Goal: Task Accomplishment & Management: Manage account settings

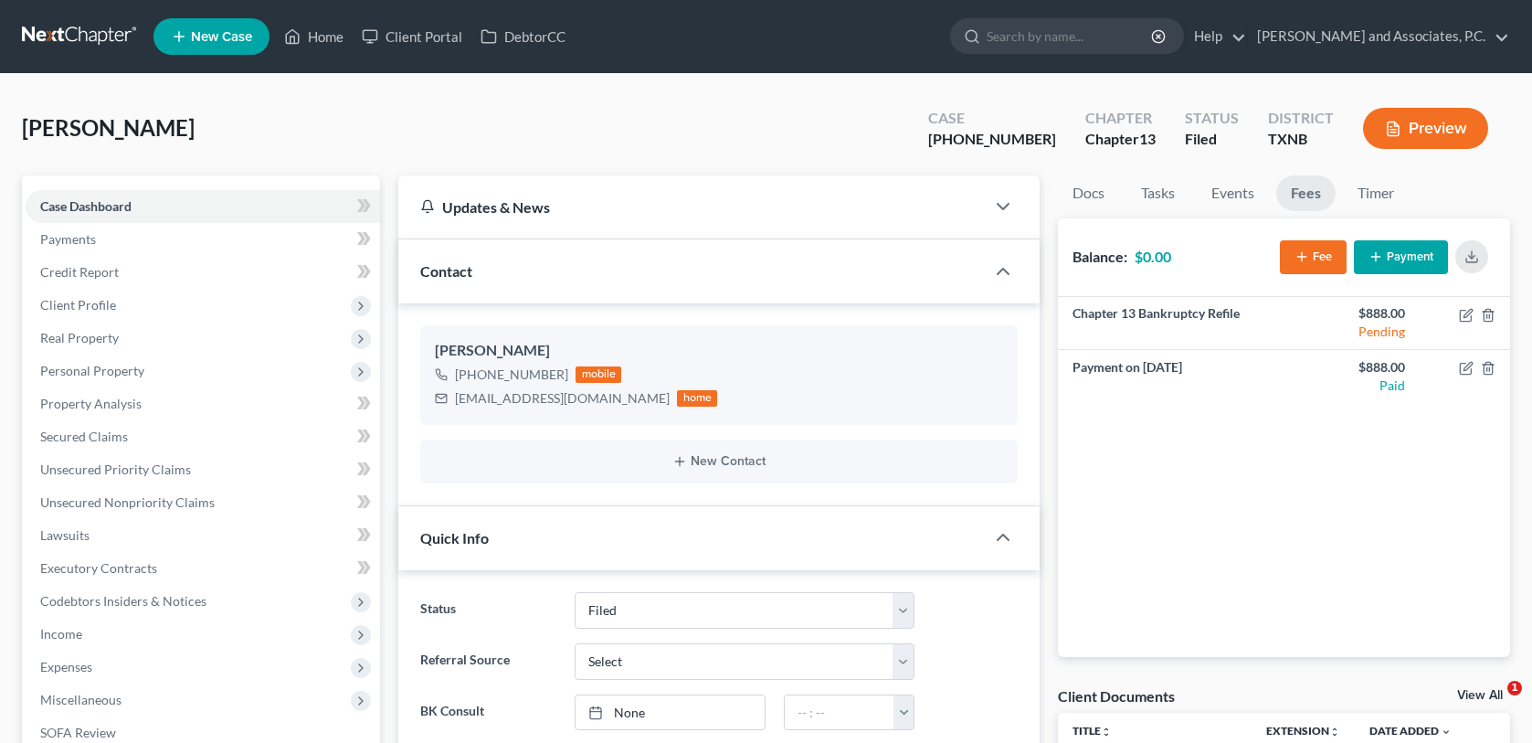
select select "5"
select select "0"
click at [338, 29] on link "Home" at bounding box center [314, 36] width 78 height 33
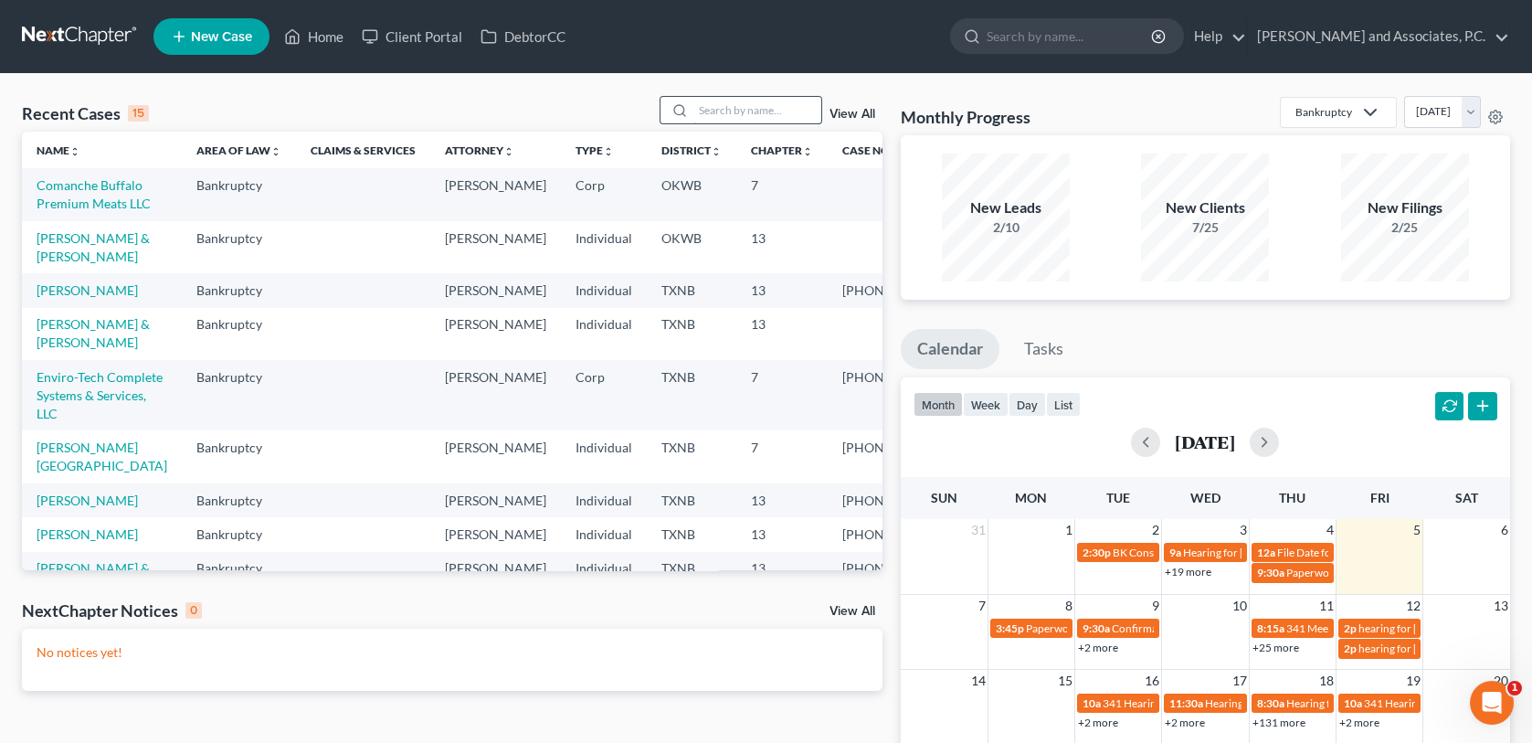
click at [722, 109] on input "search" at bounding box center [757, 110] width 128 height 26
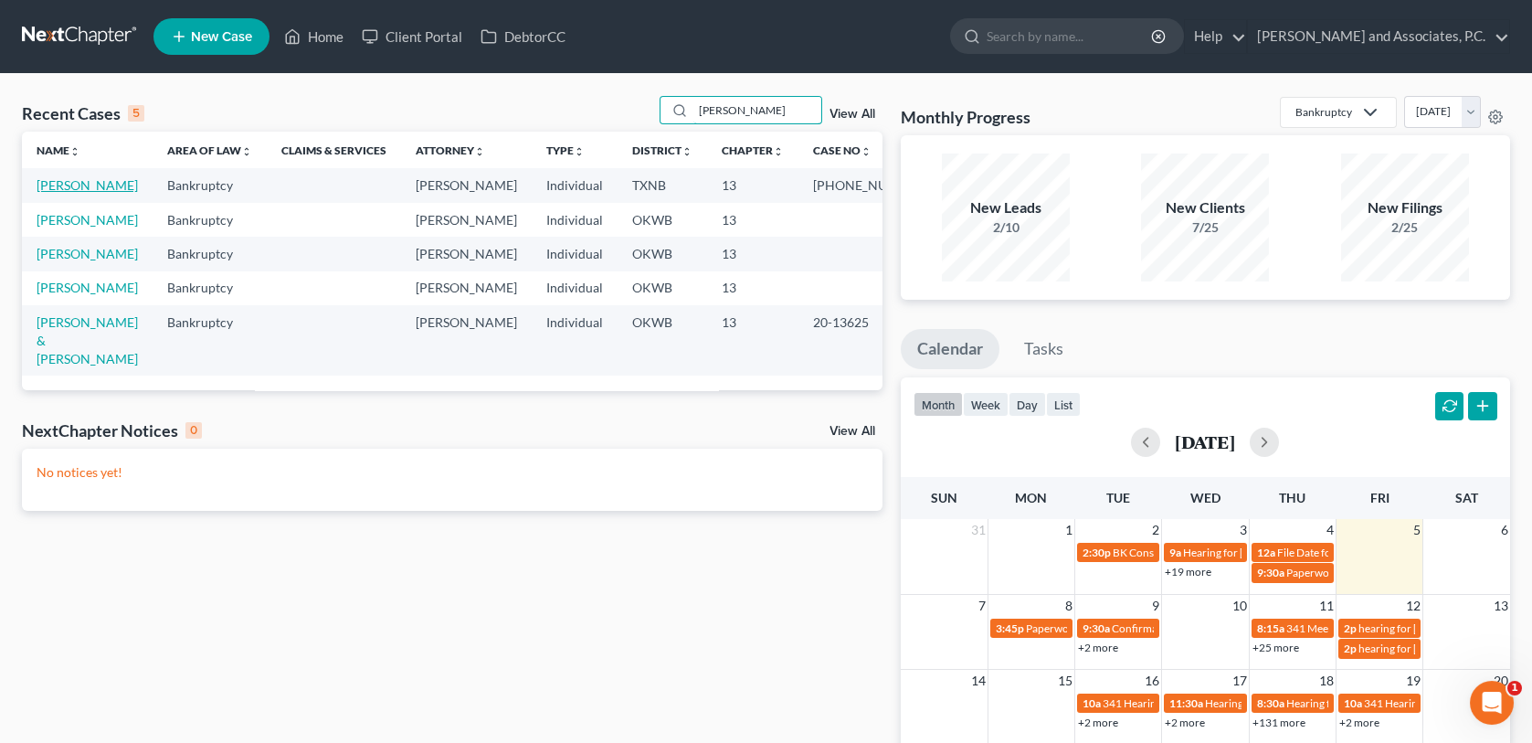
type input "gonzalez"
click at [85, 182] on link "Gonzalez, Becky" at bounding box center [87, 185] width 101 height 16
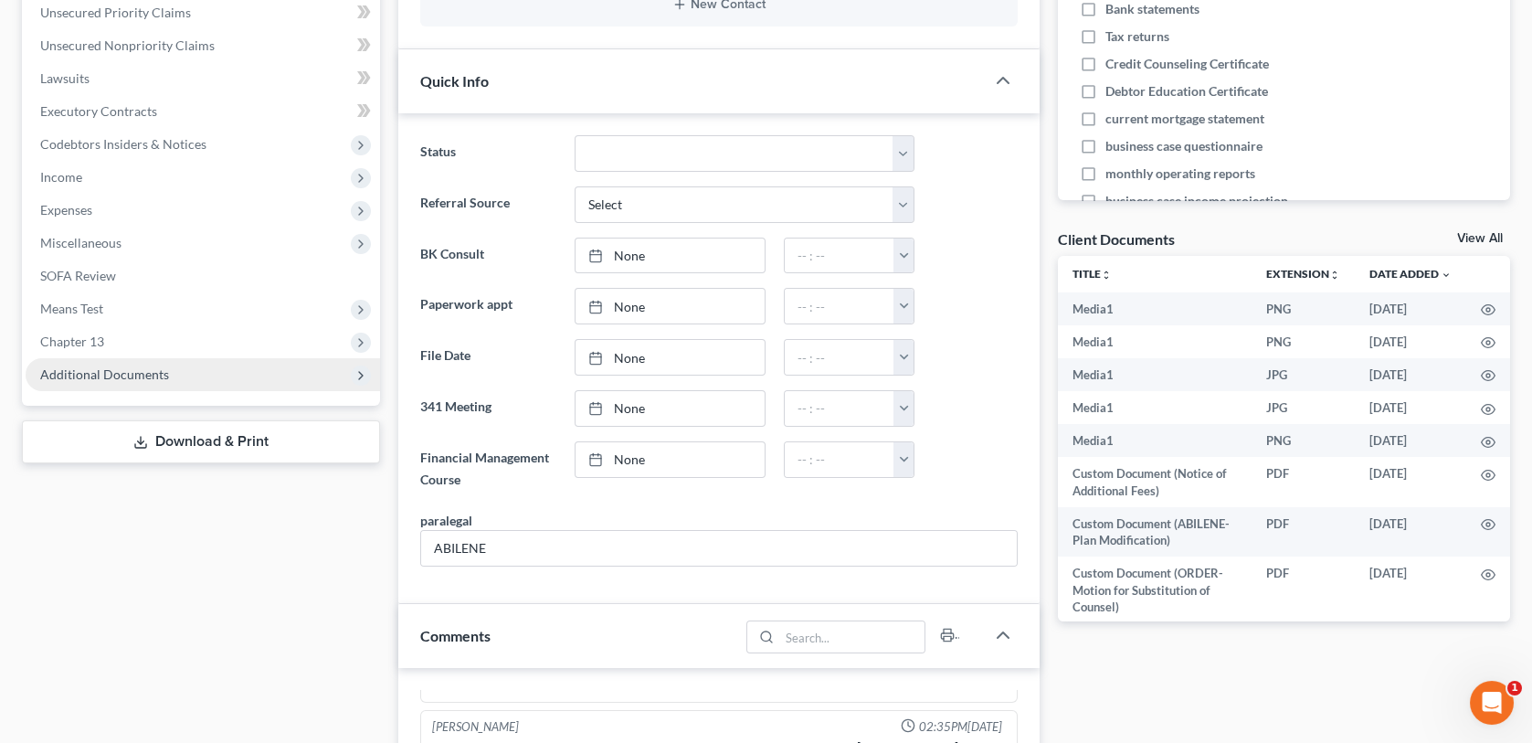
scroll to position [4764, 0]
click at [89, 377] on span "Additional Documents" at bounding box center [104, 374] width 129 height 16
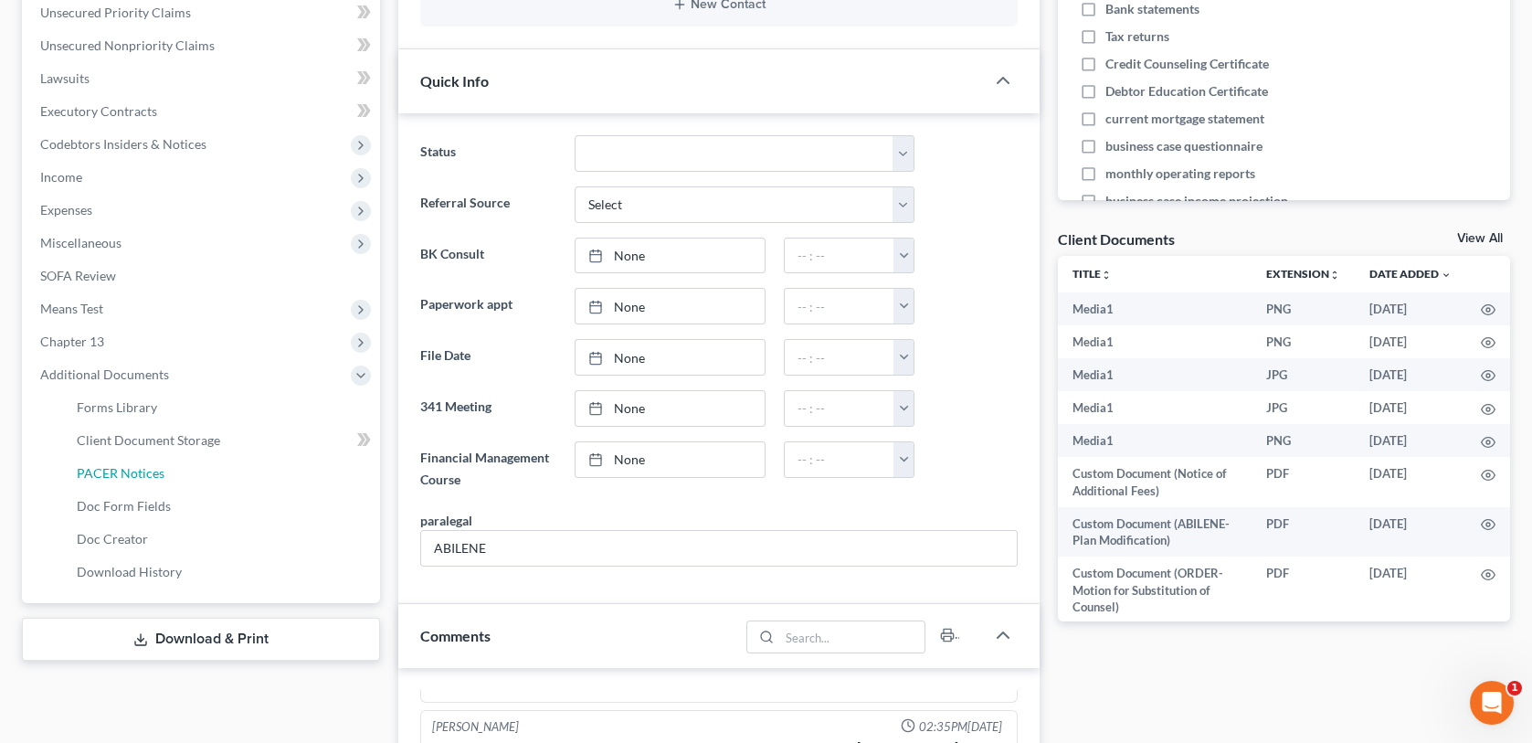
click at [137, 470] on span "PACER Notices" at bounding box center [121, 473] width 88 height 16
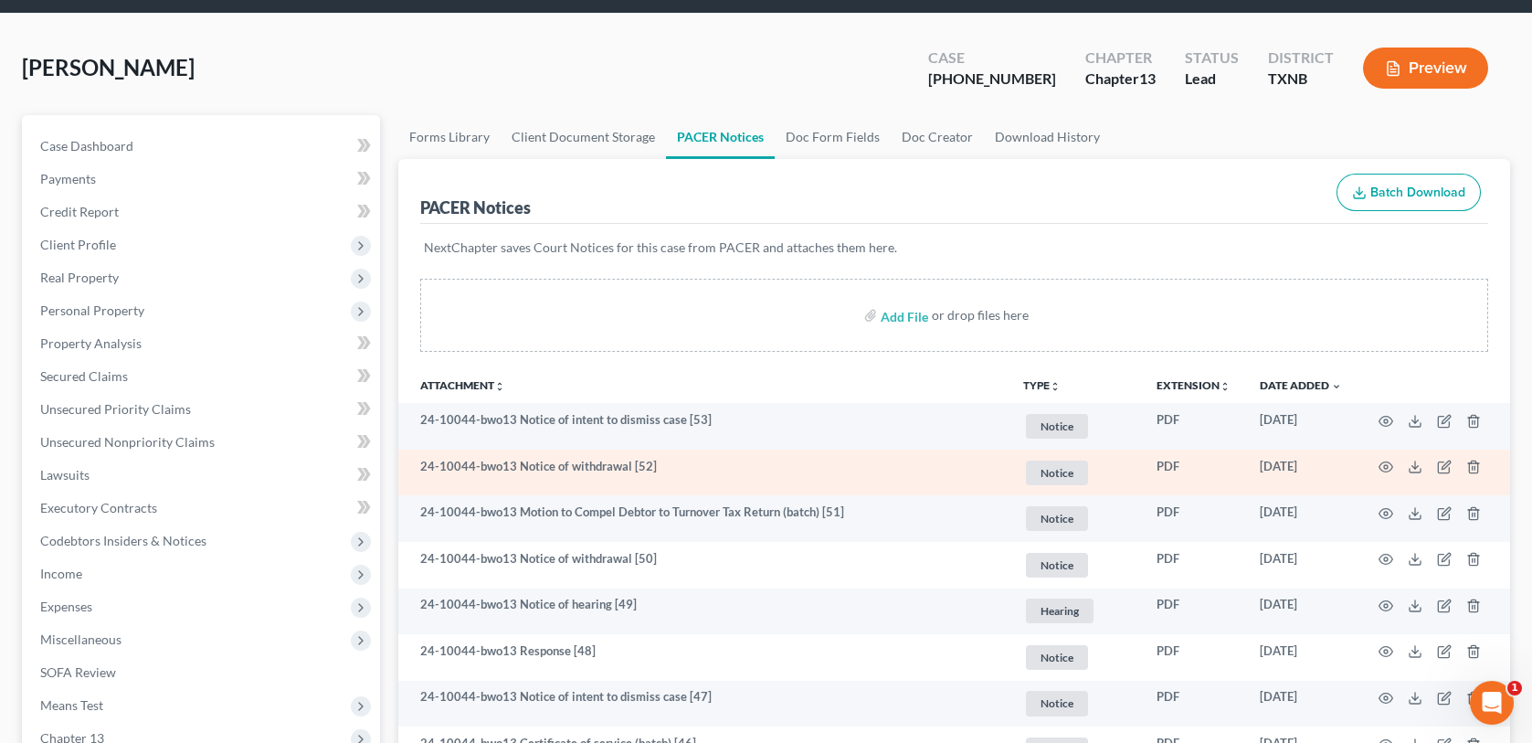
scroll to position [91, 0]
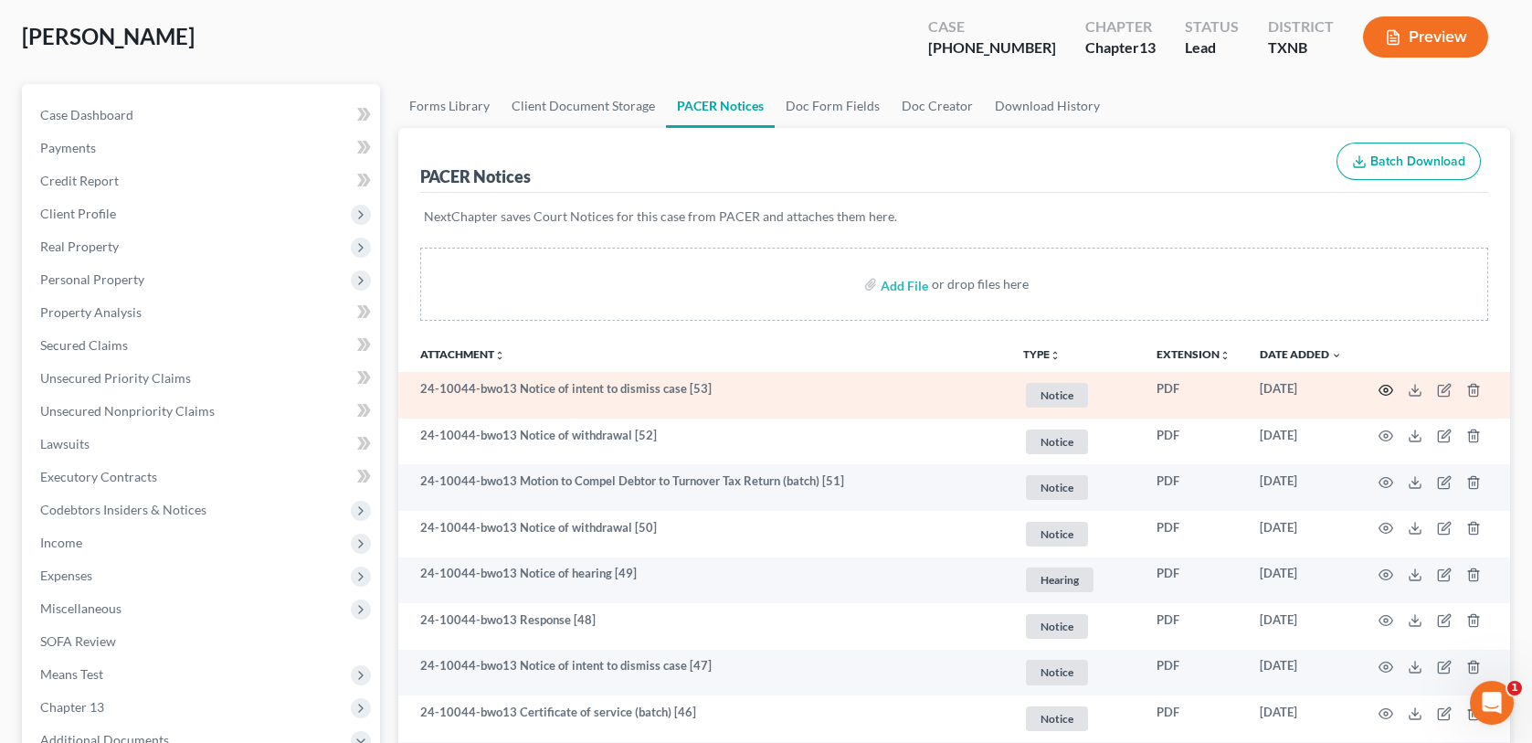
click at [1386, 385] on icon "button" at bounding box center [1386, 390] width 14 height 10
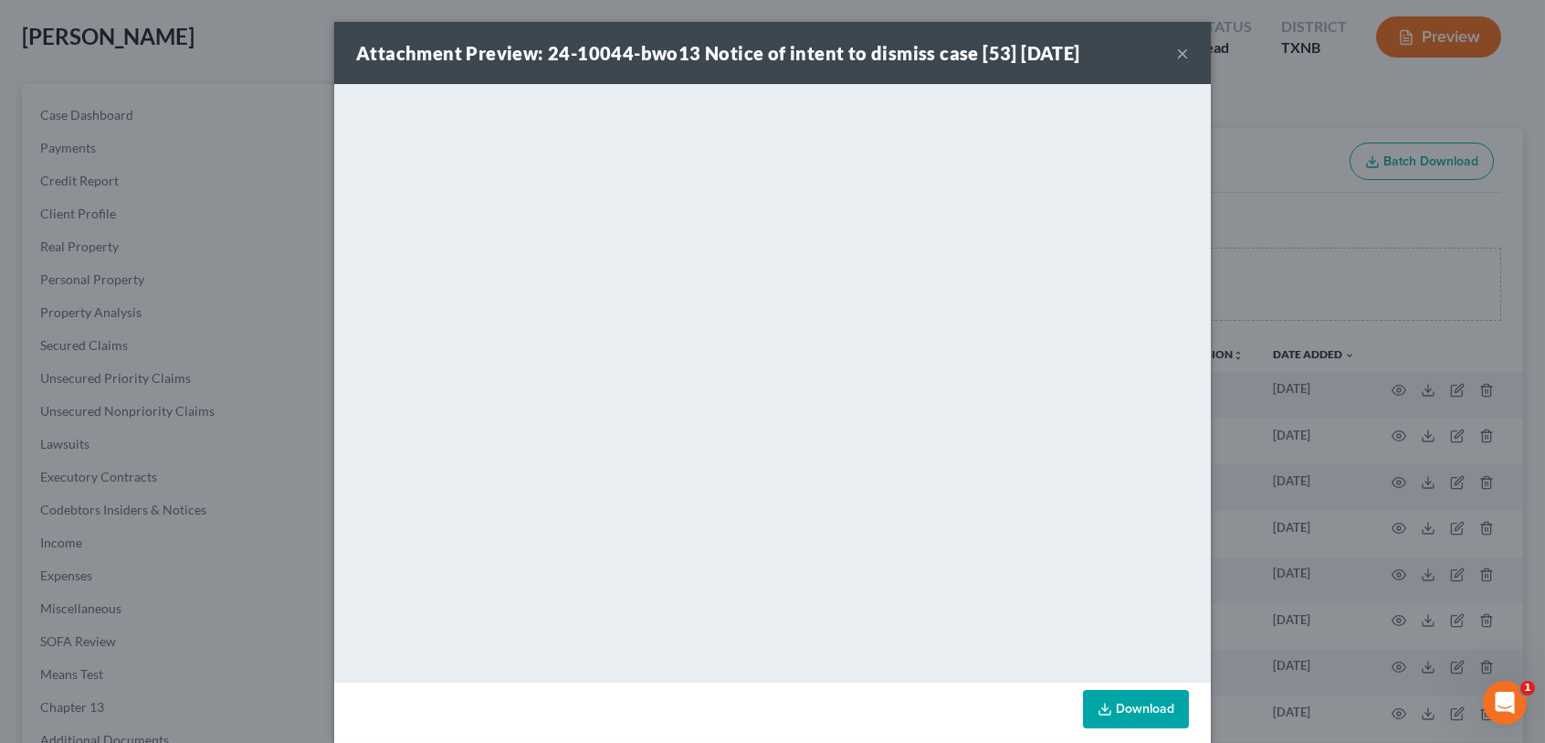
click at [1176, 50] on button "×" at bounding box center [1182, 53] width 13 height 22
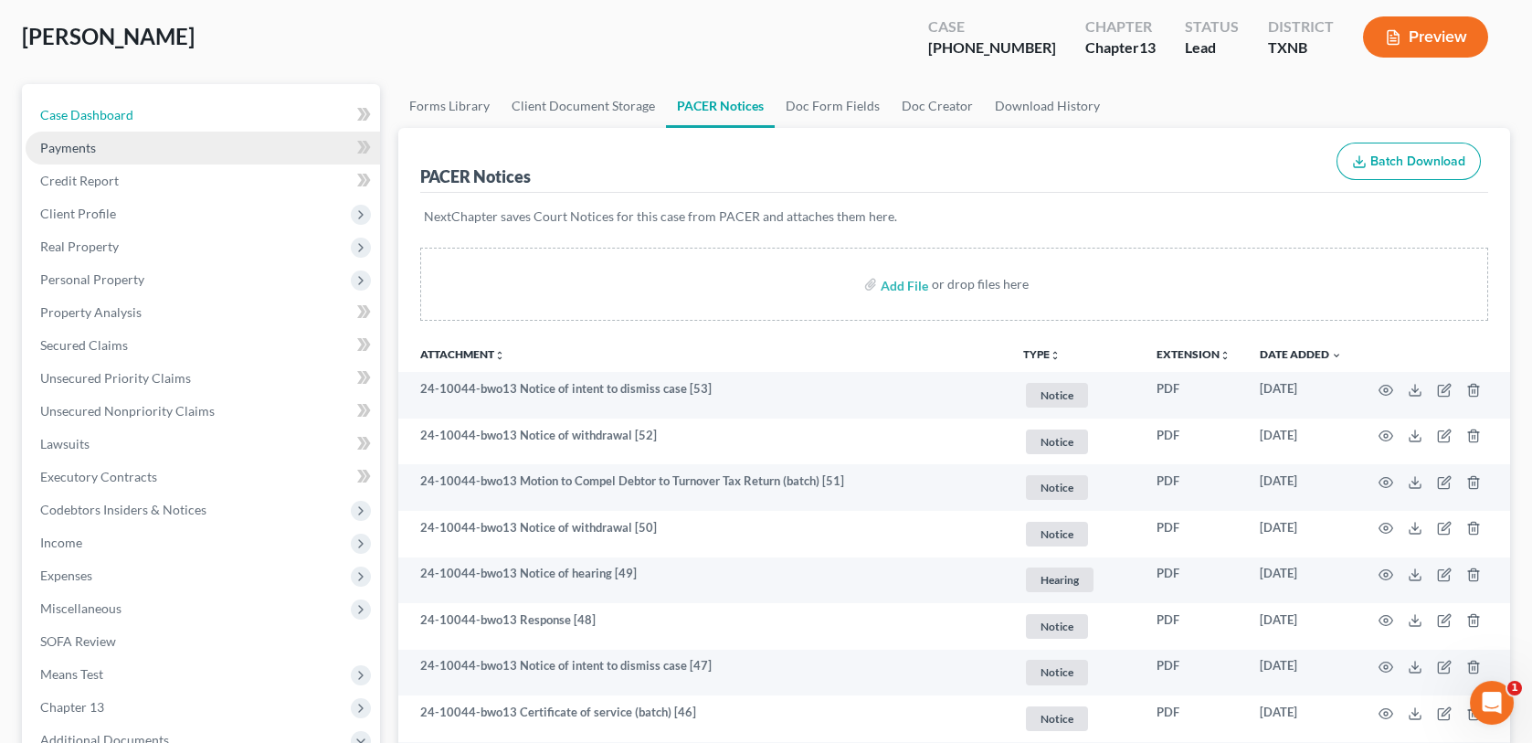
click at [118, 109] on span "Case Dashboard" at bounding box center [86, 115] width 93 height 16
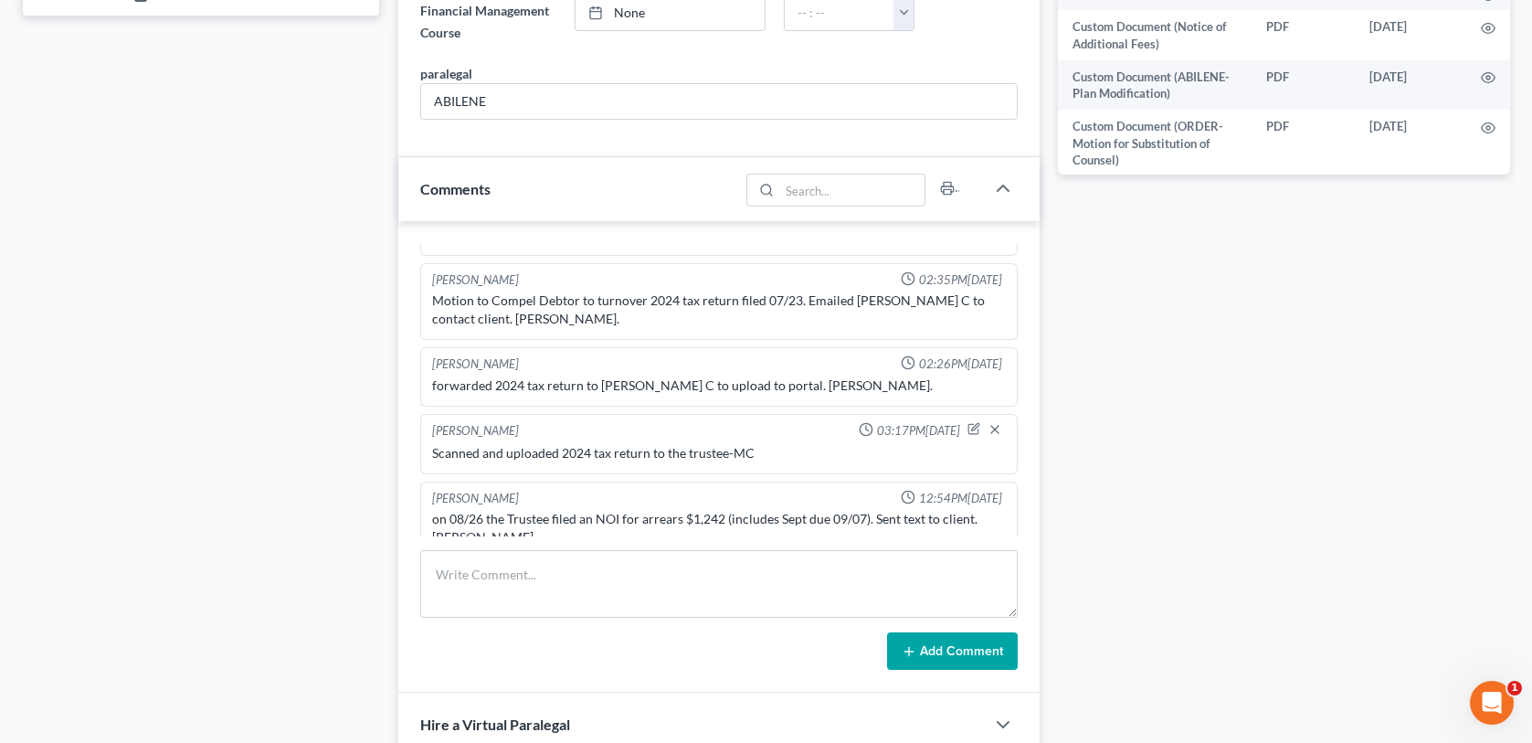
scroll to position [913, 0]
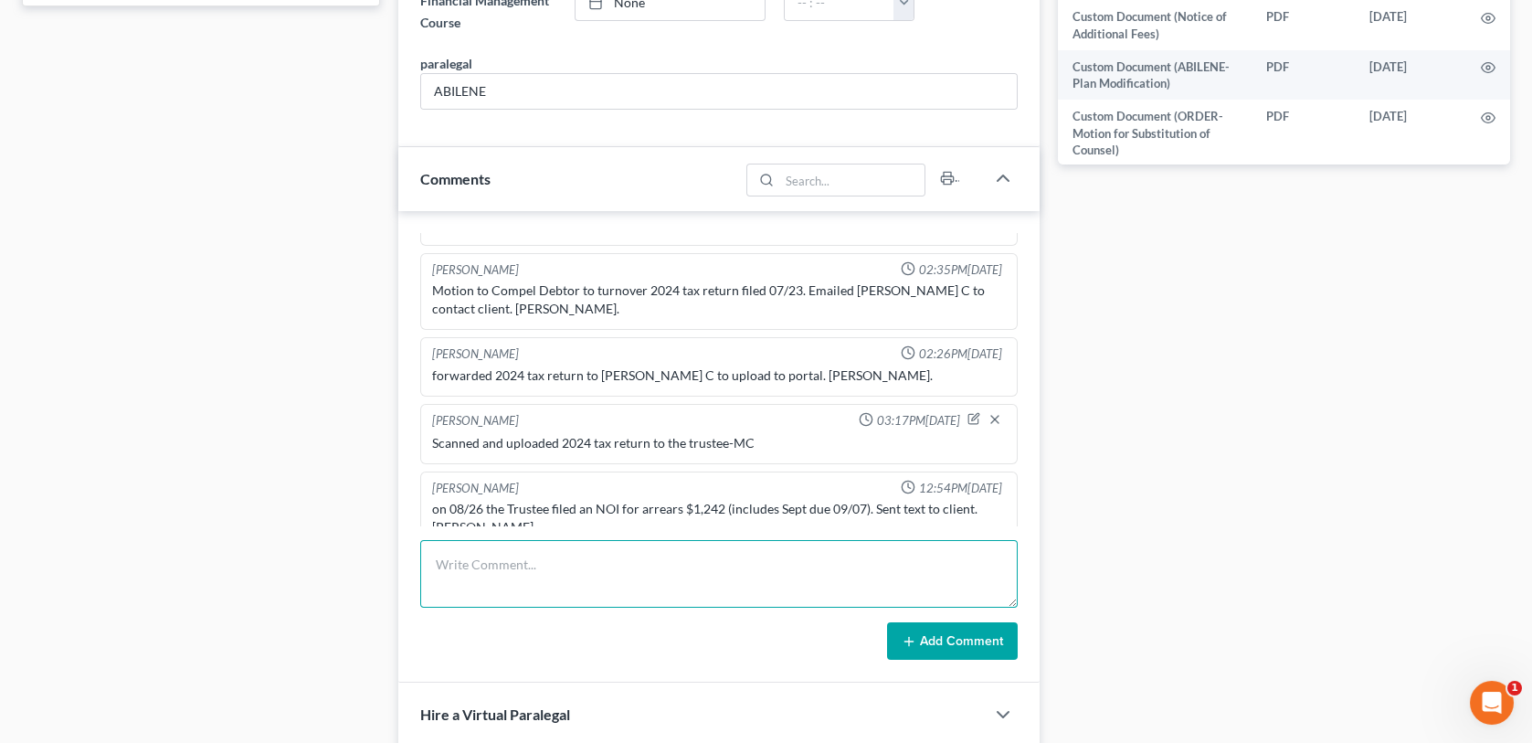
click at [512, 556] on textarea at bounding box center [718, 574] width 596 height 68
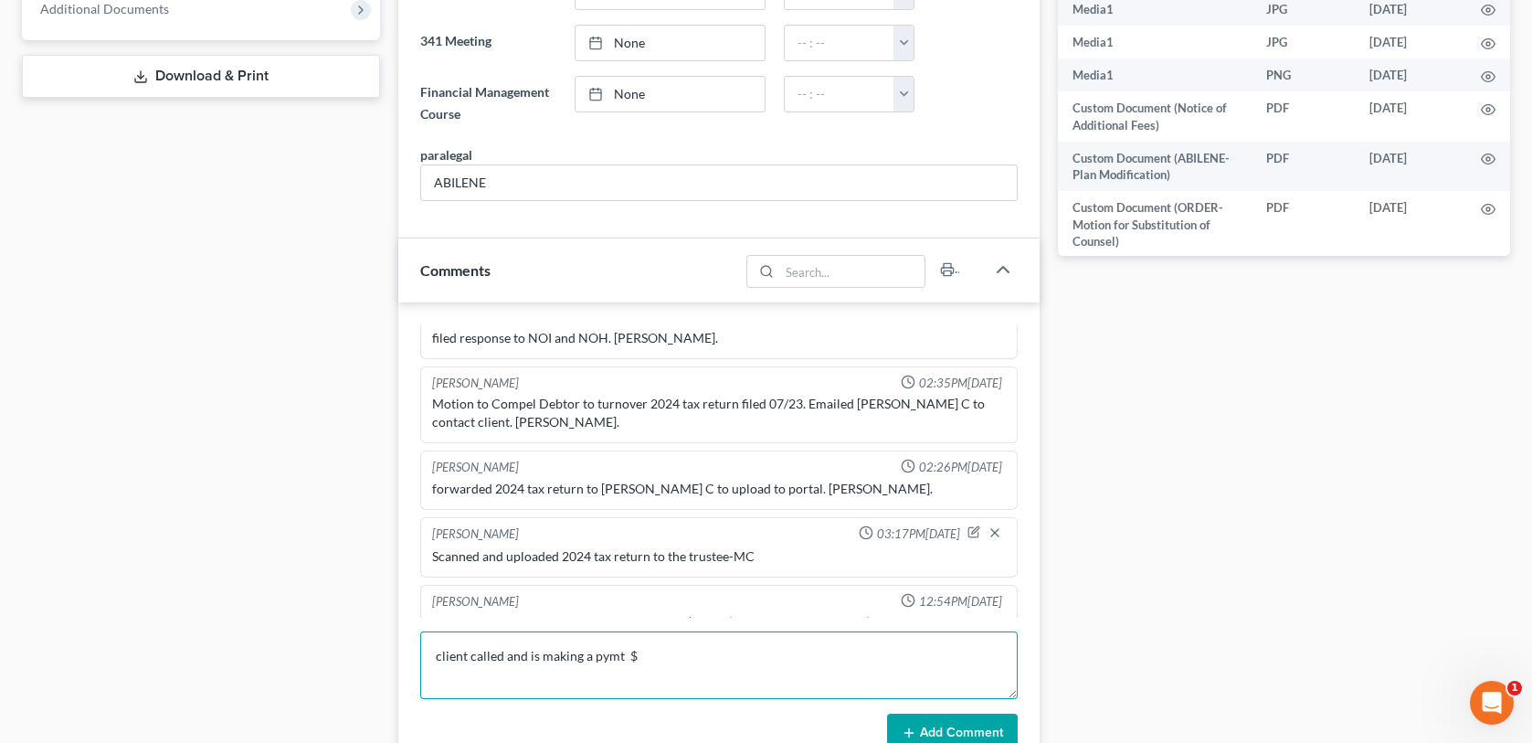
scroll to position [844, 0]
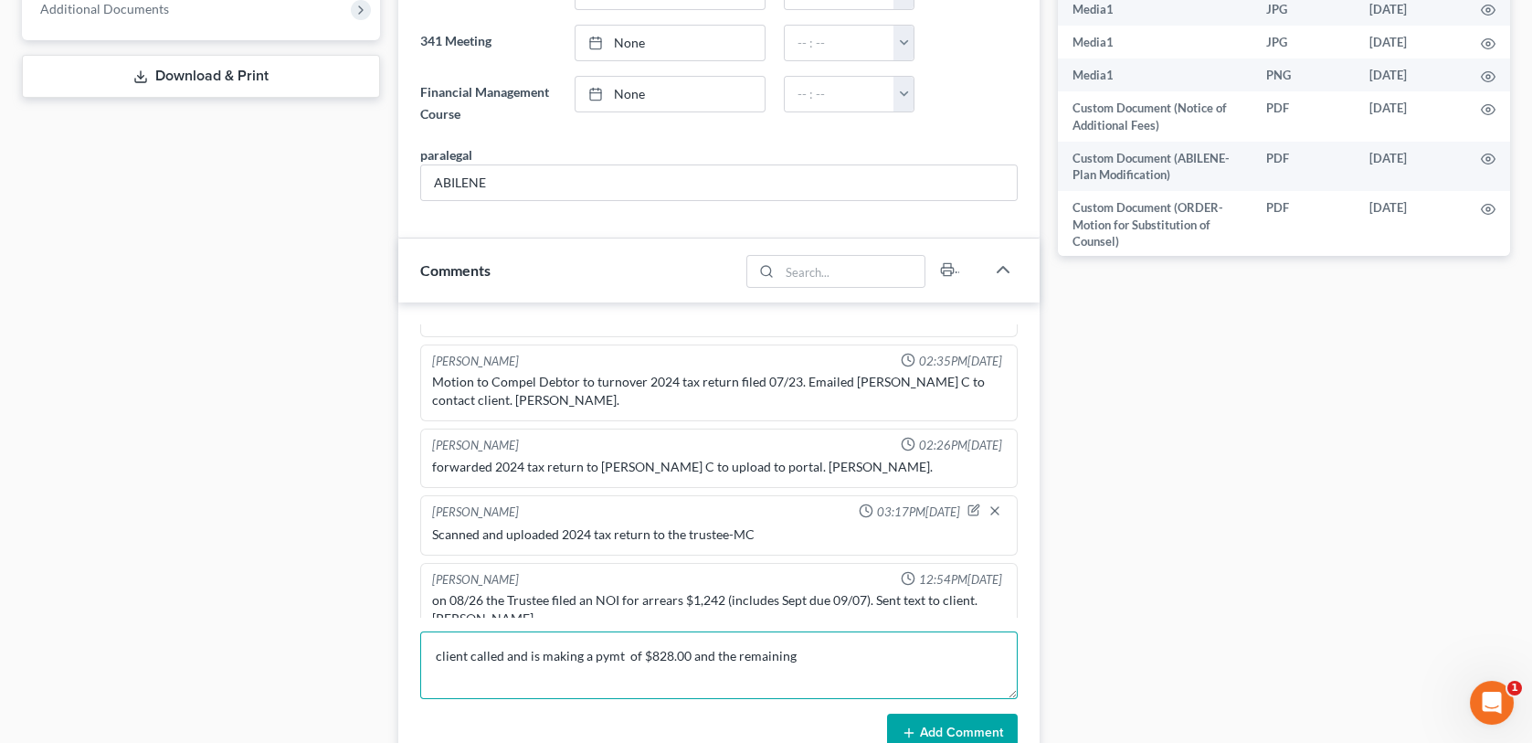
click at [622, 652] on textarea "client called and is making a pymt of $828.00 and the remaining" at bounding box center [718, 665] width 596 height 68
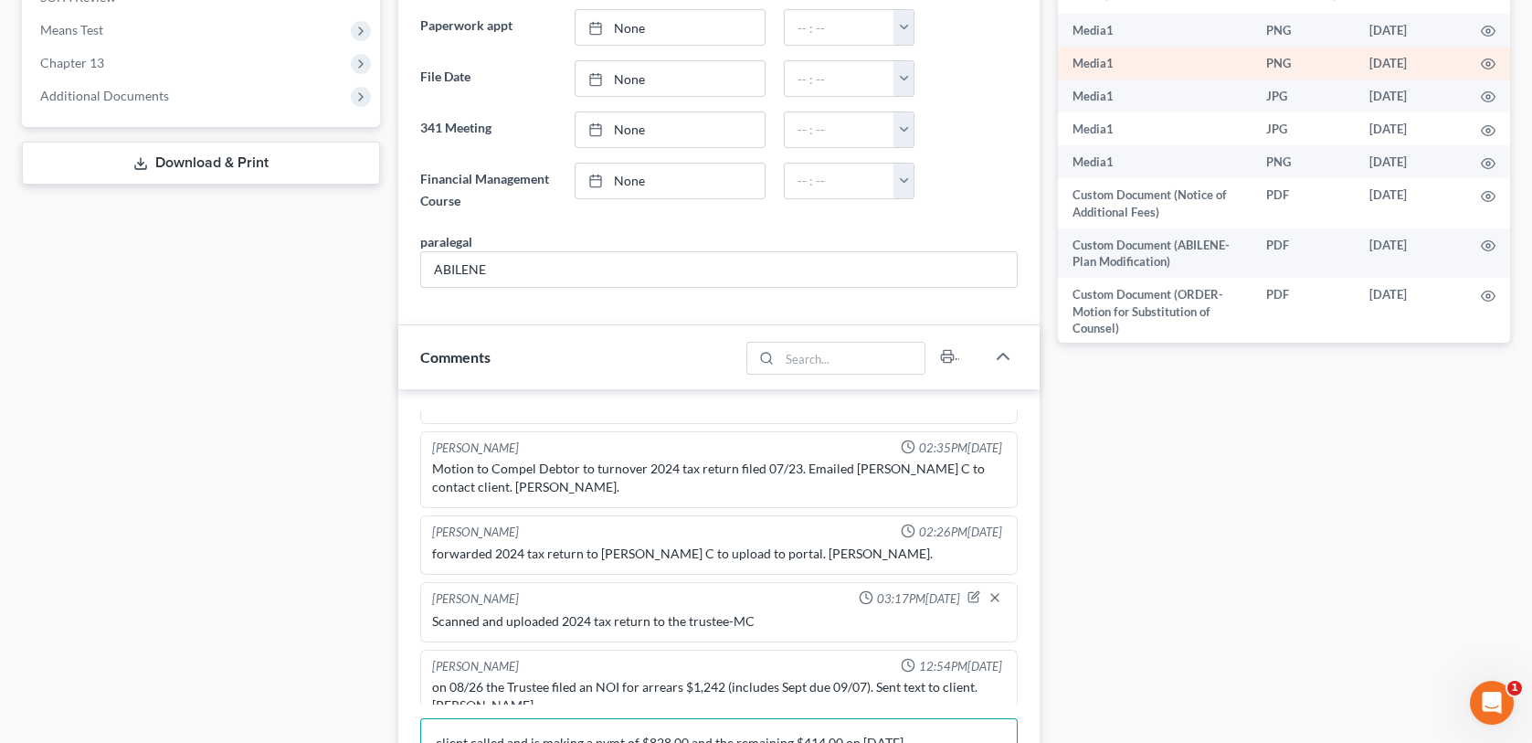
scroll to position [731, 0]
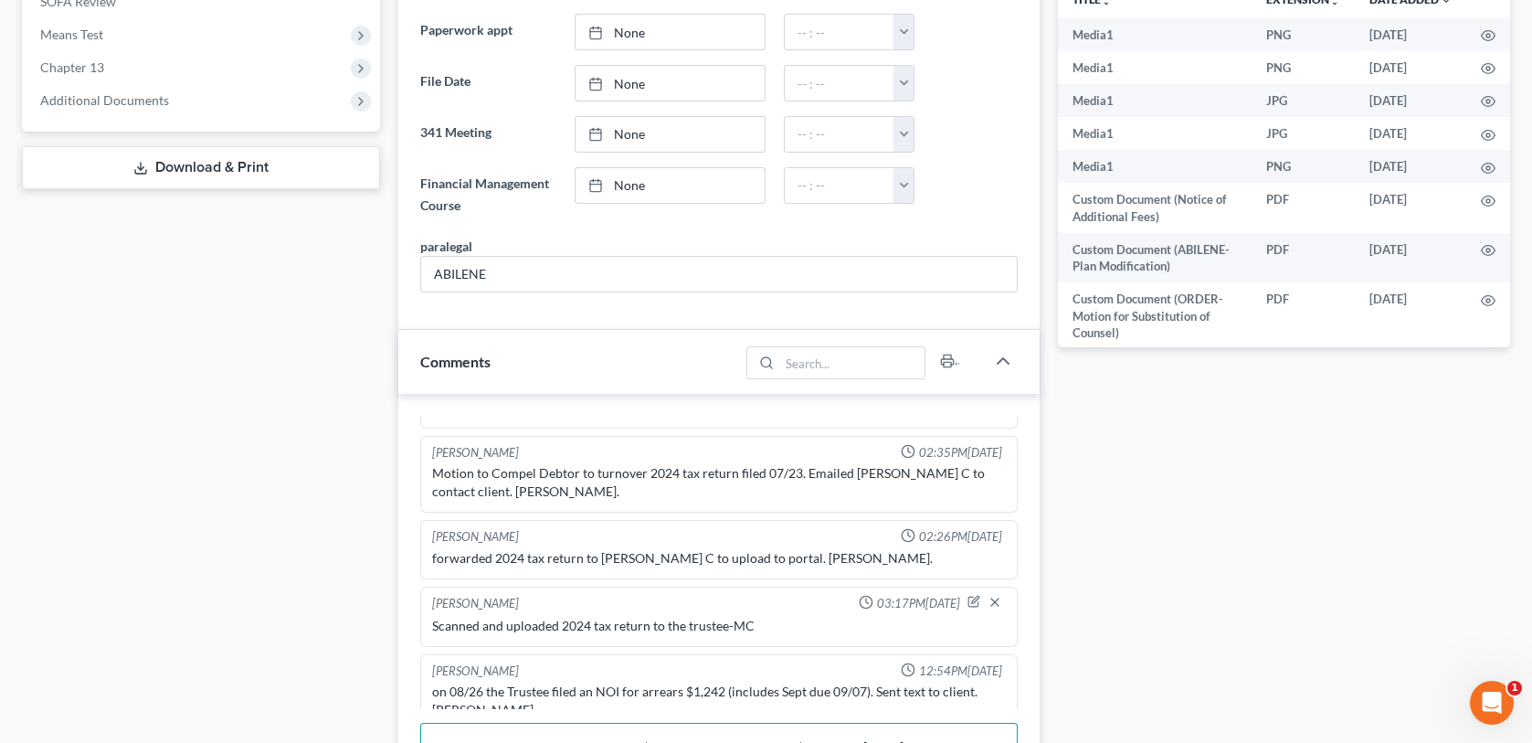
type textarea "client called and is making a pymt of $828.00 and the remaining $414.00 on 9/26…"
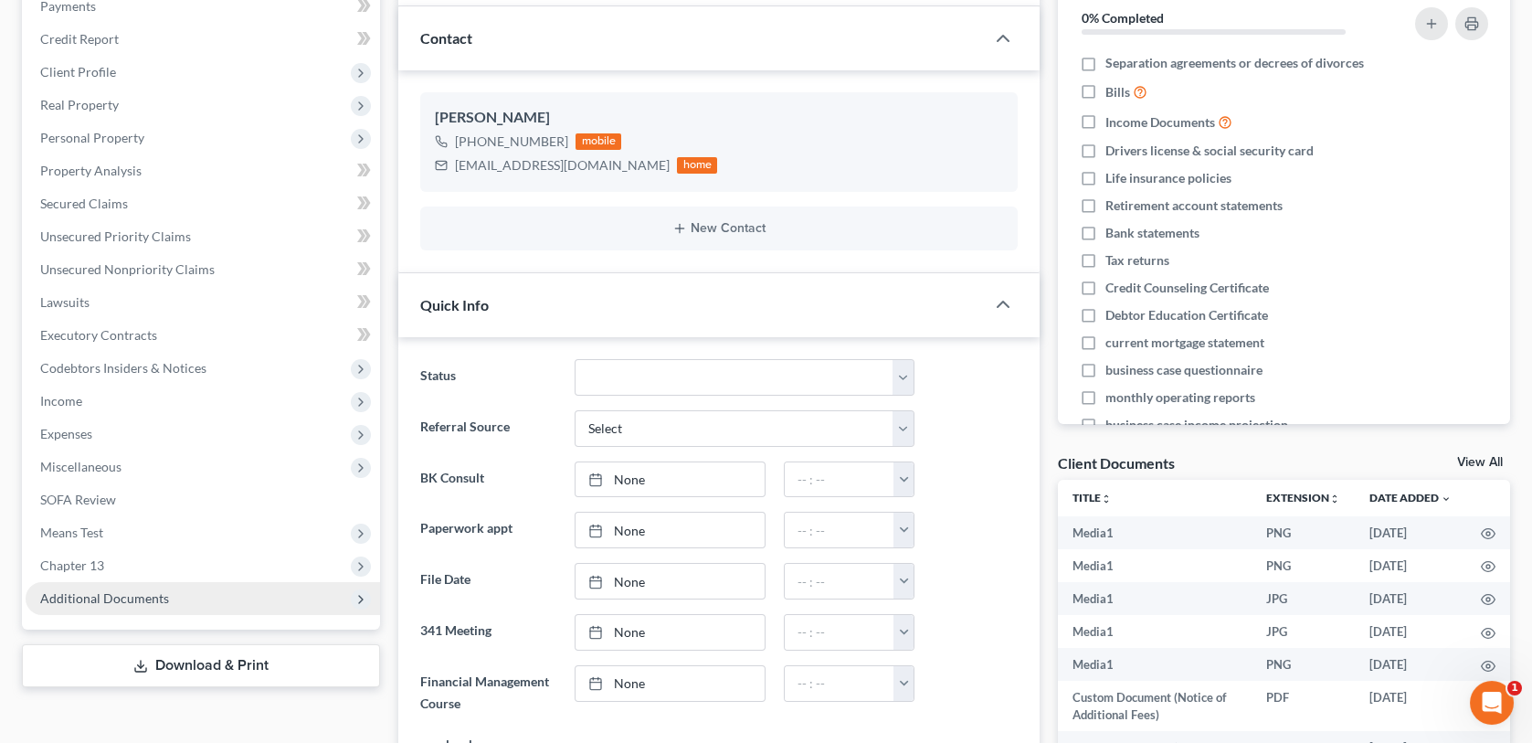
scroll to position [0, 0]
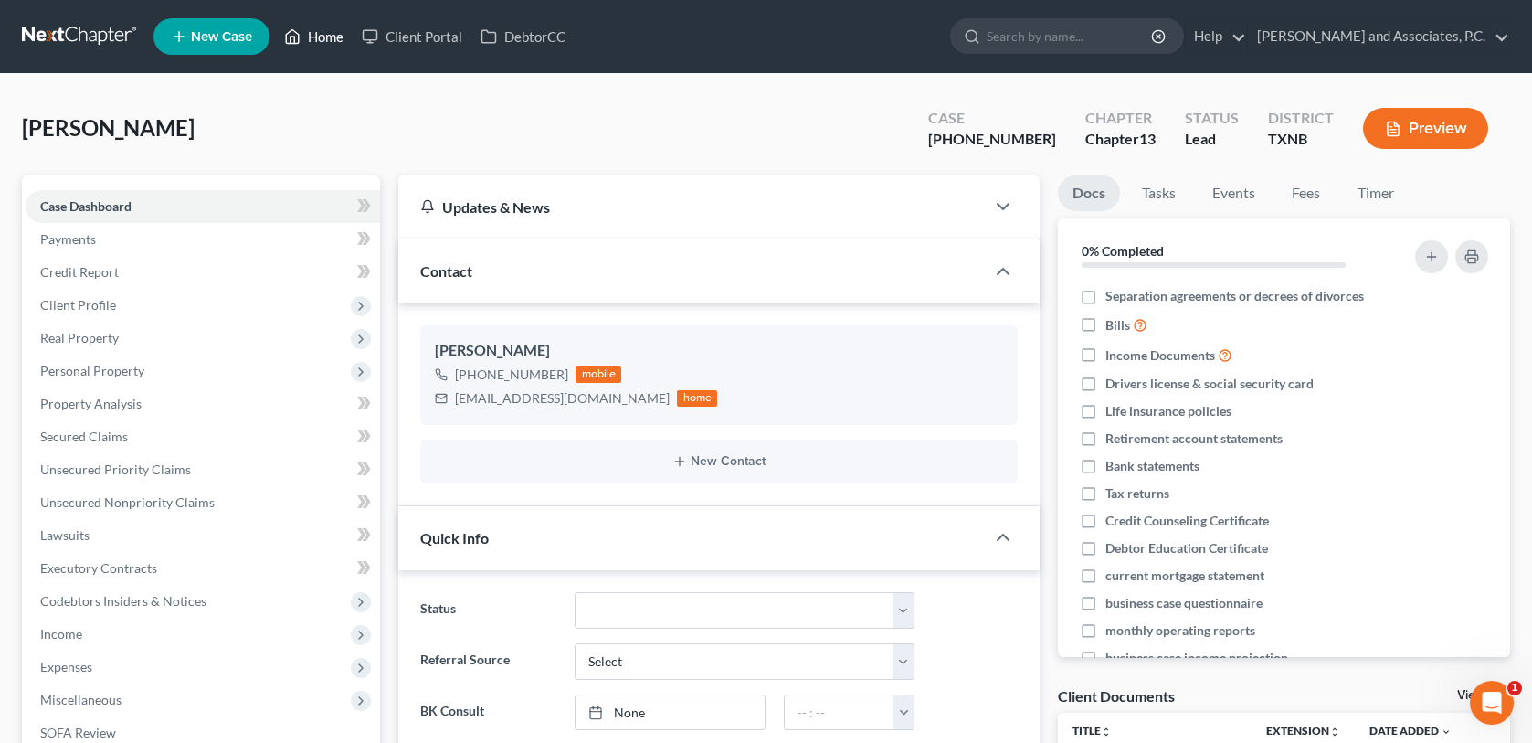
click at [328, 36] on link "Home" at bounding box center [314, 36] width 78 height 33
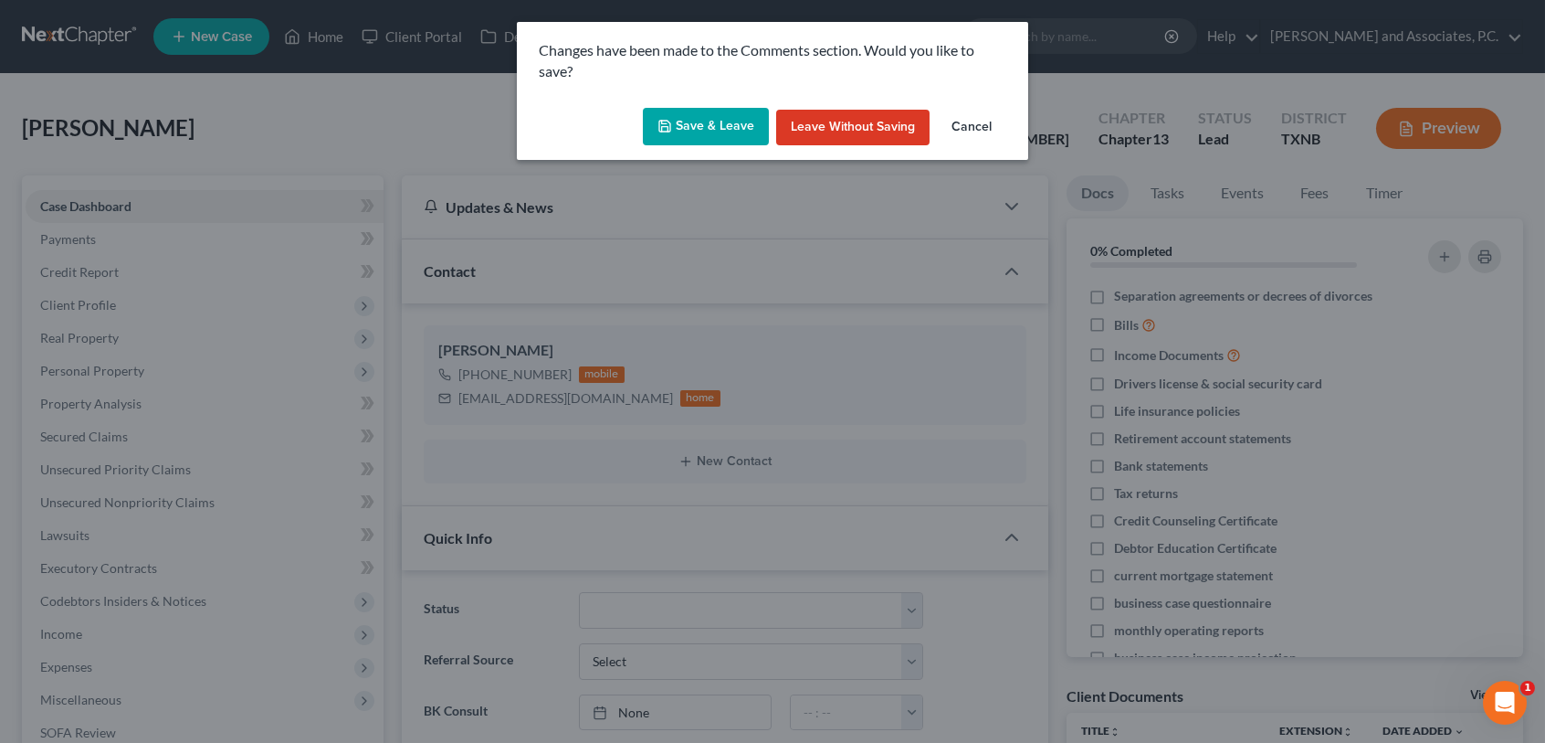
click at [699, 131] on button "Save & Leave" at bounding box center [706, 127] width 126 height 38
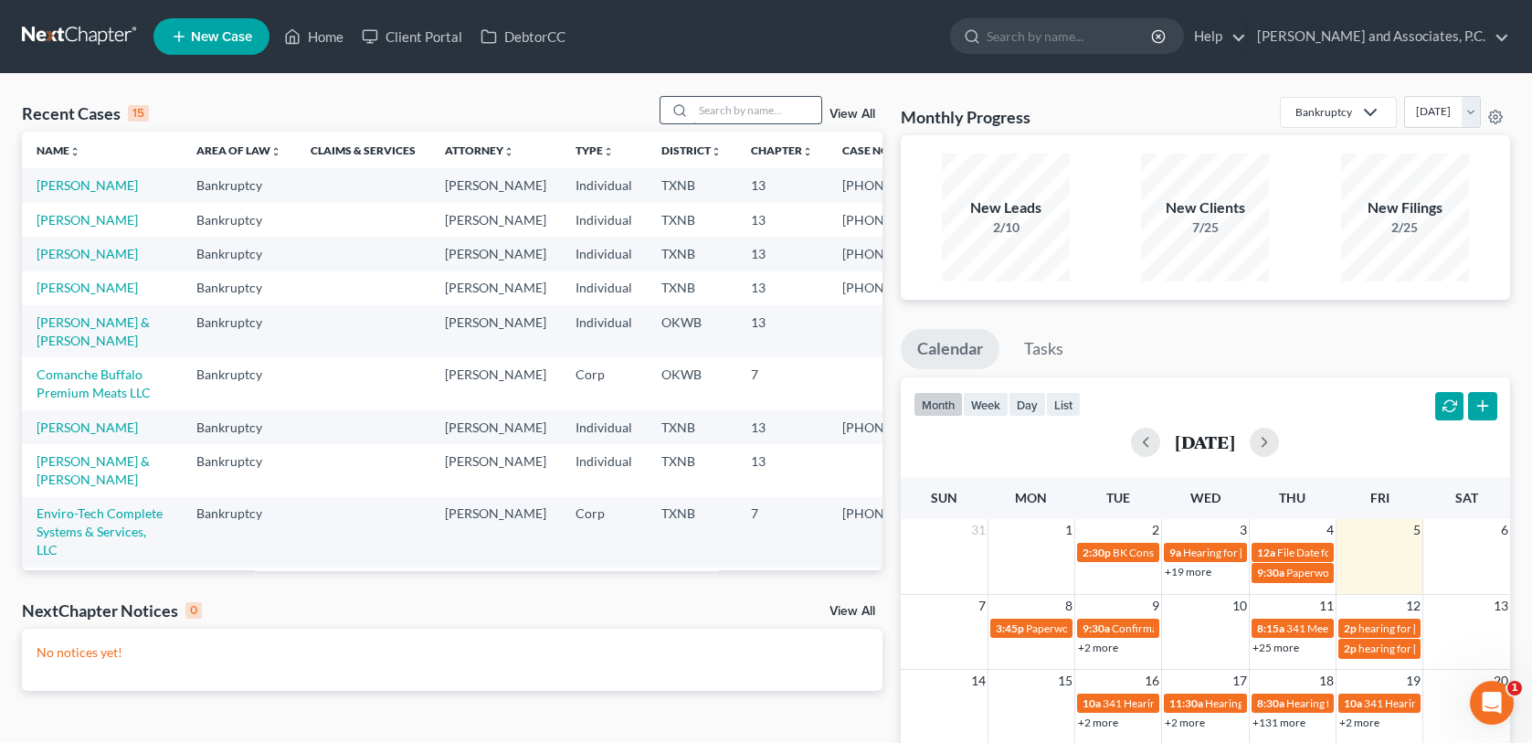
click at [705, 119] on input "search" at bounding box center [757, 110] width 128 height 26
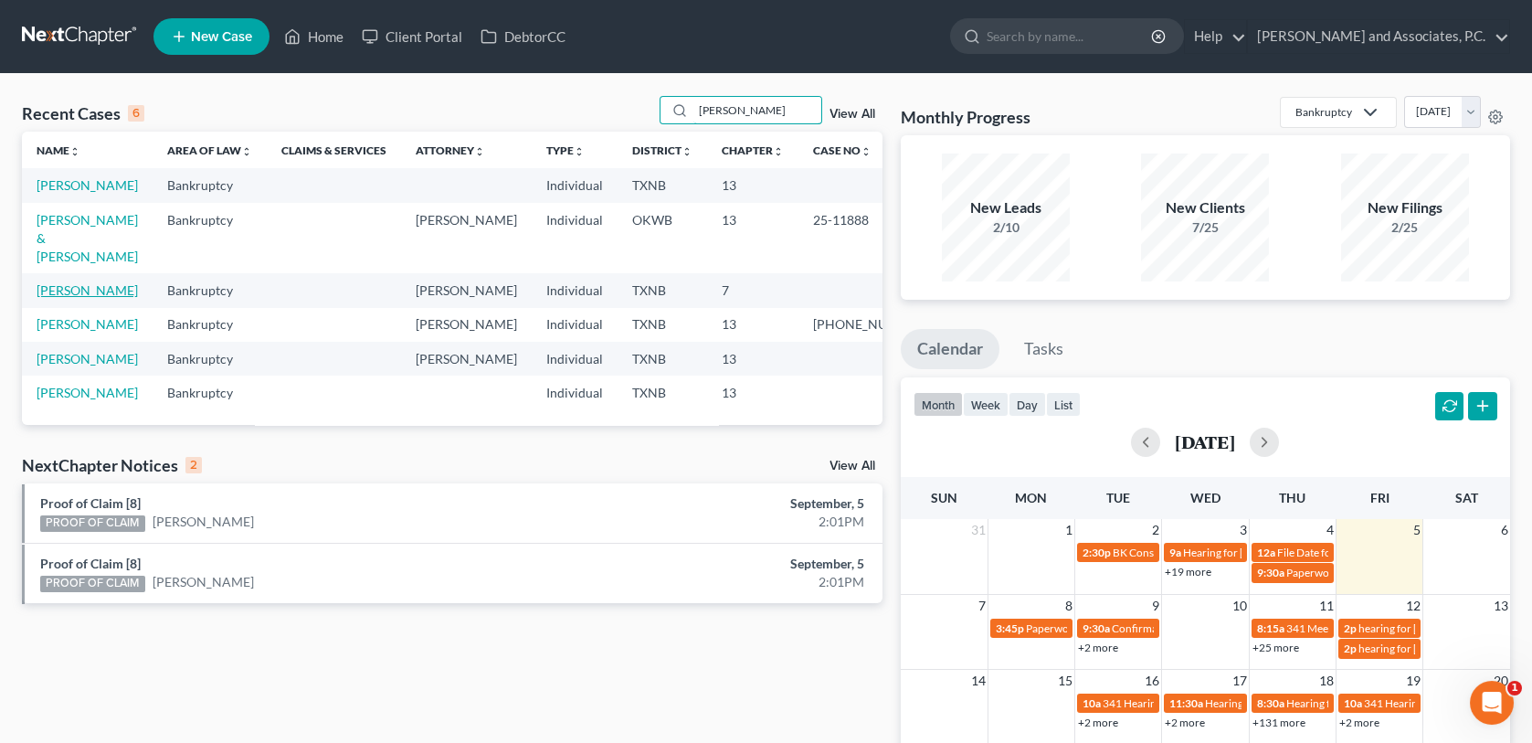
type input "julian"
click at [101, 295] on link "Julian, Jennifer" at bounding box center [87, 290] width 101 height 16
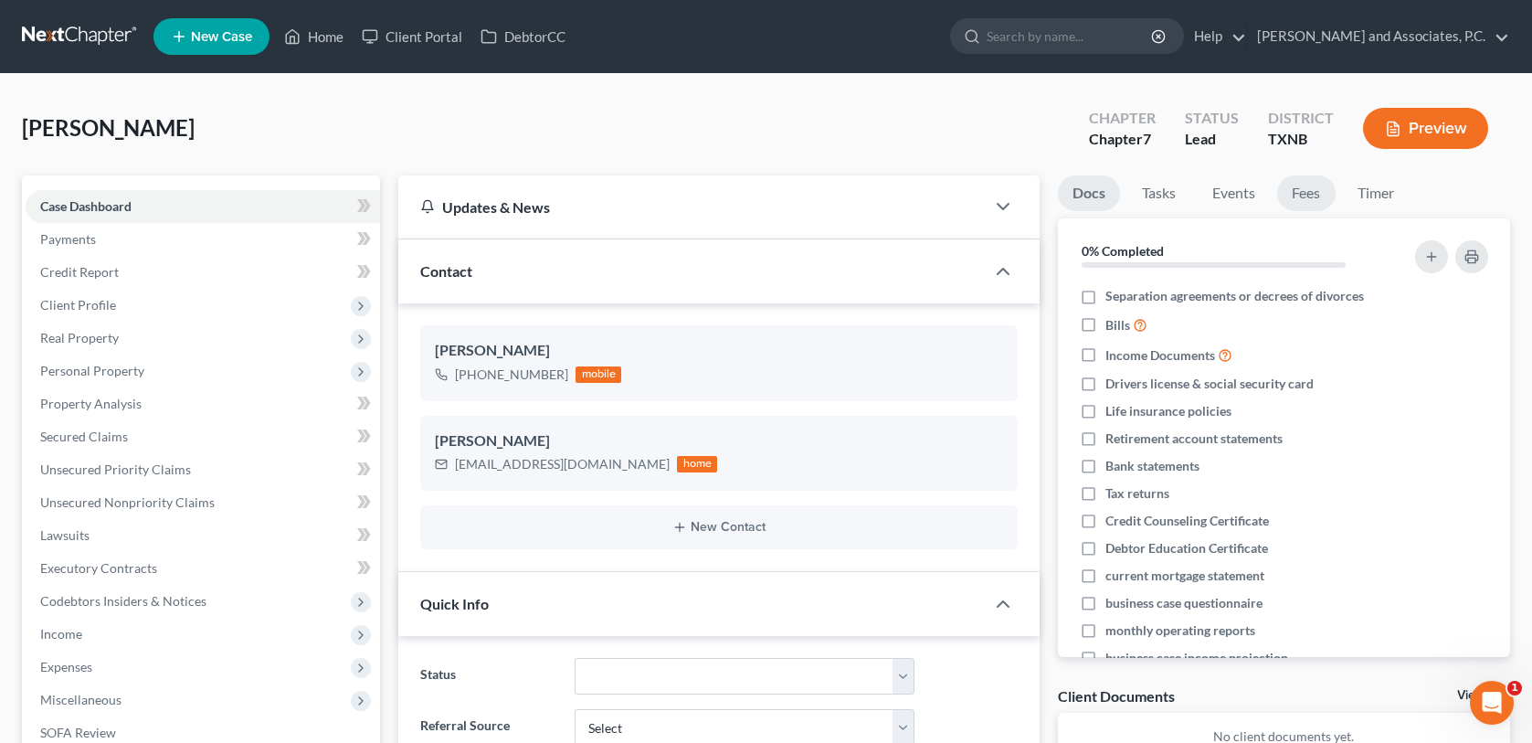
click at [1314, 194] on link "Fees" at bounding box center [1306, 193] width 58 height 36
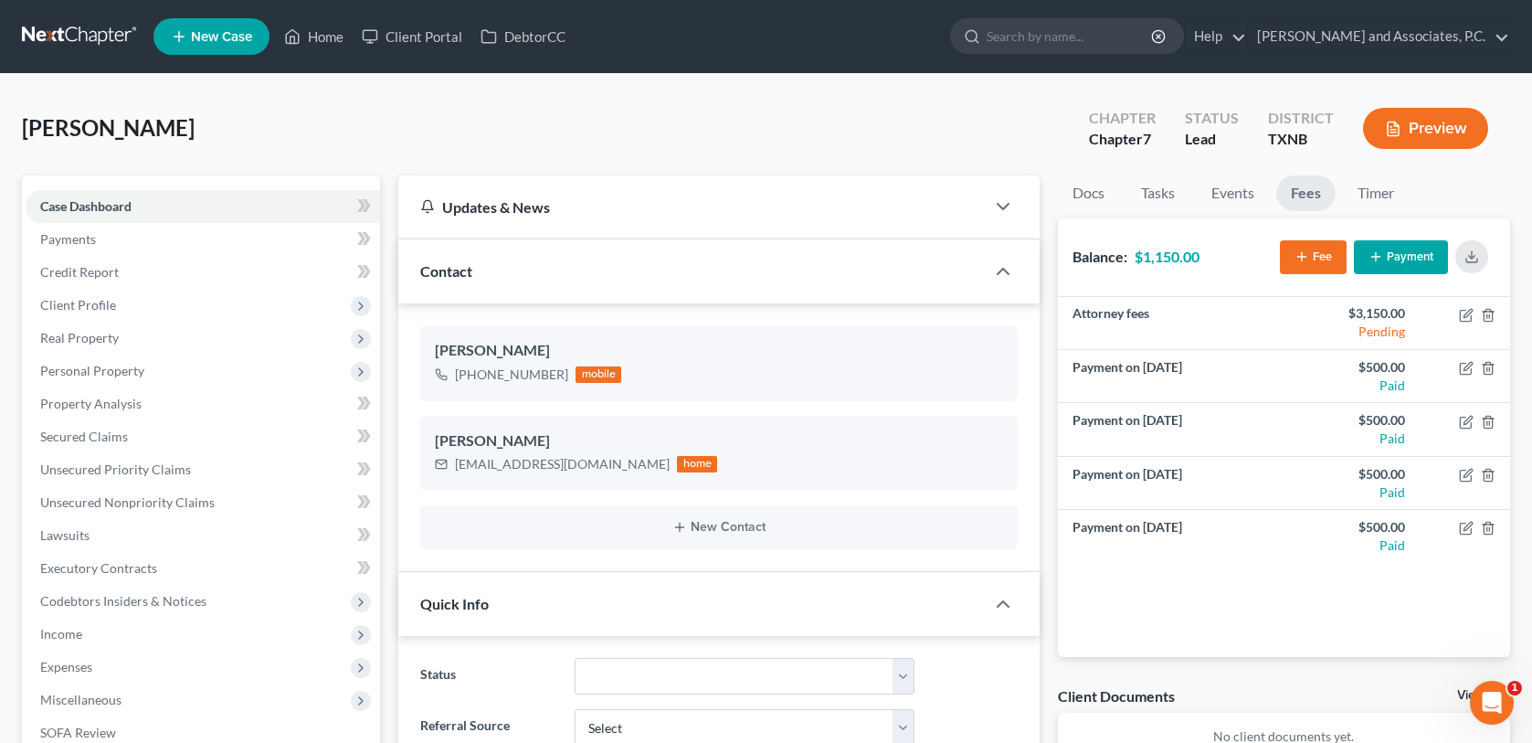
click at [1396, 256] on button "Payment" at bounding box center [1401, 257] width 94 height 34
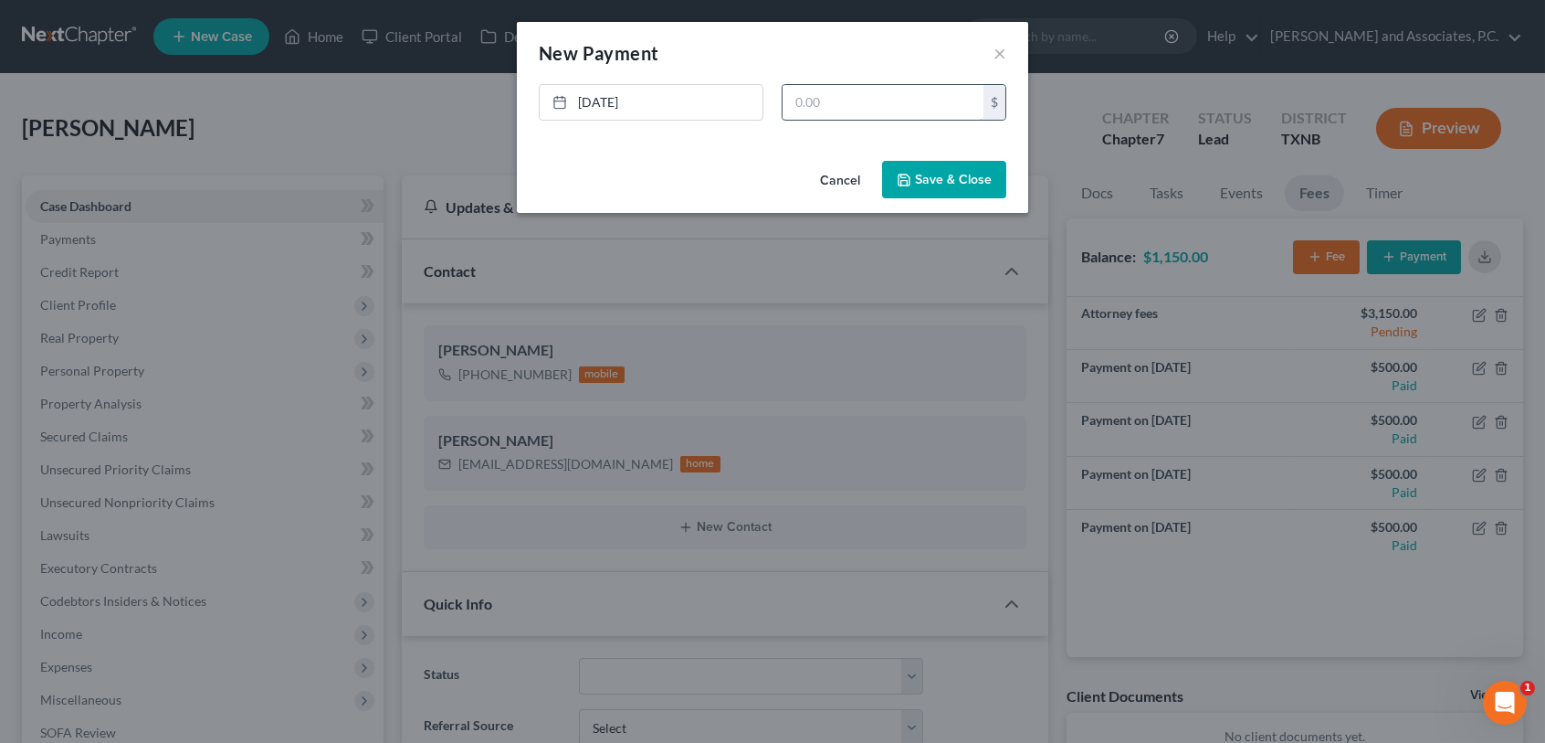
click at [797, 102] on input "text" at bounding box center [883, 102] width 201 height 35
type input "500.00"
click at [972, 179] on button "Save & Close" at bounding box center [944, 180] width 124 height 38
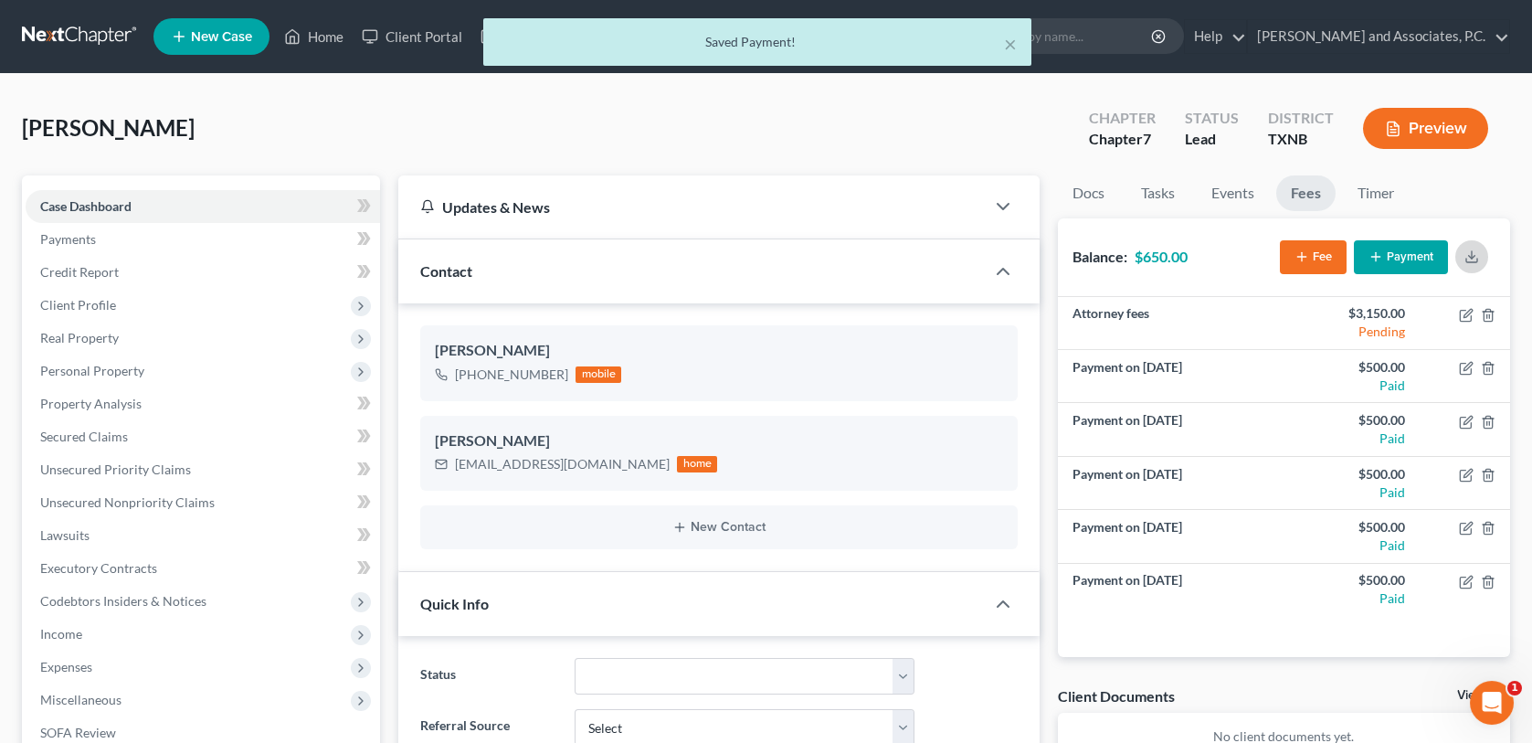
click at [1470, 253] on icon "button" at bounding box center [1471, 256] width 15 height 15
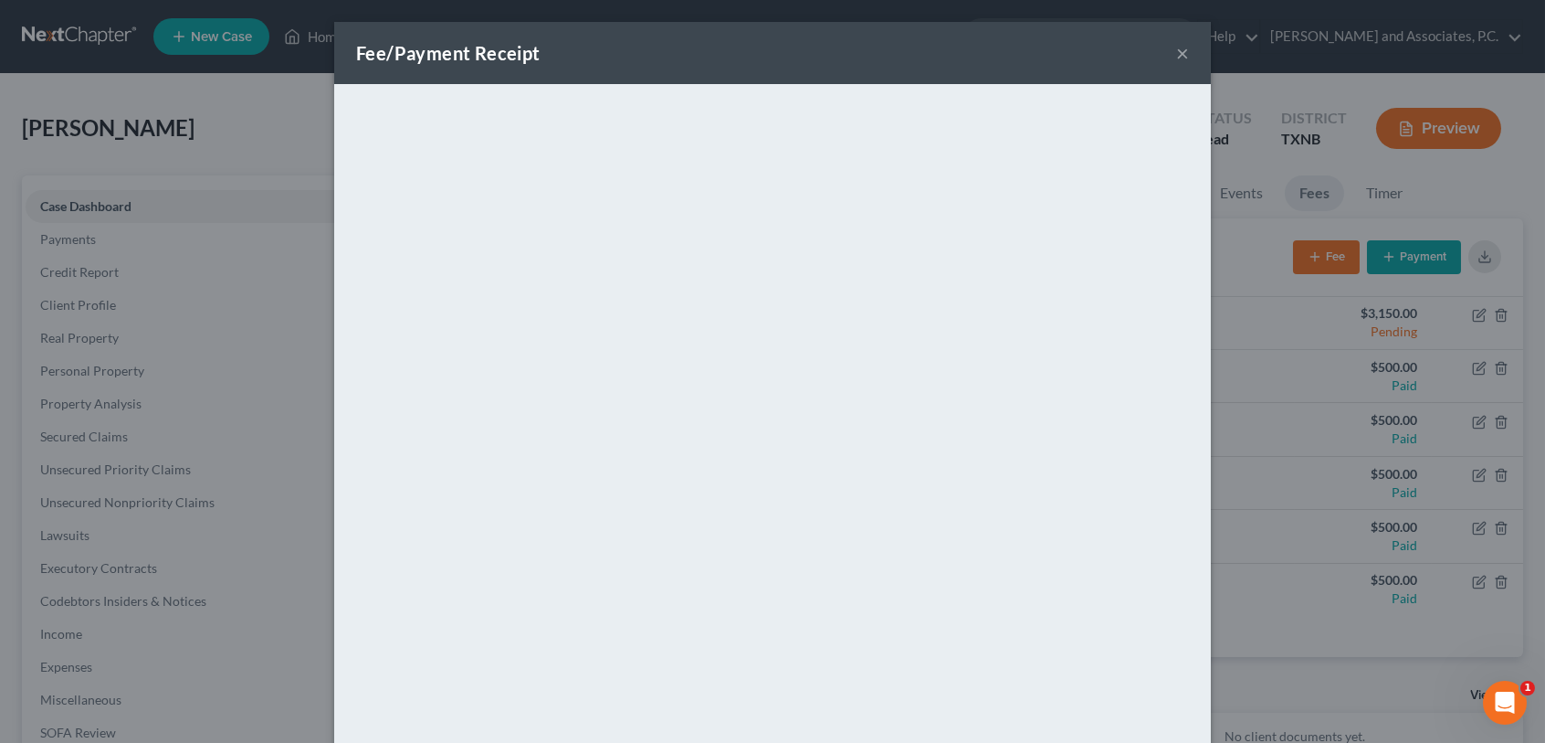
click at [1178, 49] on button "×" at bounding box center [1182, 53] width 13 height 22
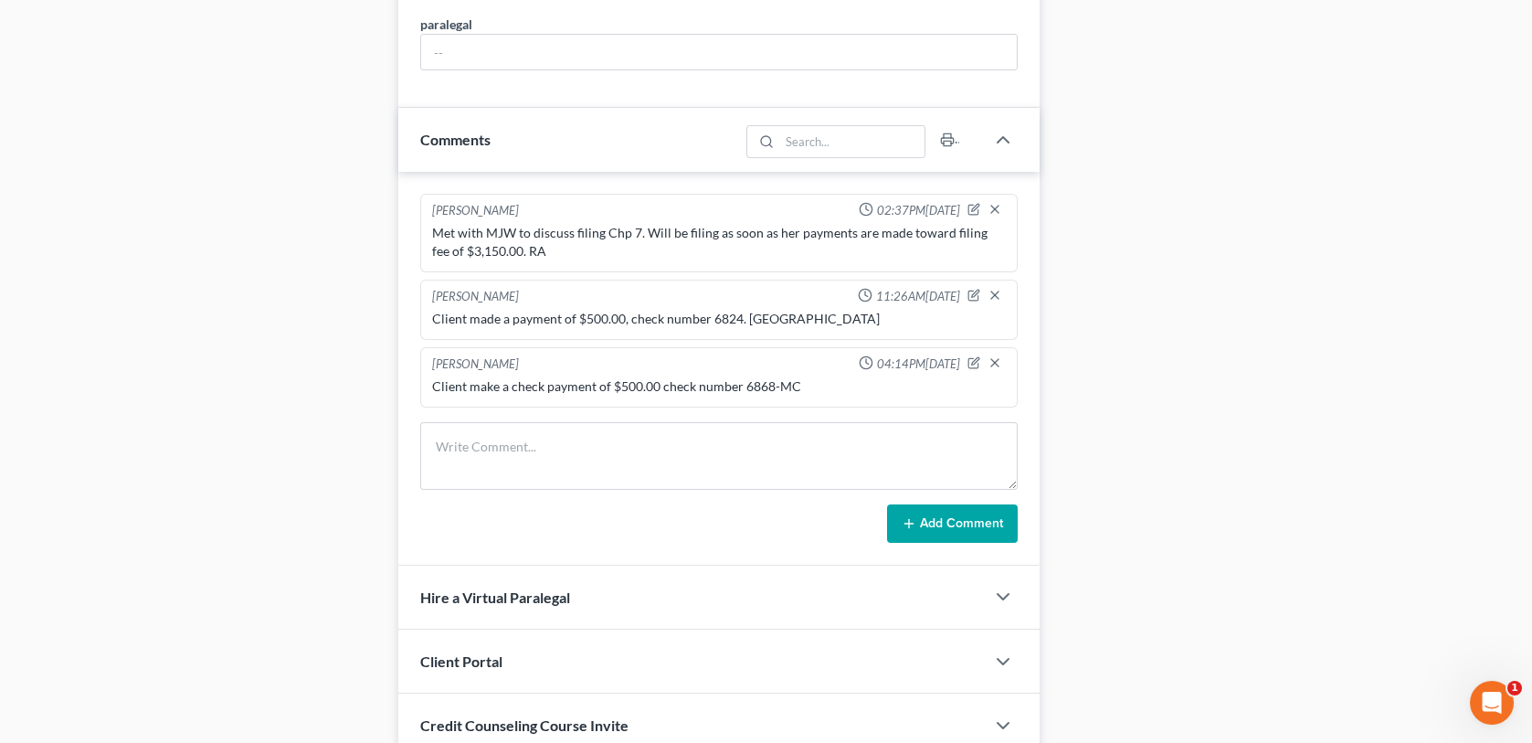
scroll to position [1162, 0]
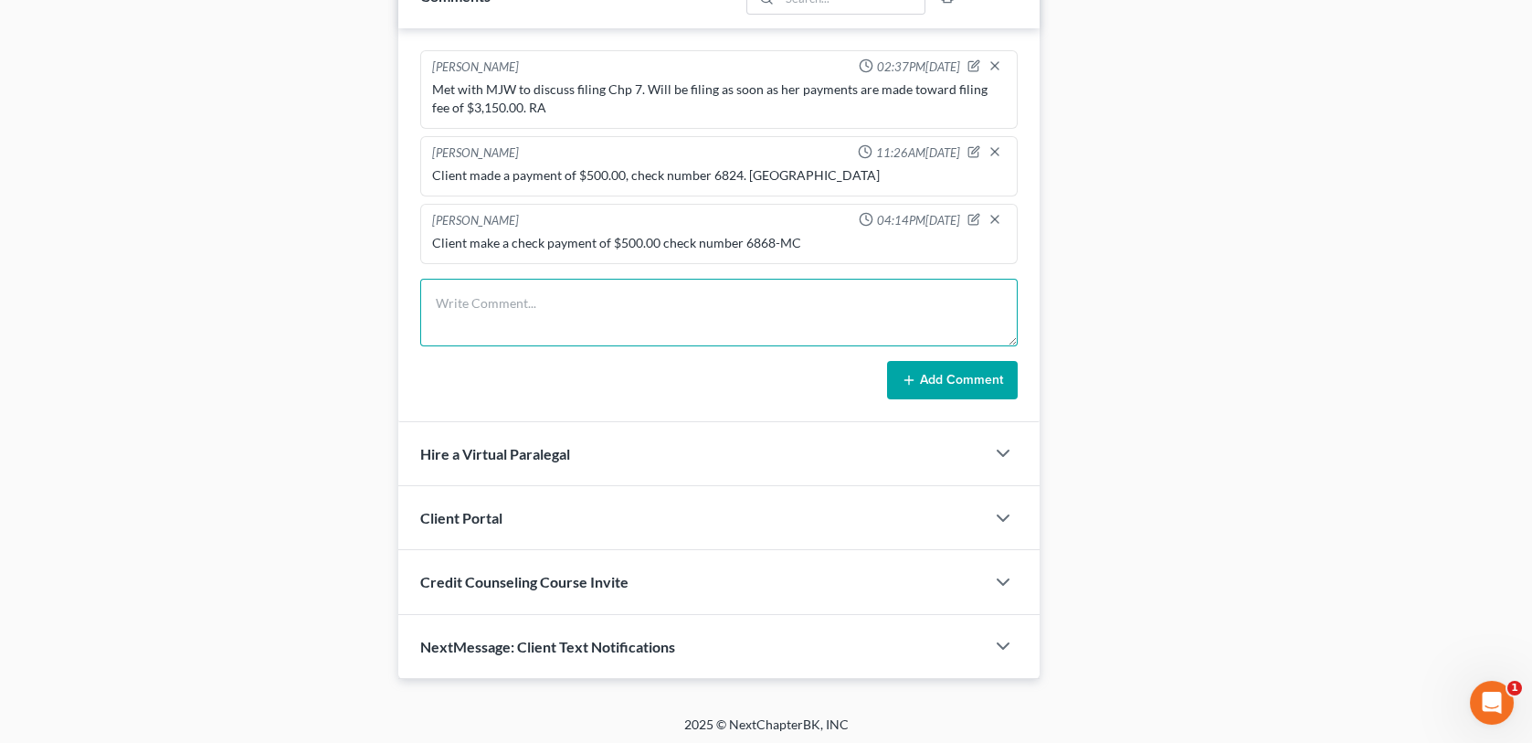
click at [514, 288] on textarea at bounding box center [718, 313] width 596 height 68
type textarea "Client made a check payment of $500.00 check # 6881-MC"
click at [955, 373] on button "Add Comment" at bounding box center [952, 380] width 131 height 38
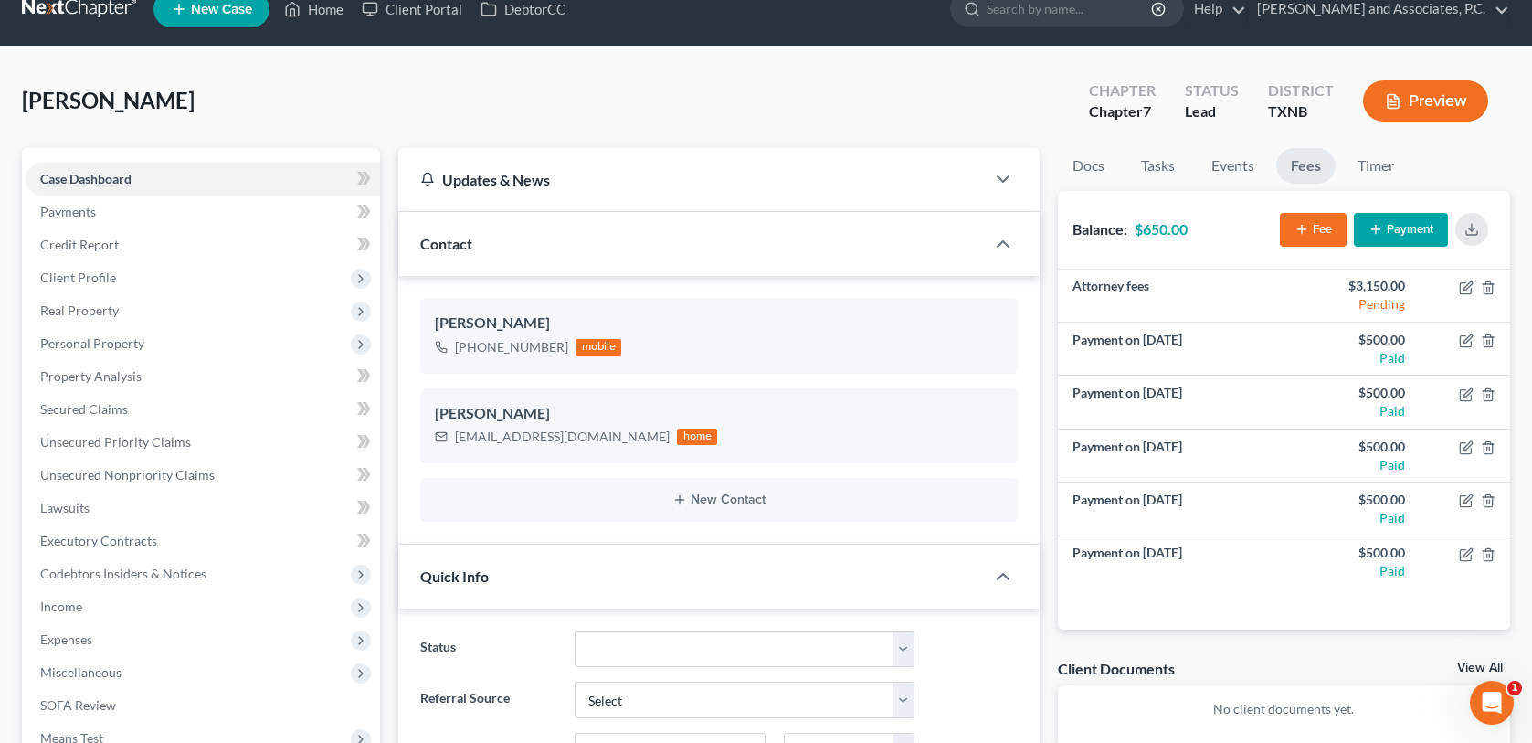
scroll to position [0, 0]
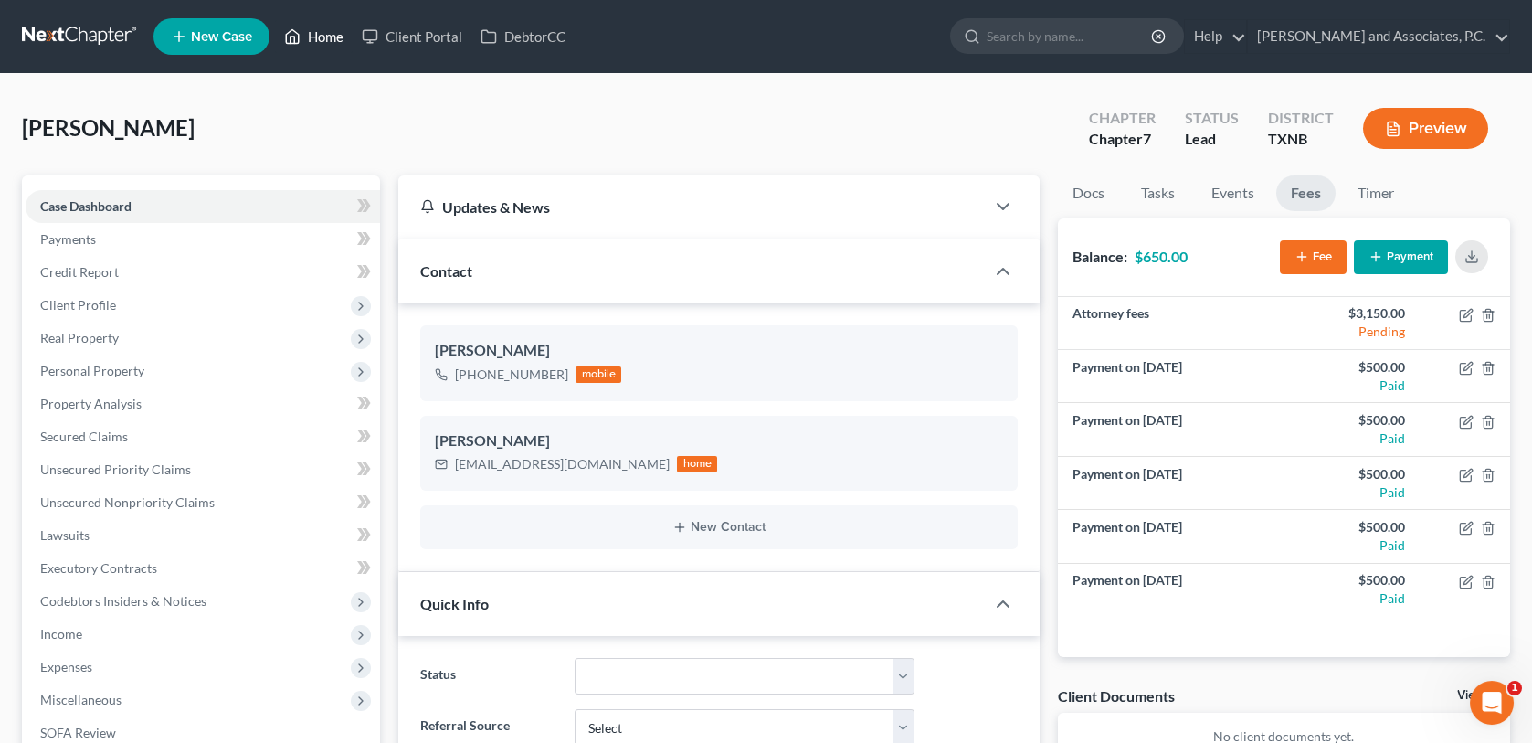
click at [325, 33] on link "Home" at bounding box center [314, 36] width 78 height 33
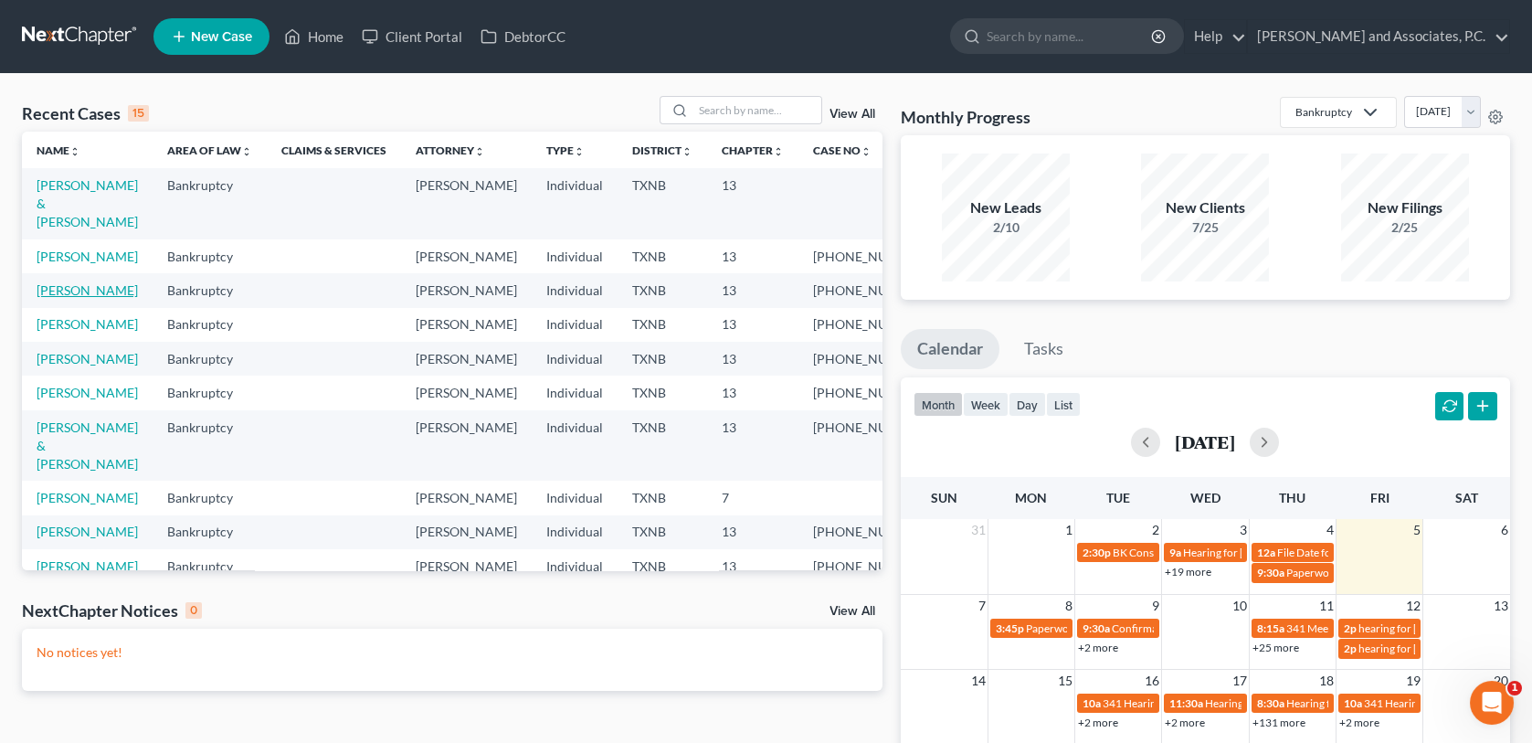
click at [85, 294] on link "[PERSON_NAME]" at bounding box center [87, 290] width 101 height 16
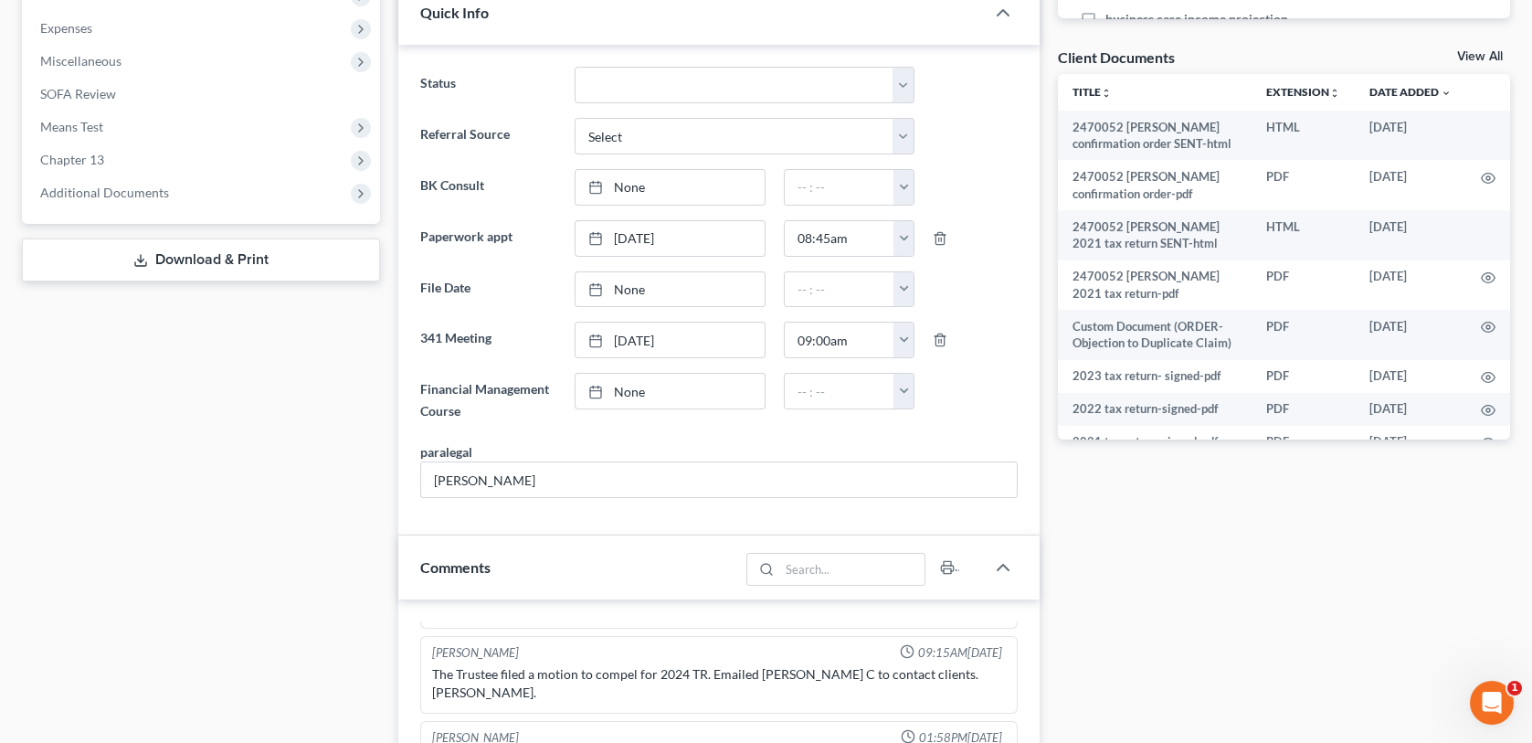
scroll to position [639, 0]
click at [136, 195] on span "Additional Documents" at bounding box center [104, 192] width 129 height 16
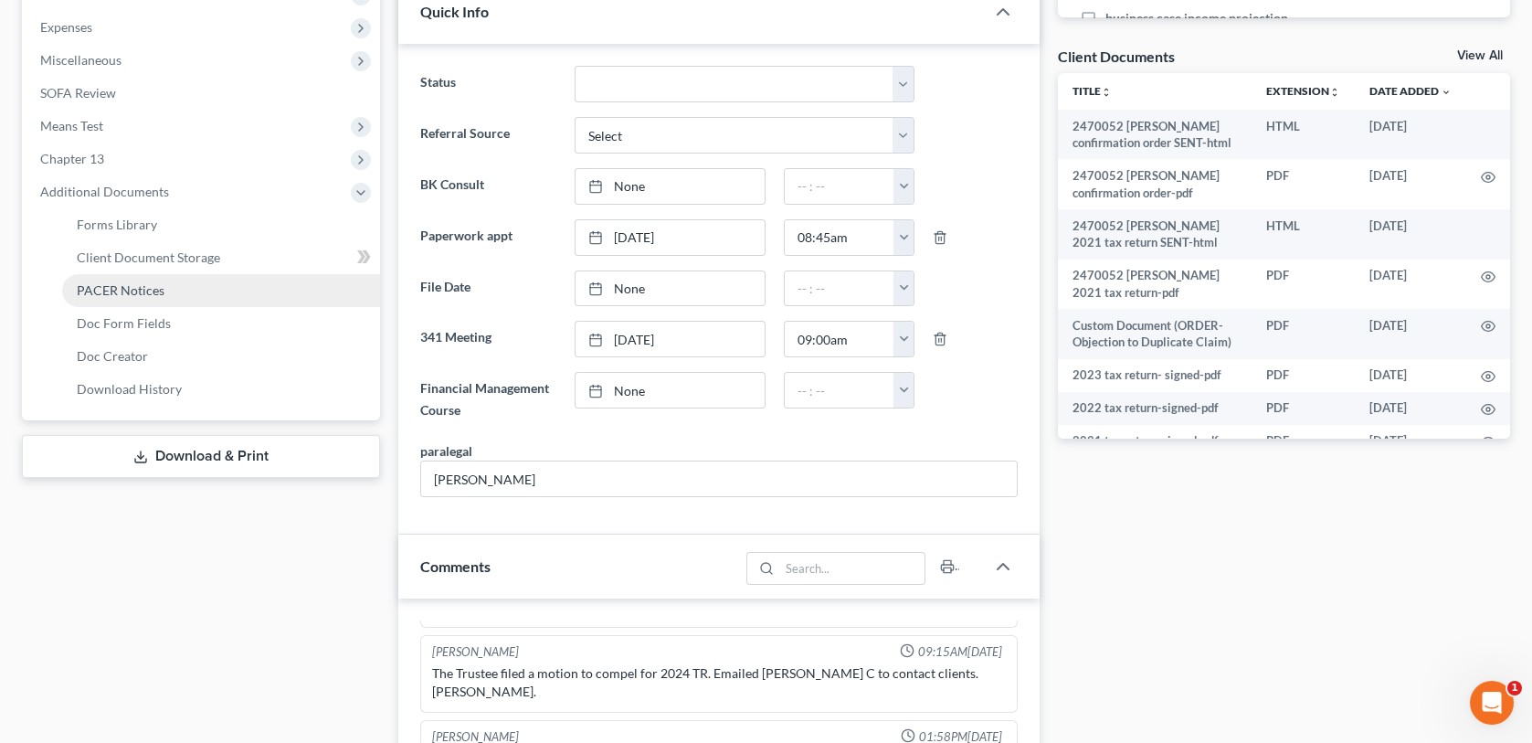
click at [143, 292] on span "PACER Notices" at bounding box center [121, 290] width 88 height 16
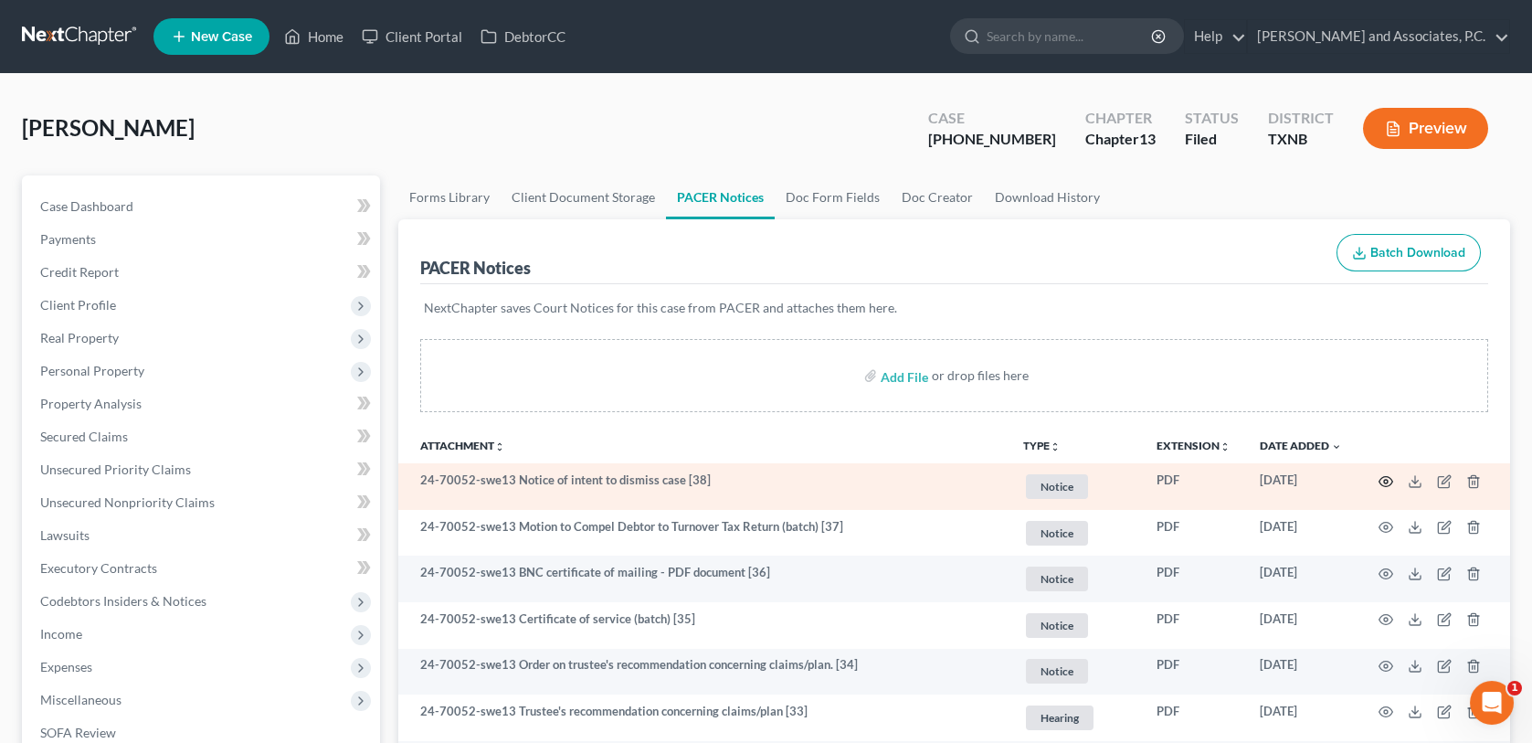
click at [1382, 483] on icon "button" at bounding box center [1386, 481] width 14 height 10
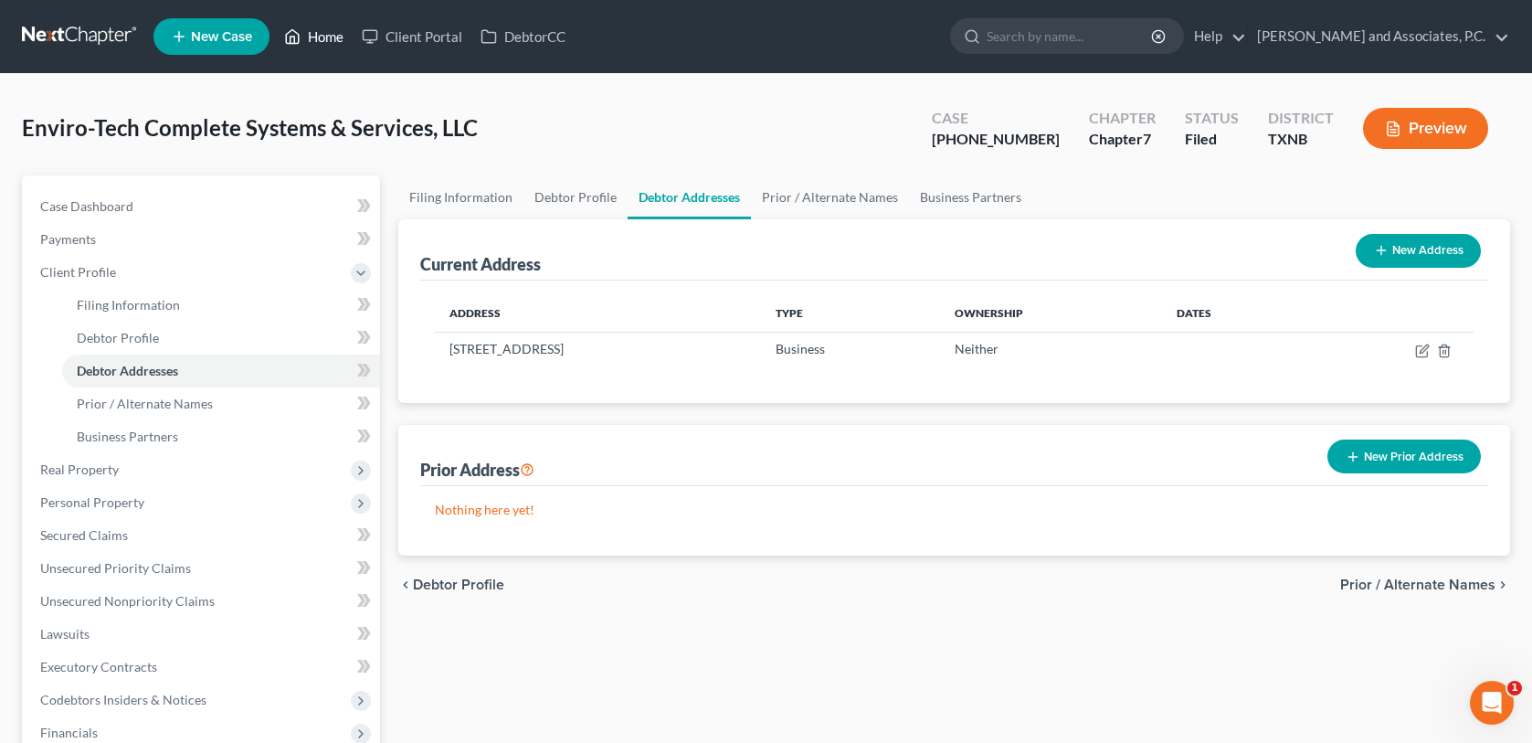
click at [326, 33] on link "Home" at bounding box center [314, 36] width 78 height 33
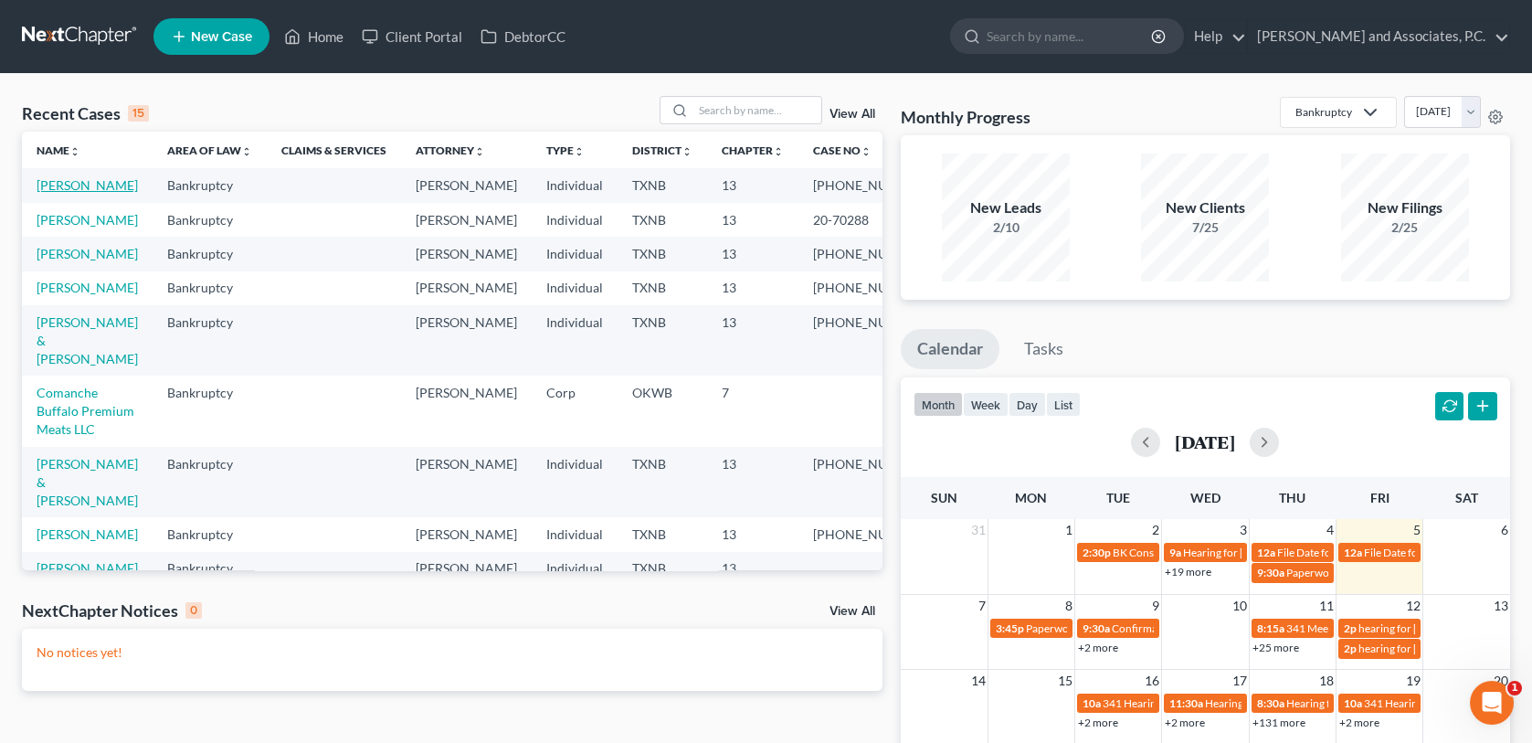
click at [89, 191] on link "[PERSON_NAME]" at bounding box center [87, 185] width 101 height 16
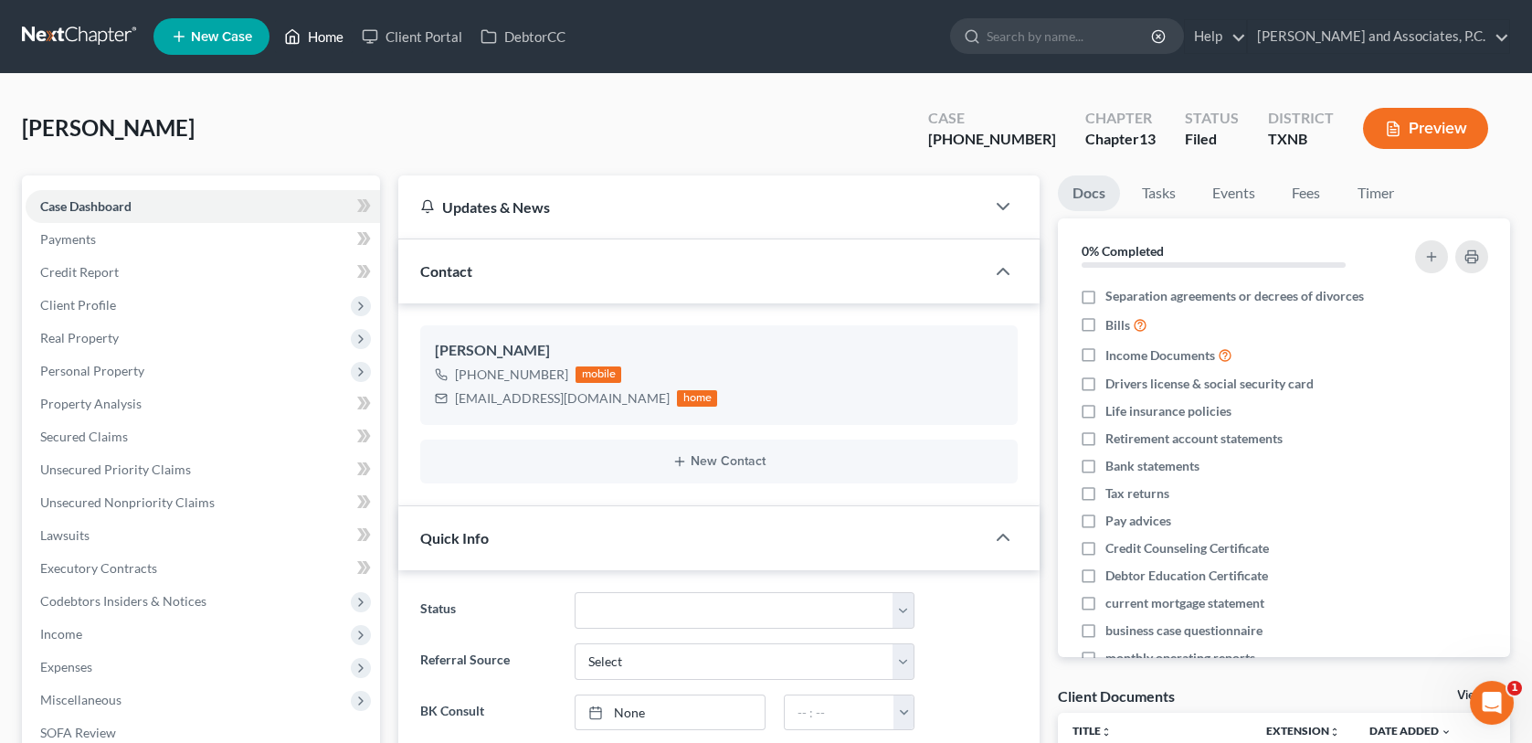
click at [319, 31] on link "Home" at bounding box center [314, 36] width 78 height 33
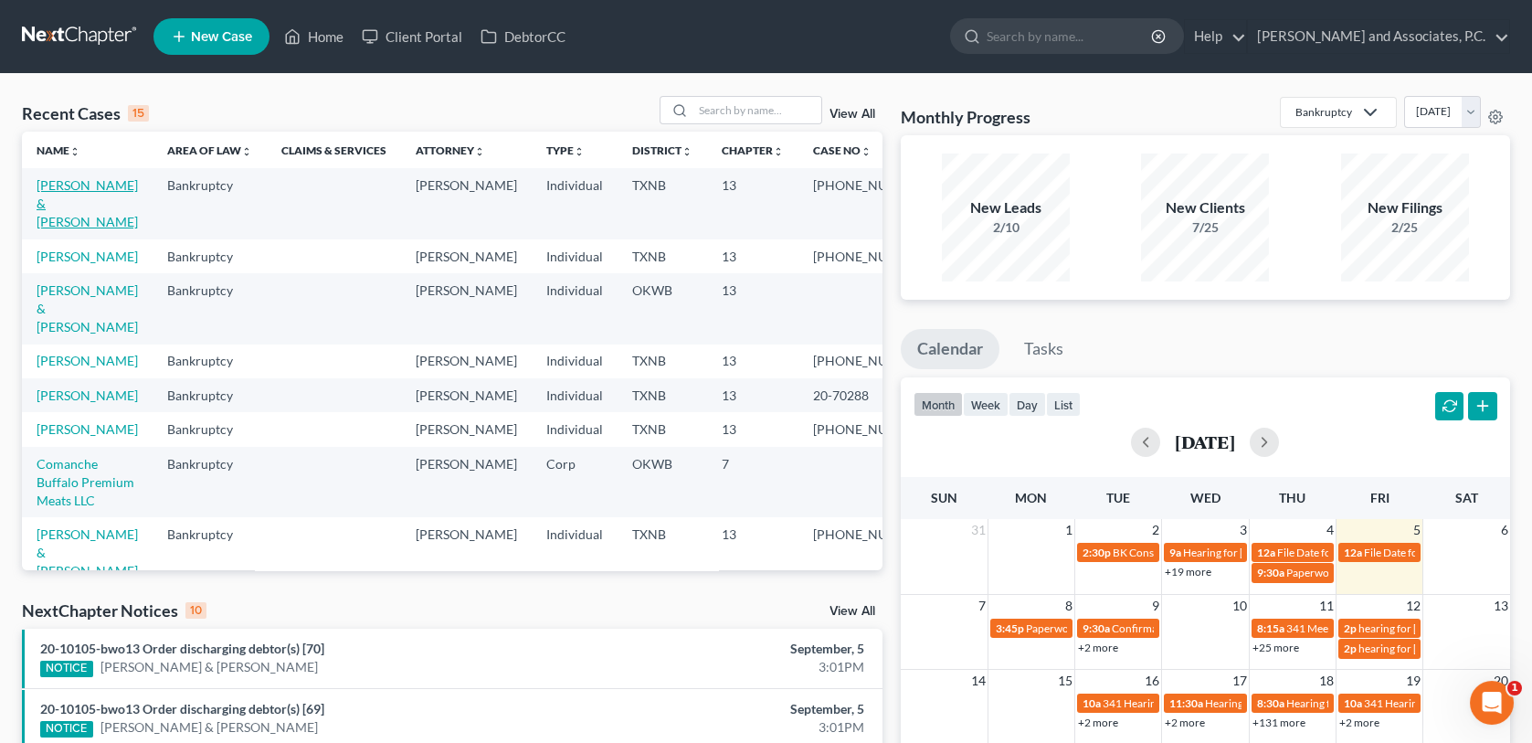
click at [75, 185] on link "[PERSON_NAME] & [PERSON_NAME]" at bounding box center [87, 203] width 101 height 52
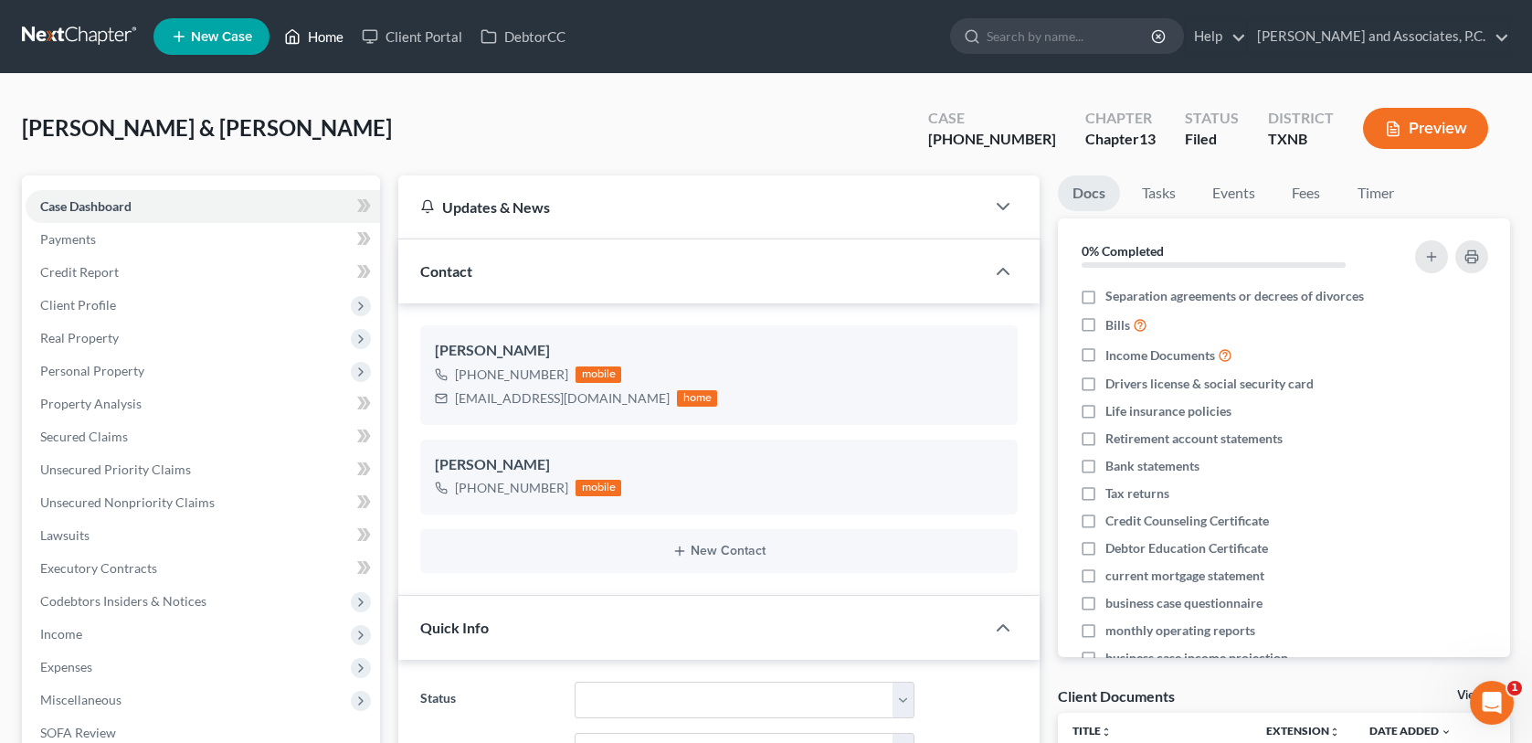
click at [328, 39] on link "Home" at bounding box center [314, 36] width 78 height 33
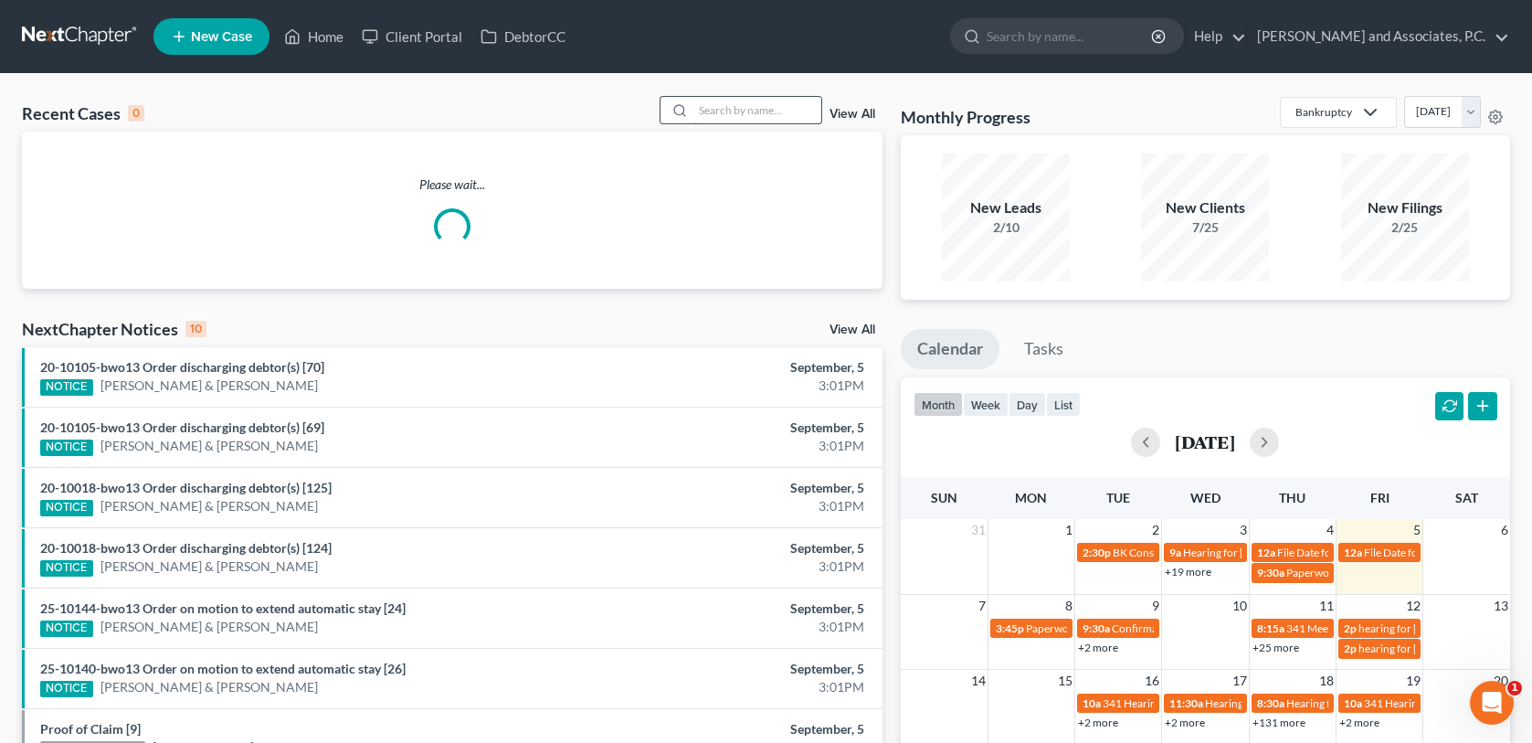
click at [723, 110] on input "search" at bounding box center [757, 110] width 128 height 26
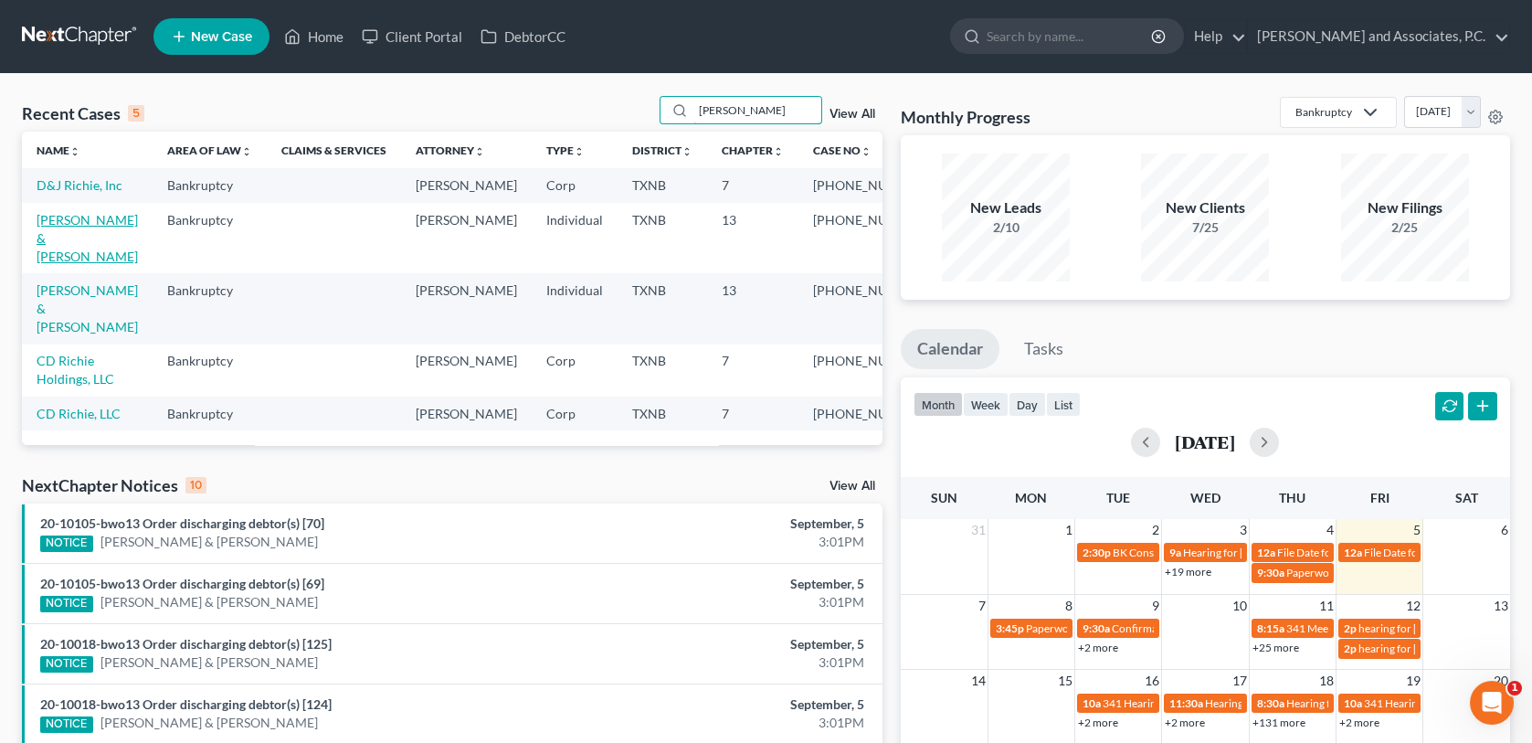
type input "[PERSON_NAME]"
click at [100, 238] on link "[PERSON_NAME] & [PERSON_NAME]" at bounding box center [87, 238] width 101 height 52
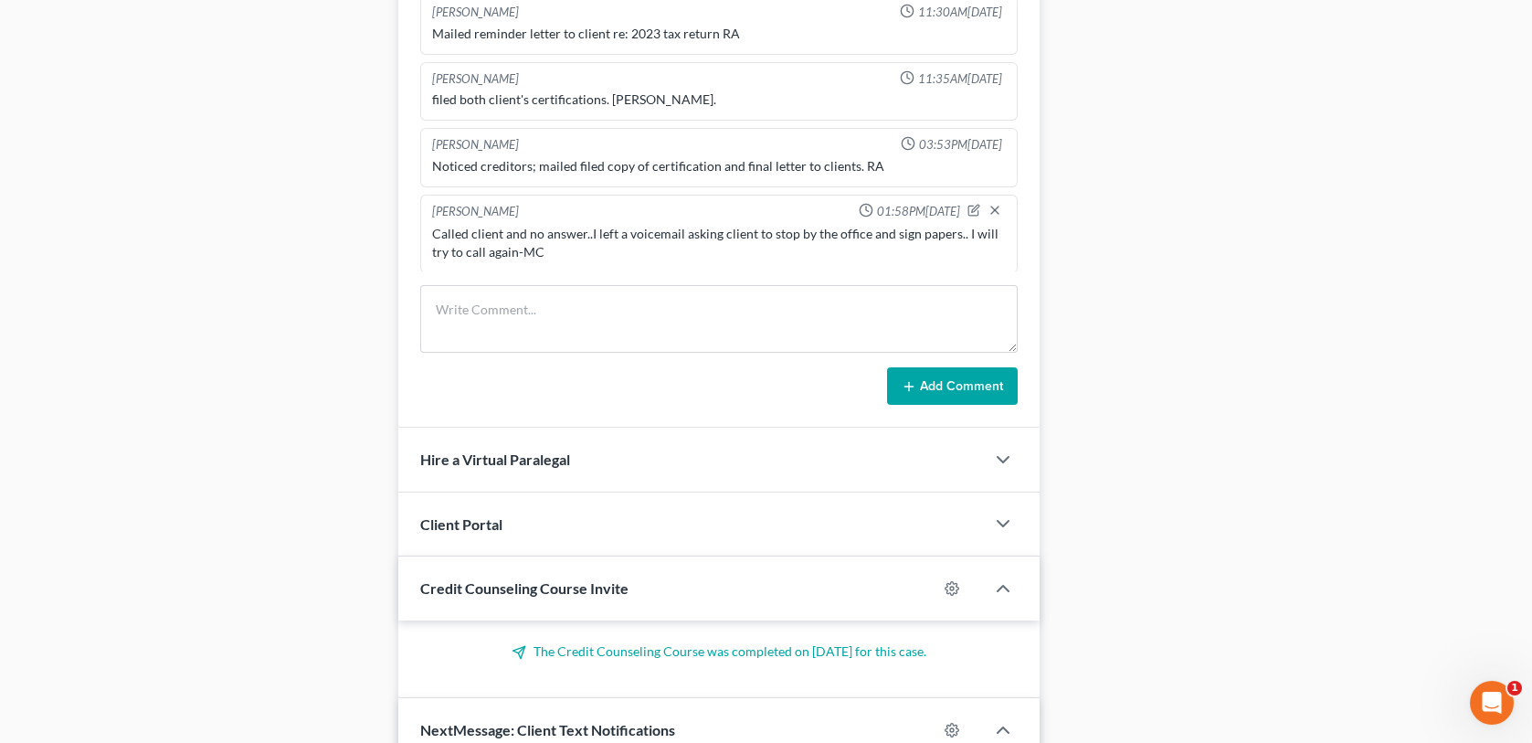
scroll to position [1096, 0]
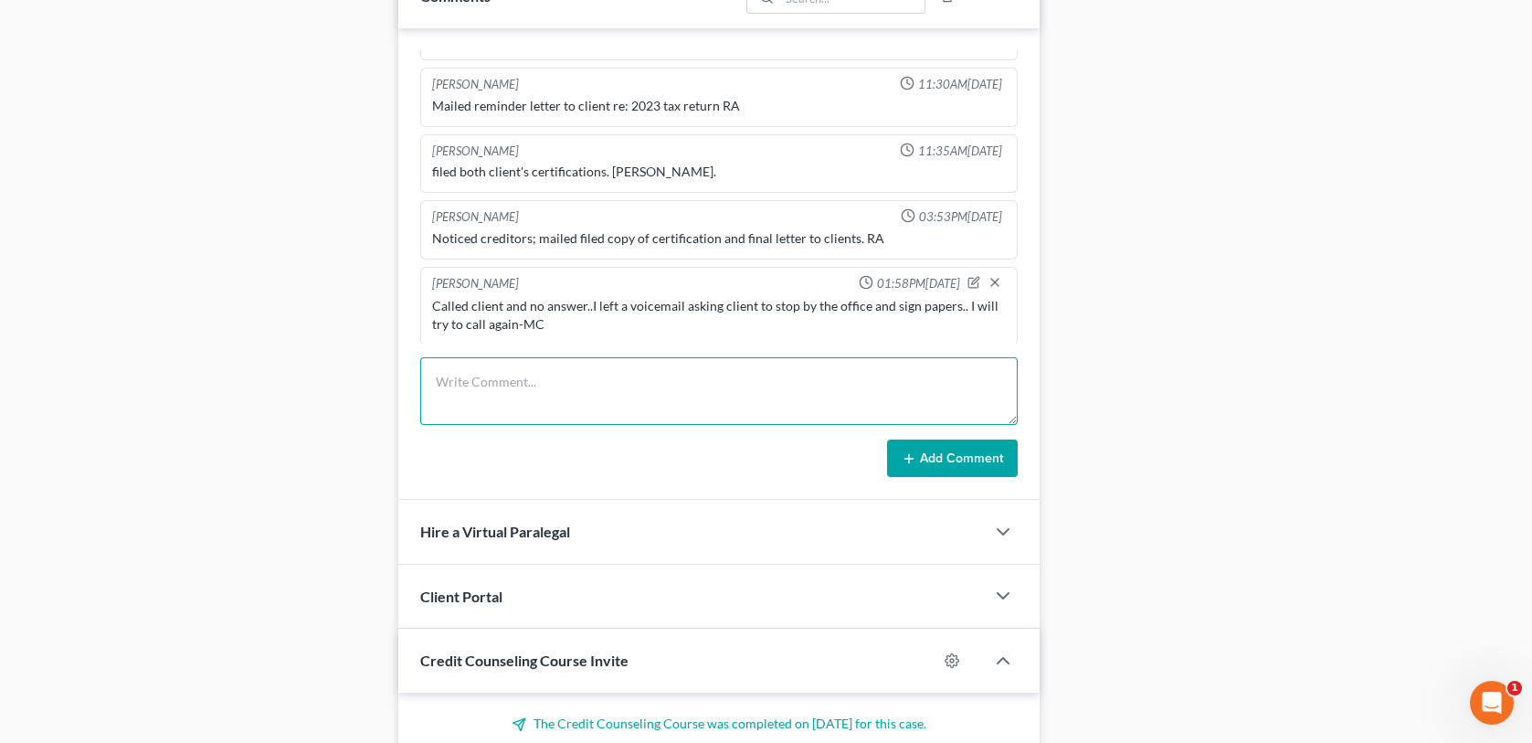
click at [469, 378] on textarea at bounding box center [718, 391] width 596 height 68
type textarea "called client"
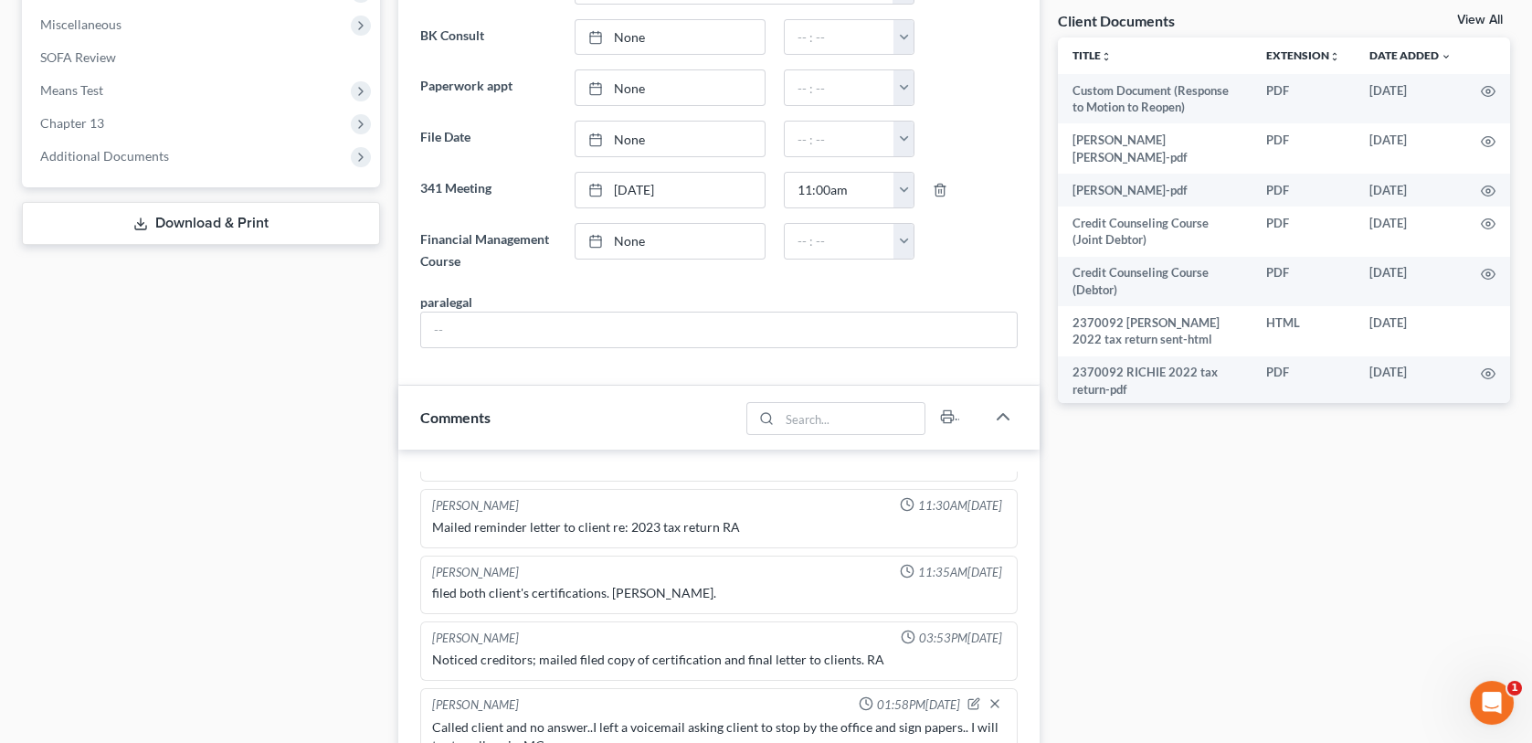
scroll to position [0, 0]
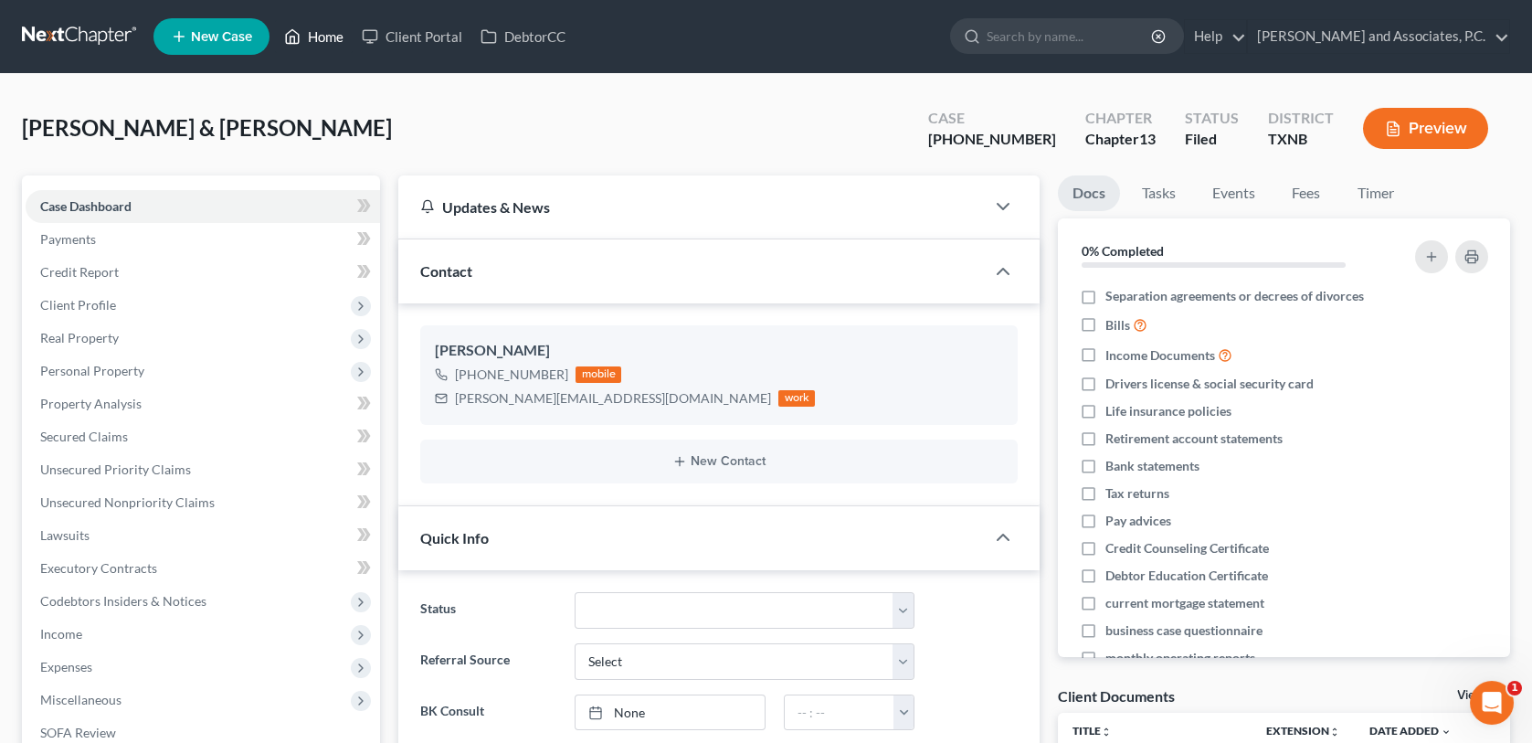
click at [332, 34] on link "Home" at bounding box center [314, 36] width 78 height 33
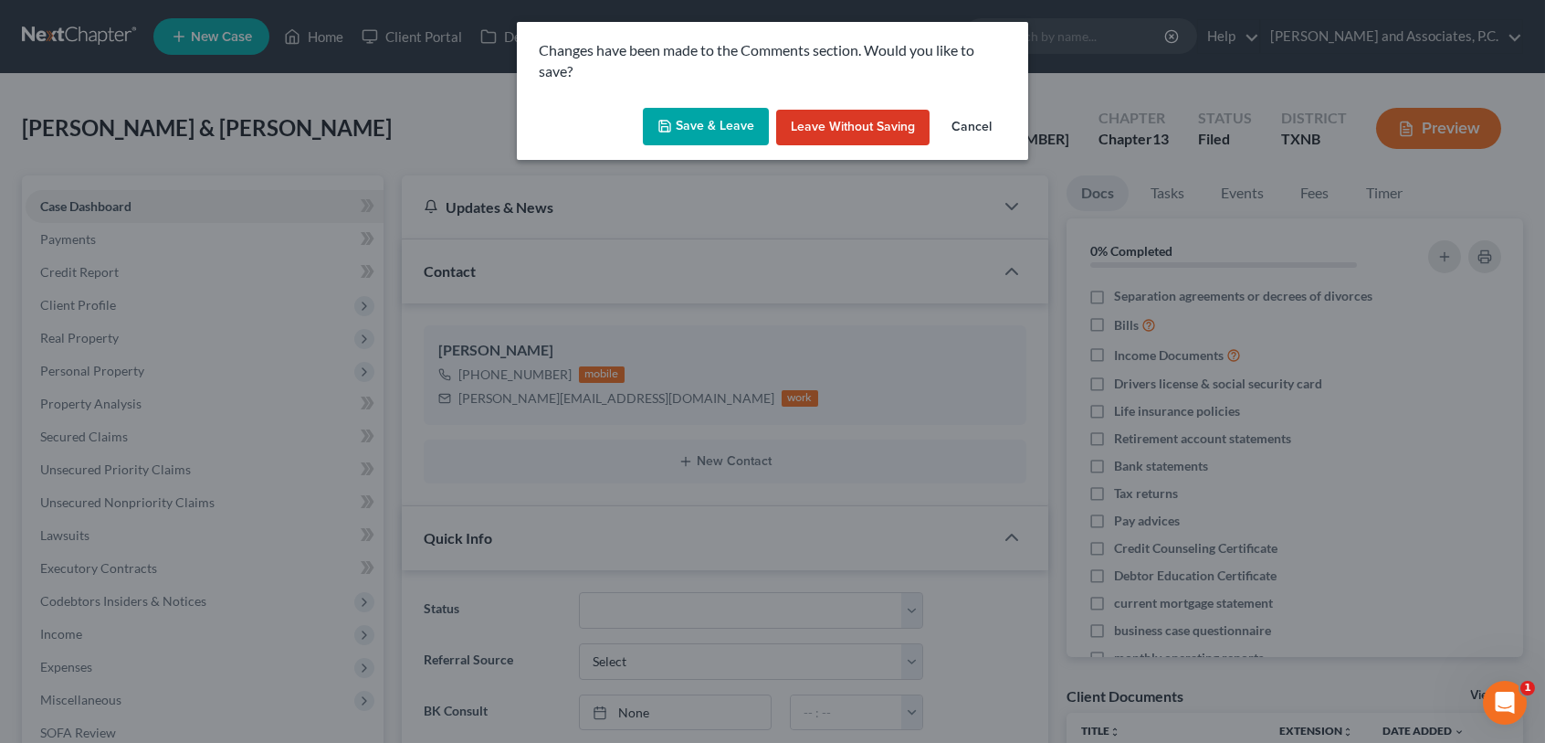
click at [987, 126] on button "Cancel" at bounding box center [971, 128] width 69 height 37
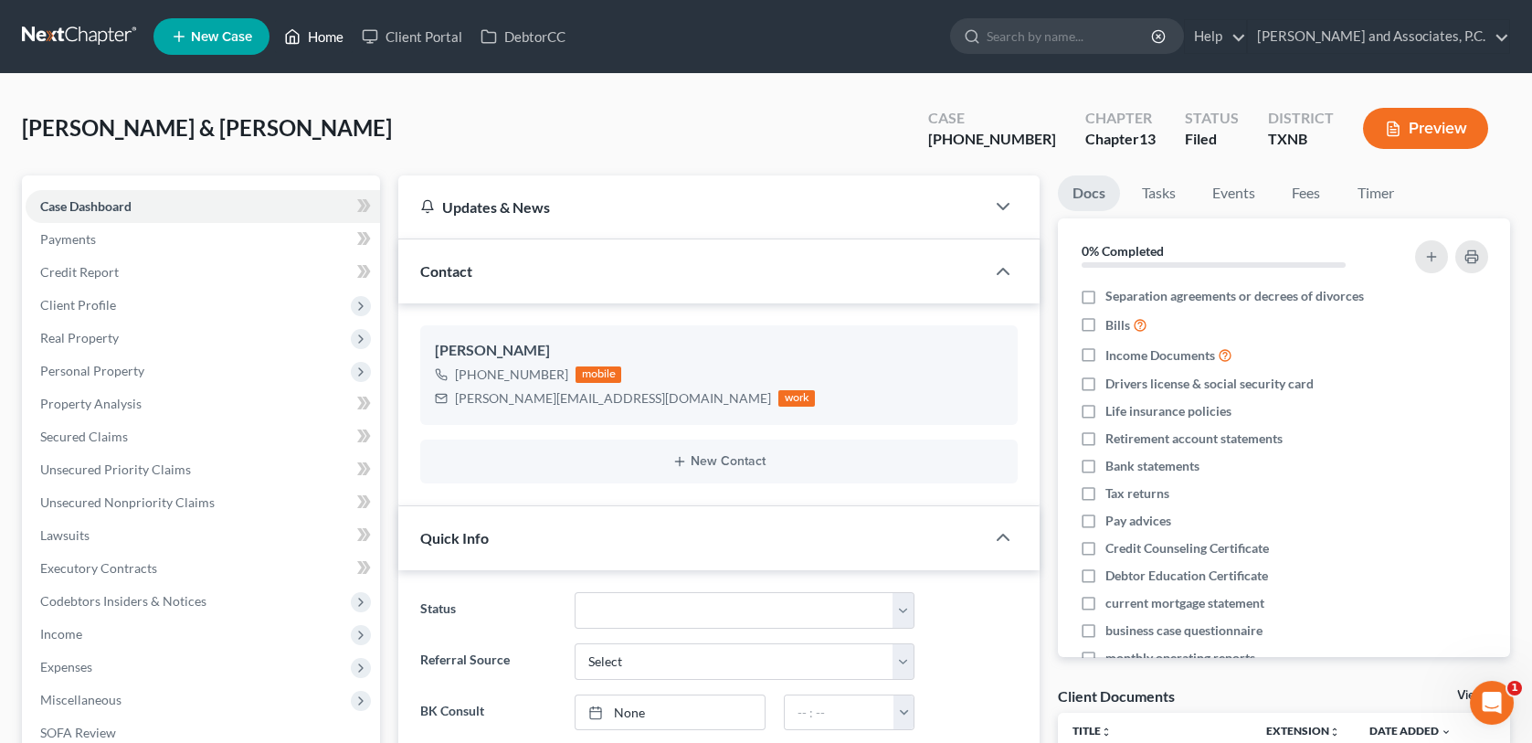
click at [336, 29] on link "Home" at bounding box center [314, 36] width 78 height 33
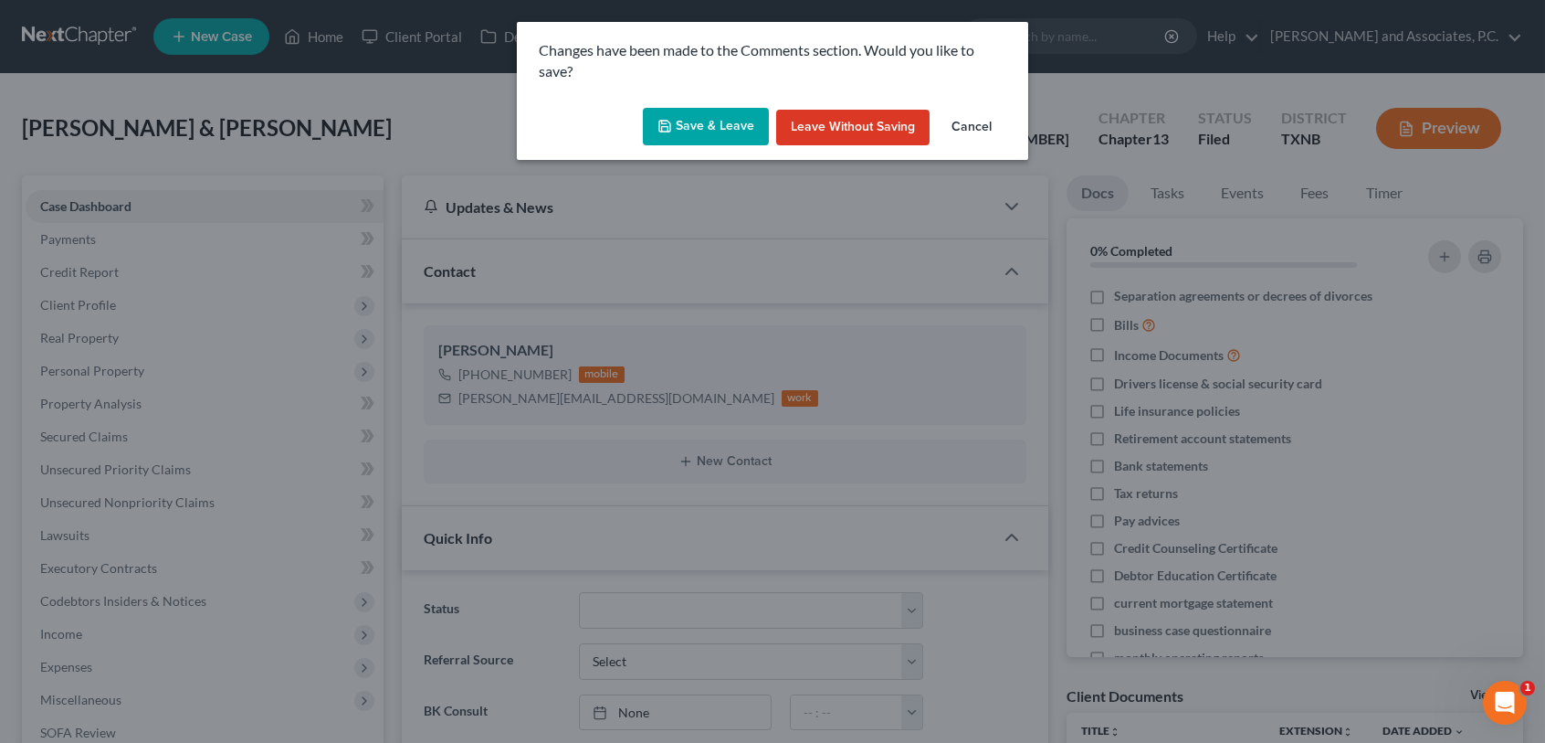
click at [733, 131] on button "Save & Leave" at bounding box center [706, 127] width 126 height 38
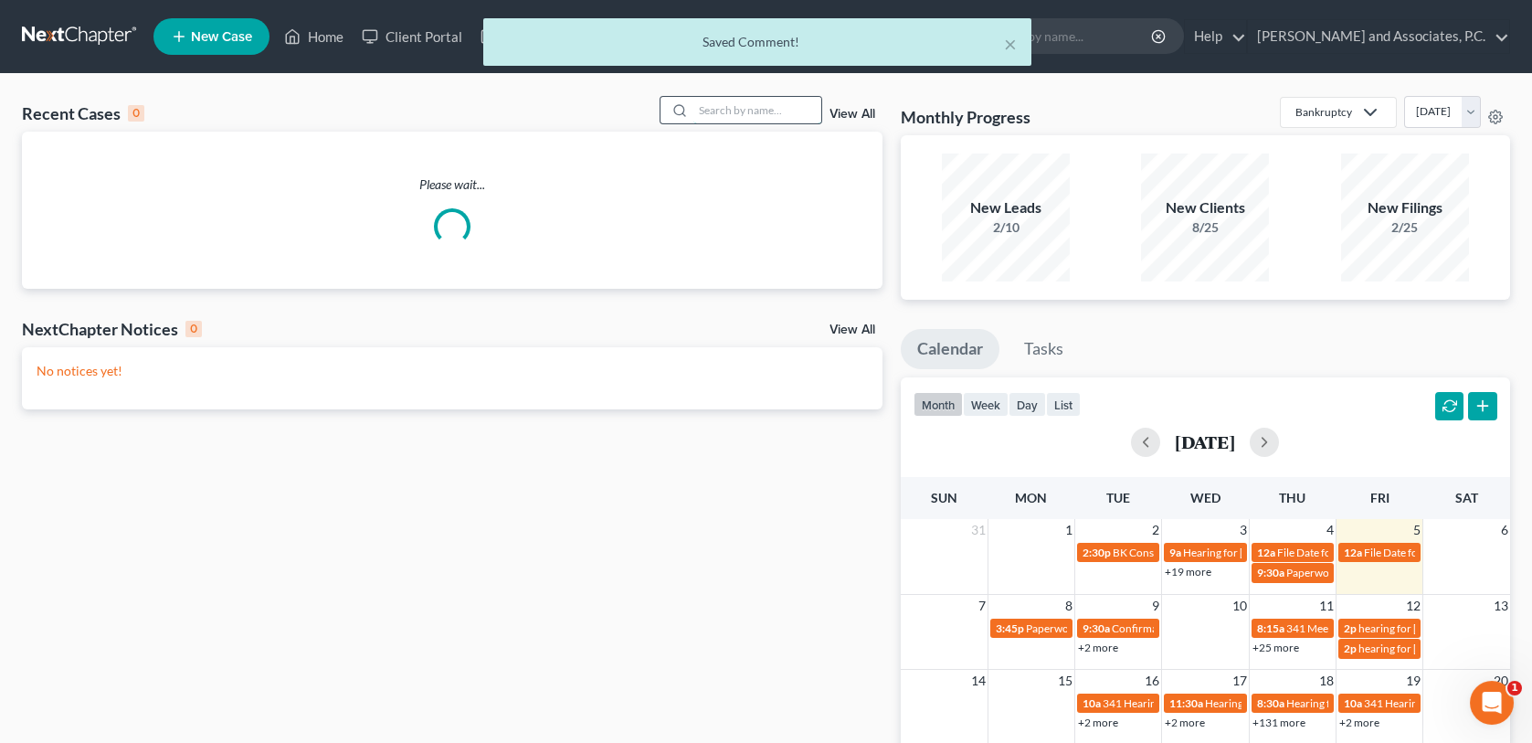
click at [731, 116] on input "search" at bounding box center [757, 110] width 128 height 26
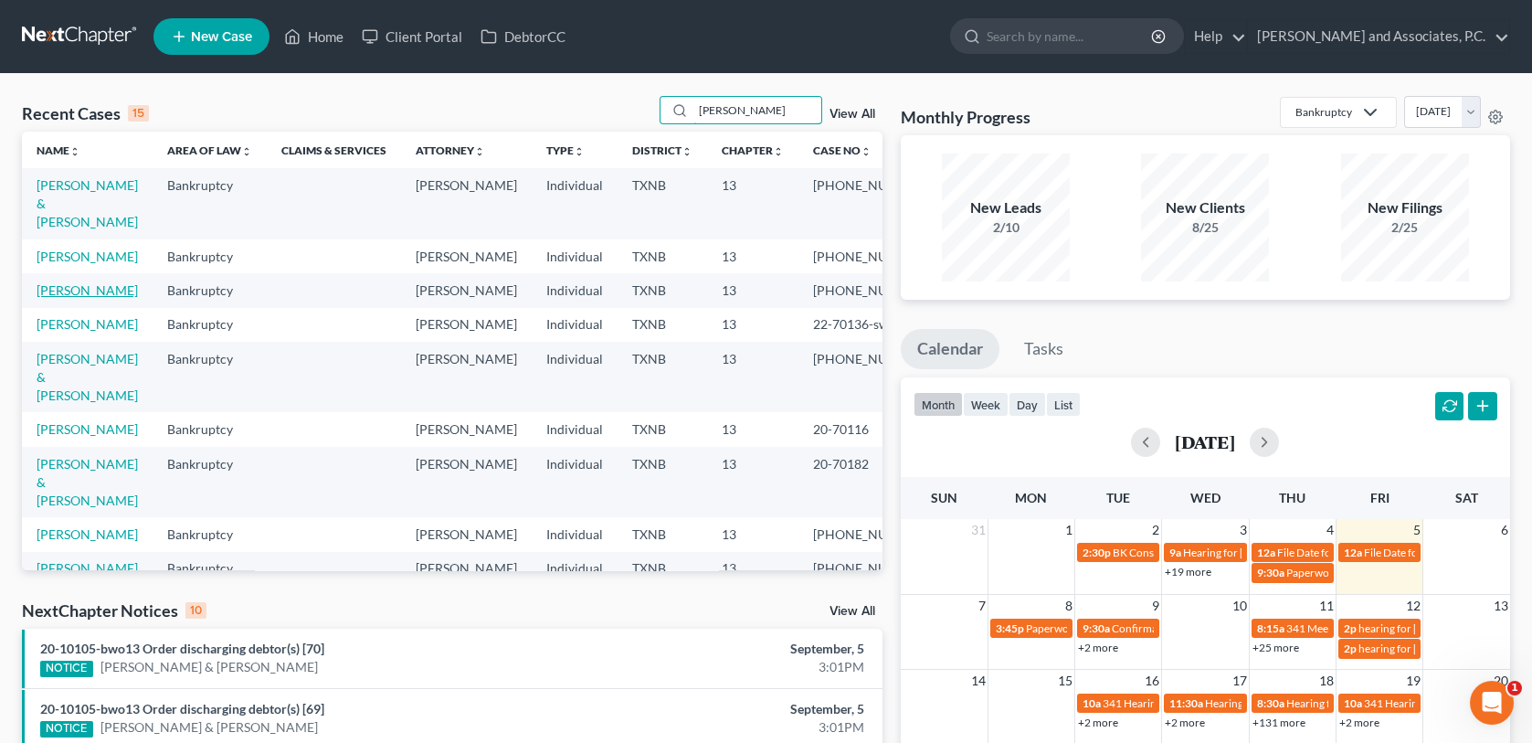
type input "[PERSON_NAME]"
click at [88, 293] on link "[PERSON_NAME]" at bounding box center [87, 290] width 101 height 16
select select "3"
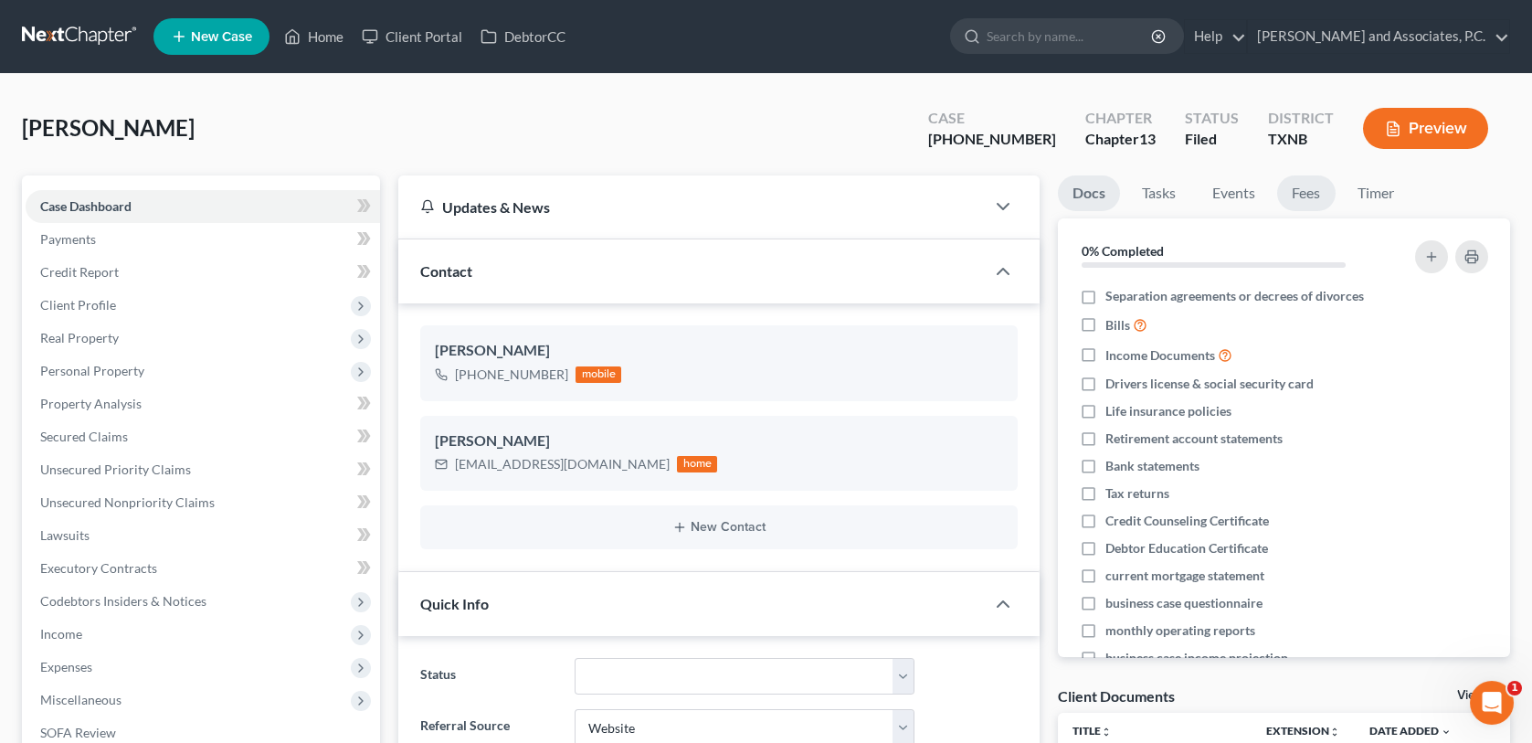
scroll to position [4405, 0]
click at [1302, 194] on link "Fees" at bounding box center [1306, 193] width 58 height 36
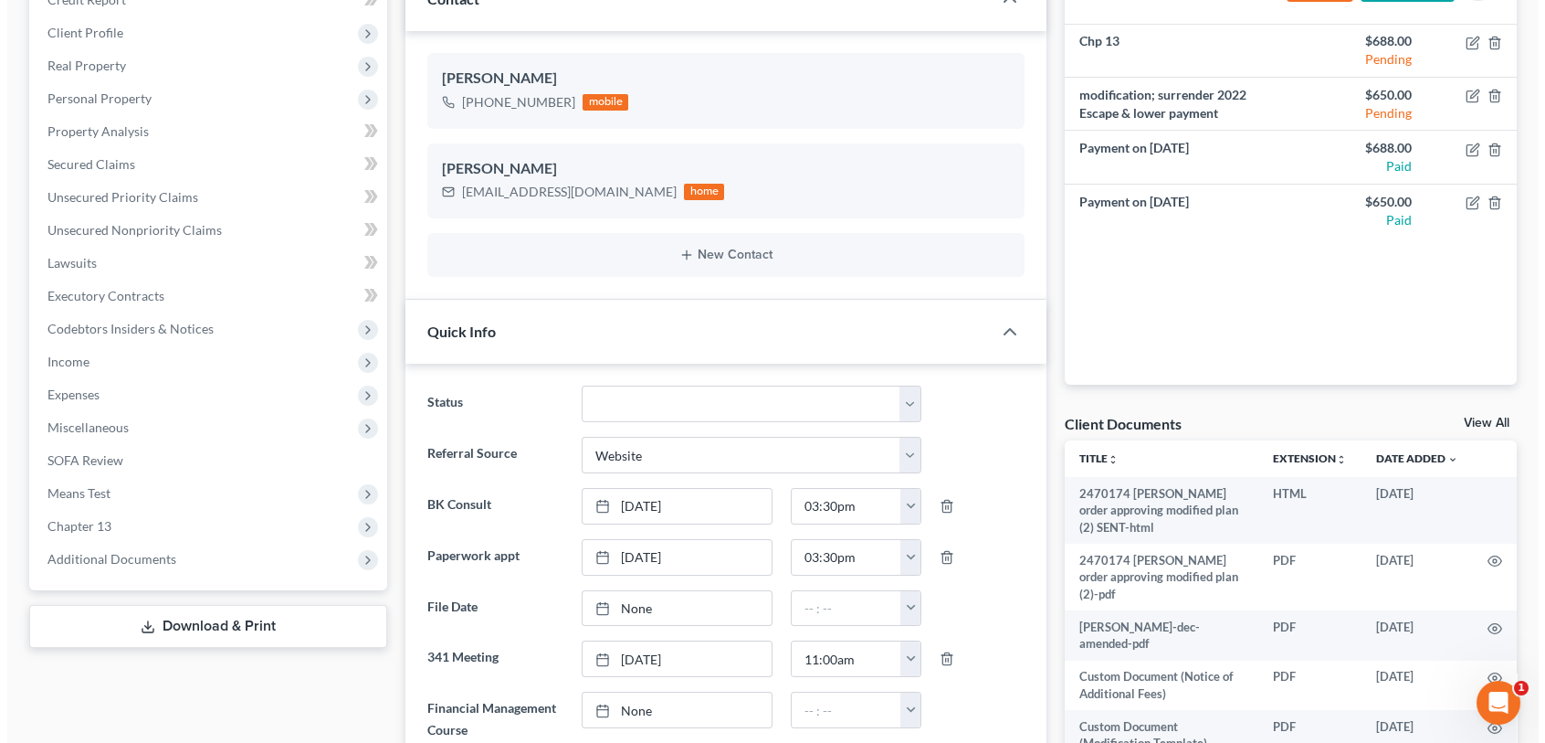
scroll to position [183, 0]
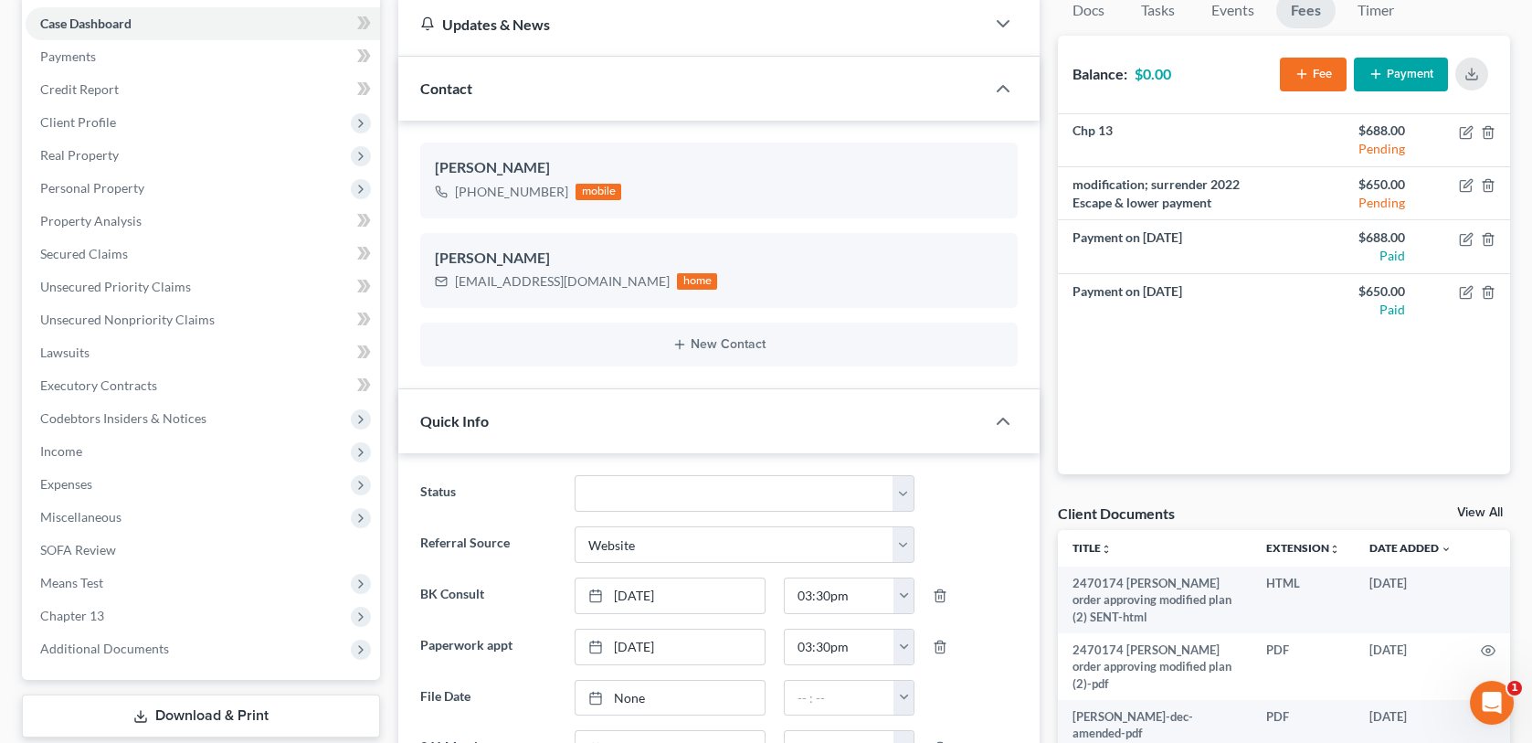
click at [1317, 79] on button "Fee" at bounding box center [1313, 75] width 67 height 34
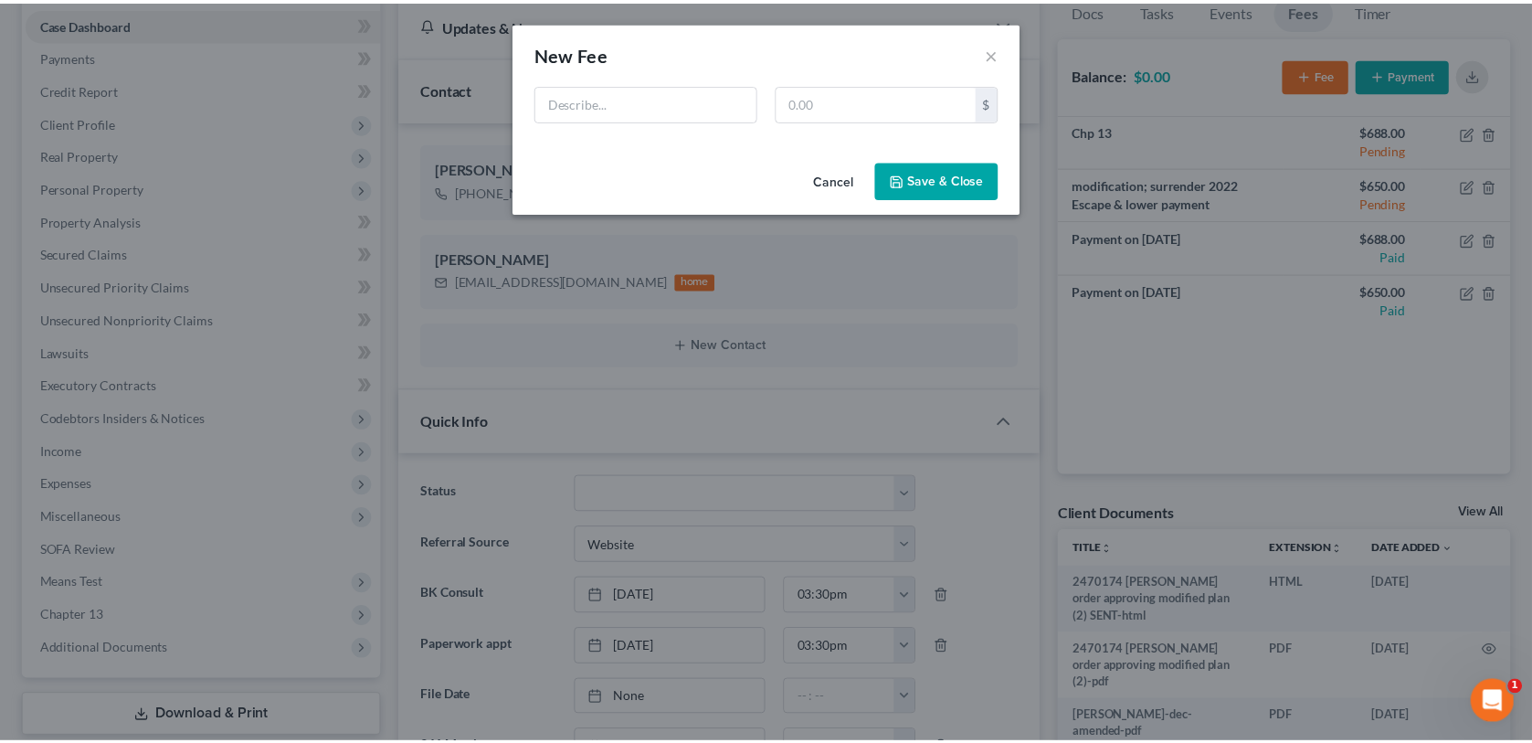
scroll to position [4387, 0]
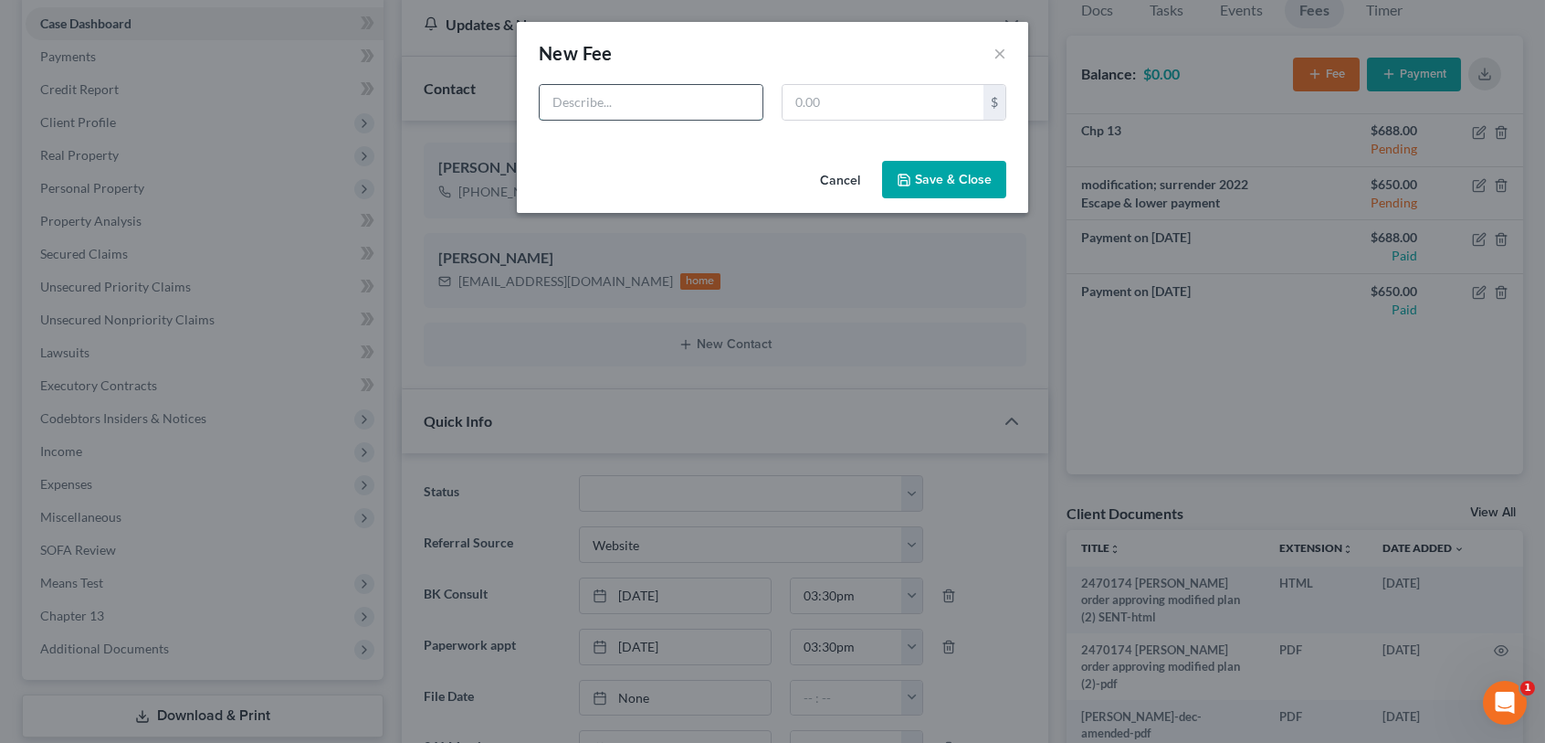
click at [709, 99] on input "text" at bounding box center [651, 102] width 223 height 35
type input "motion to surrender car"
type input "650.00"
click at [961, 185] on button "Save & Close" at bounding box center [944, 180] width 124 height 38
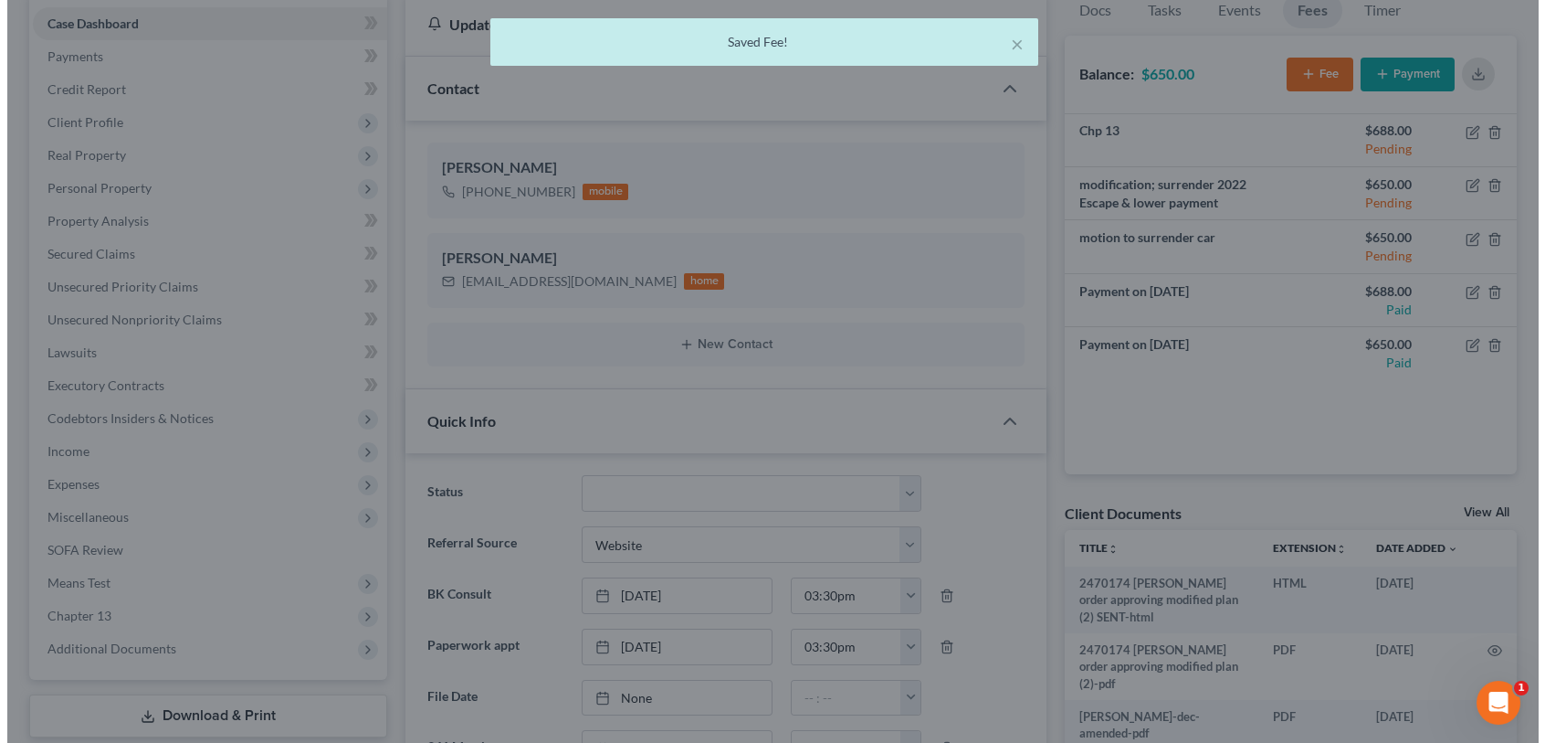
scroll to position [4405, 0]
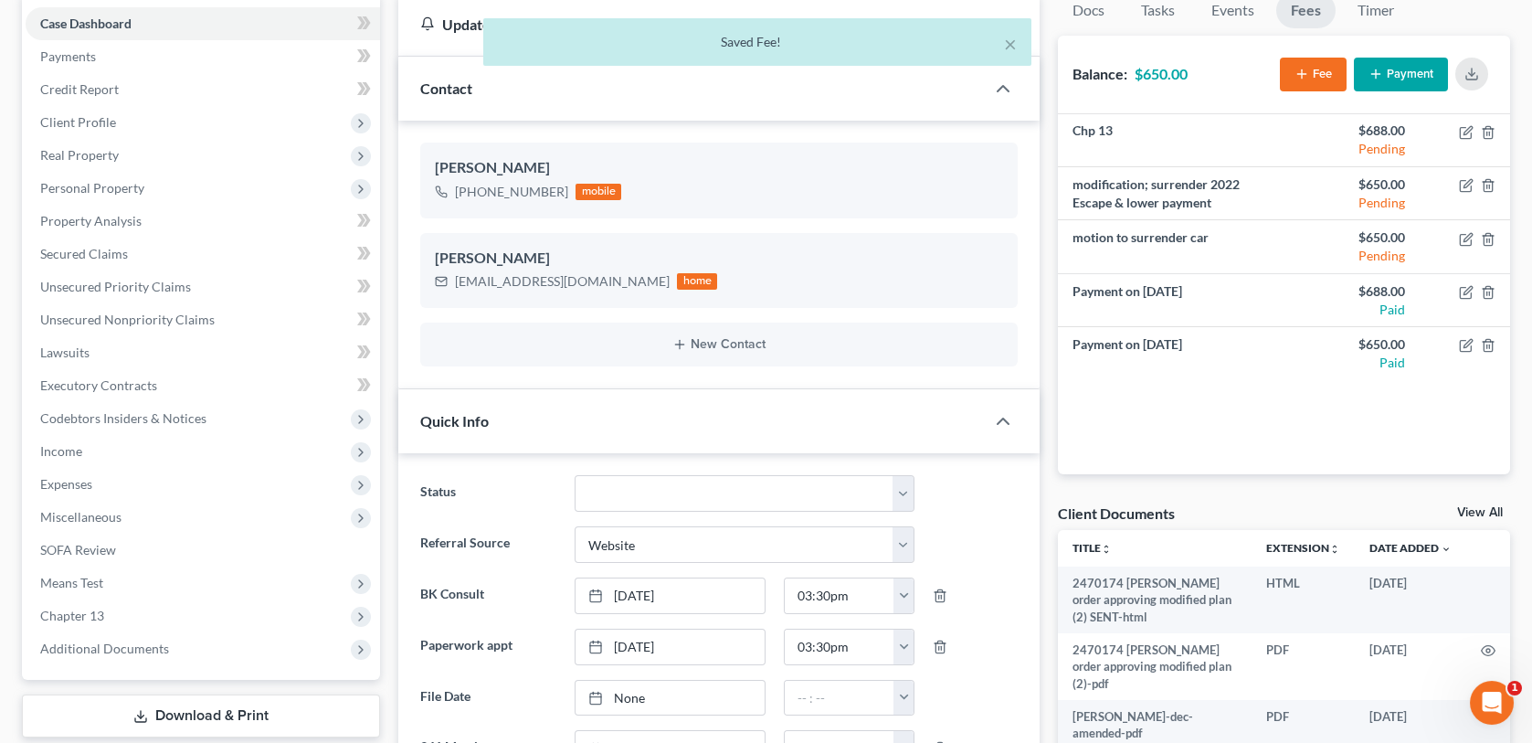
click at [1410, 70] on div "× Saved Fee!" at bounding box center [757, 46] width 1532 height 57
click at [1390, 75] on button "Payment" at bounding box center [1401, 75] width 94 height 34
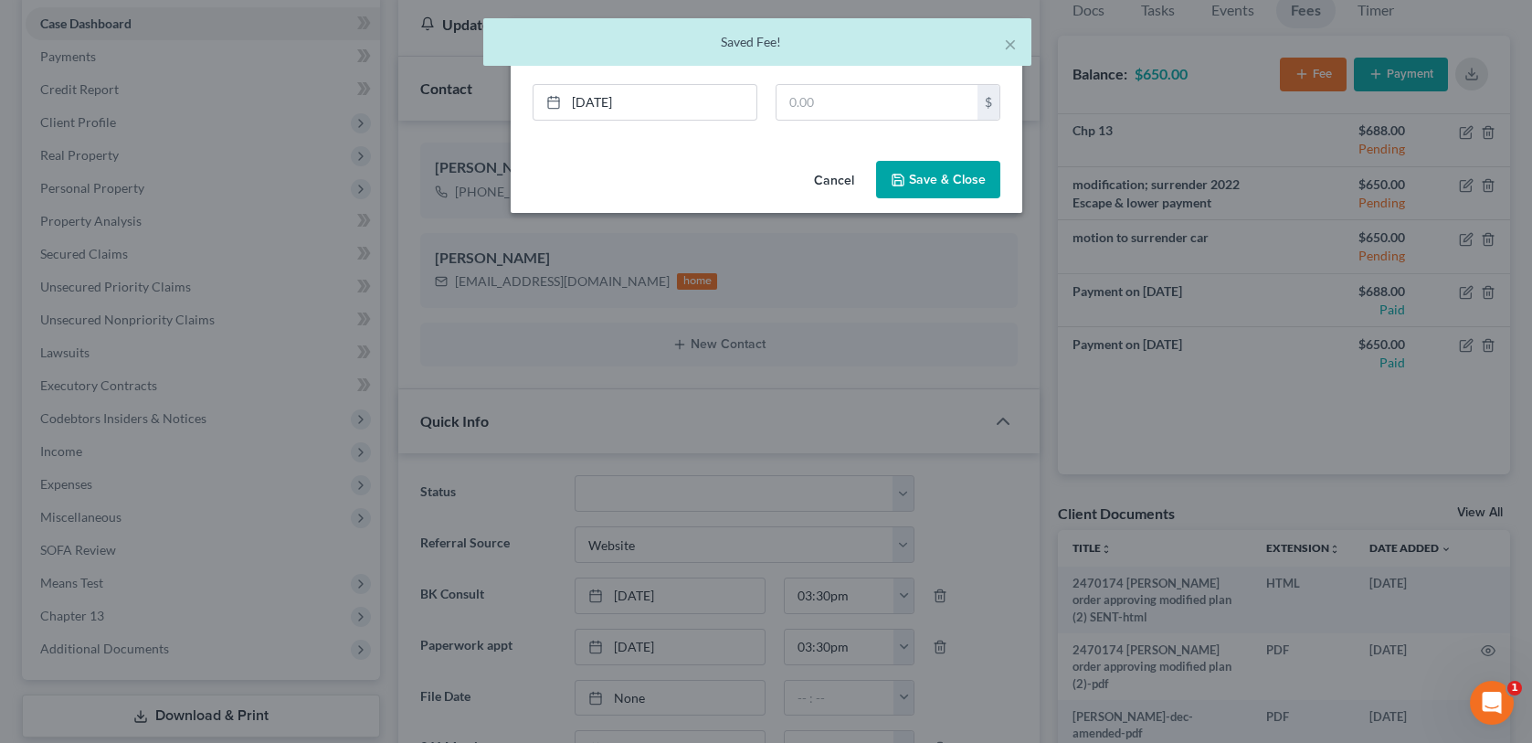
scroll to position [4387, 0]
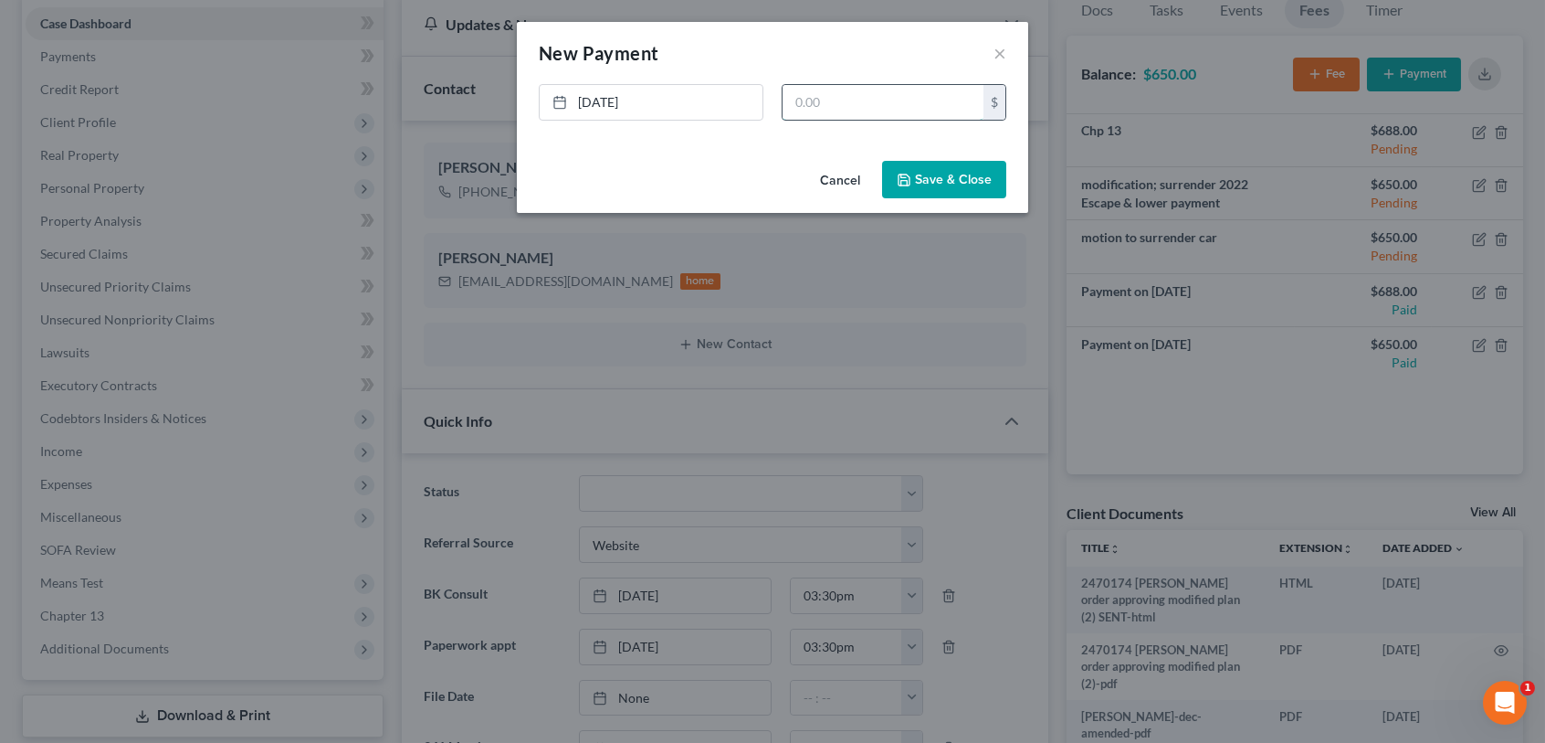
click at [890, 101] on input "text" at bounding box center [883, 102] width 201 height 35
type input "650.00"
click at [953, 185] on button "Save & Close" at bounding box center [944, 180] width 124 height 38
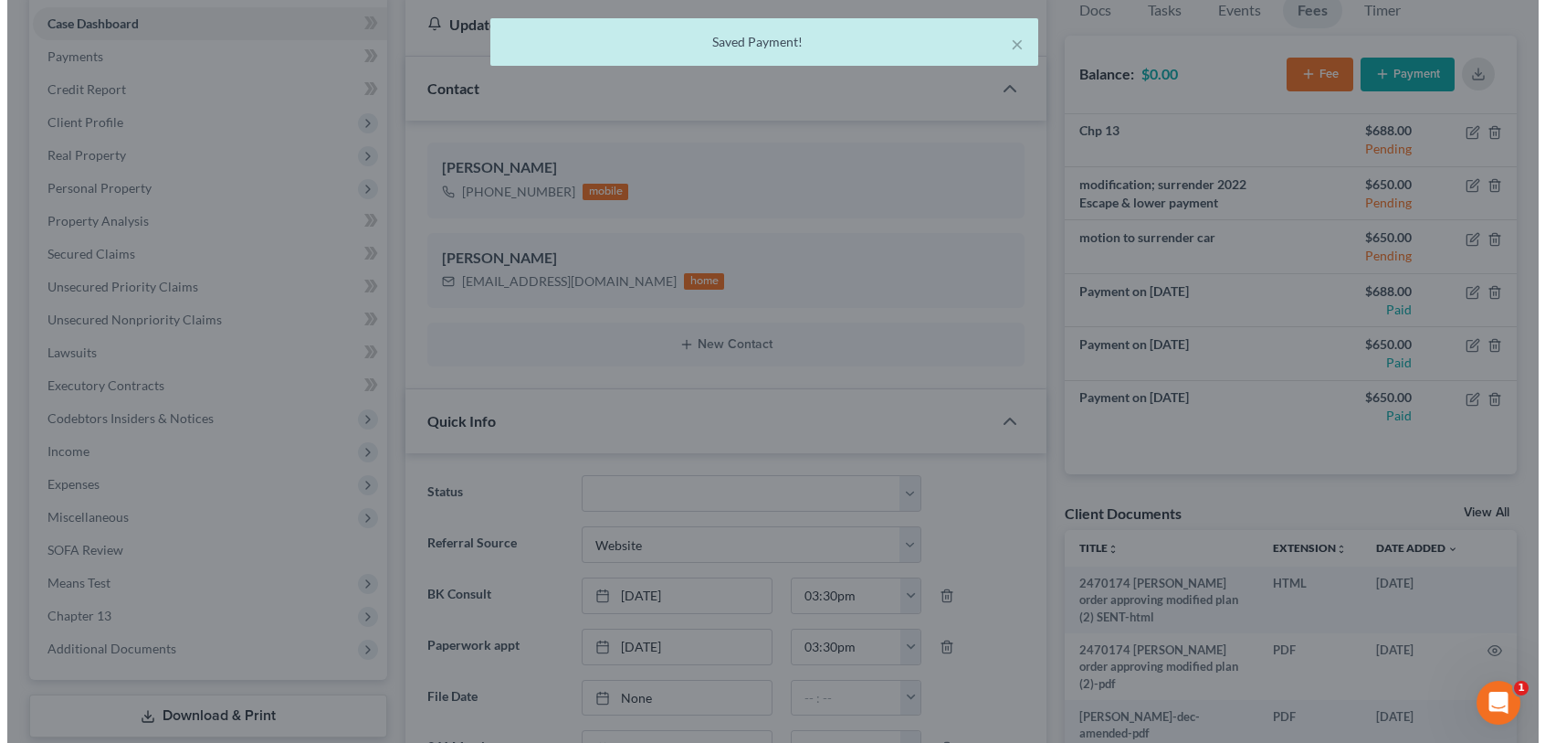
scroll to position [4405, 0]
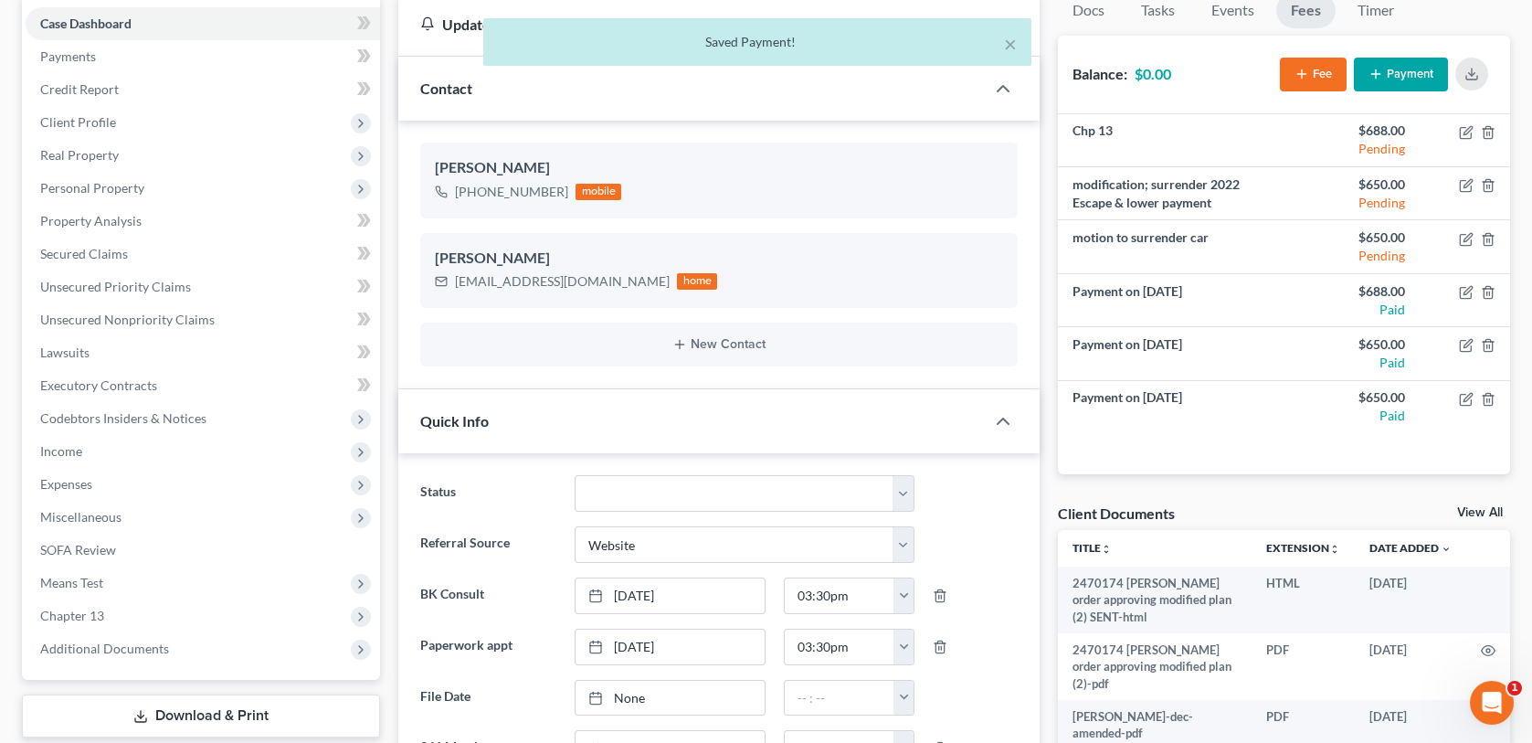
click at [1475, 72] on div "× Saved Payment!" at bounding box center [757, 46] width 1532 height 57
click at [1468, 65] on div "× Saved Payment!" at bounding box center [757, 46] width 1532 height 57
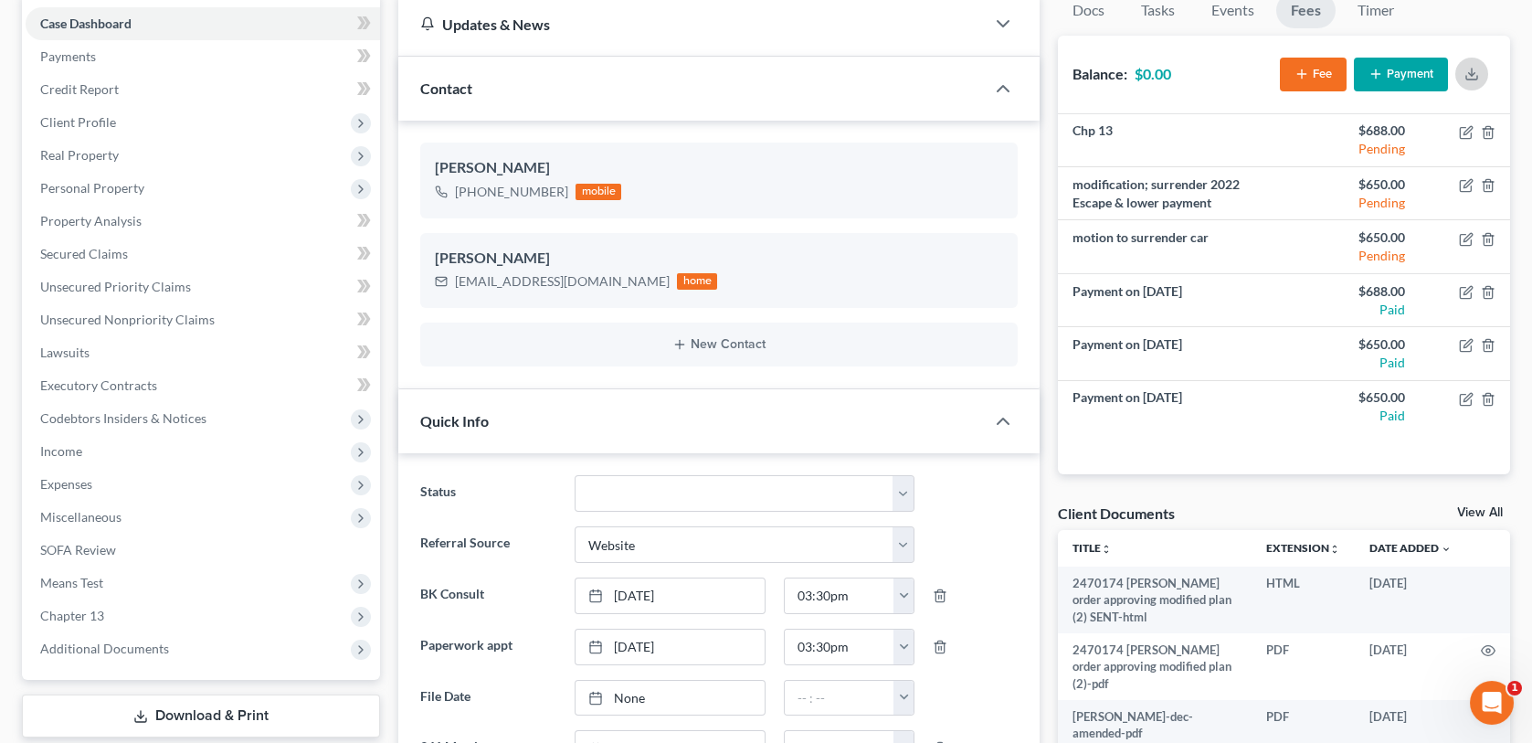
click at [1470, 73] on polyline "button" at bounding box center [1472, 73] width 6 height 3
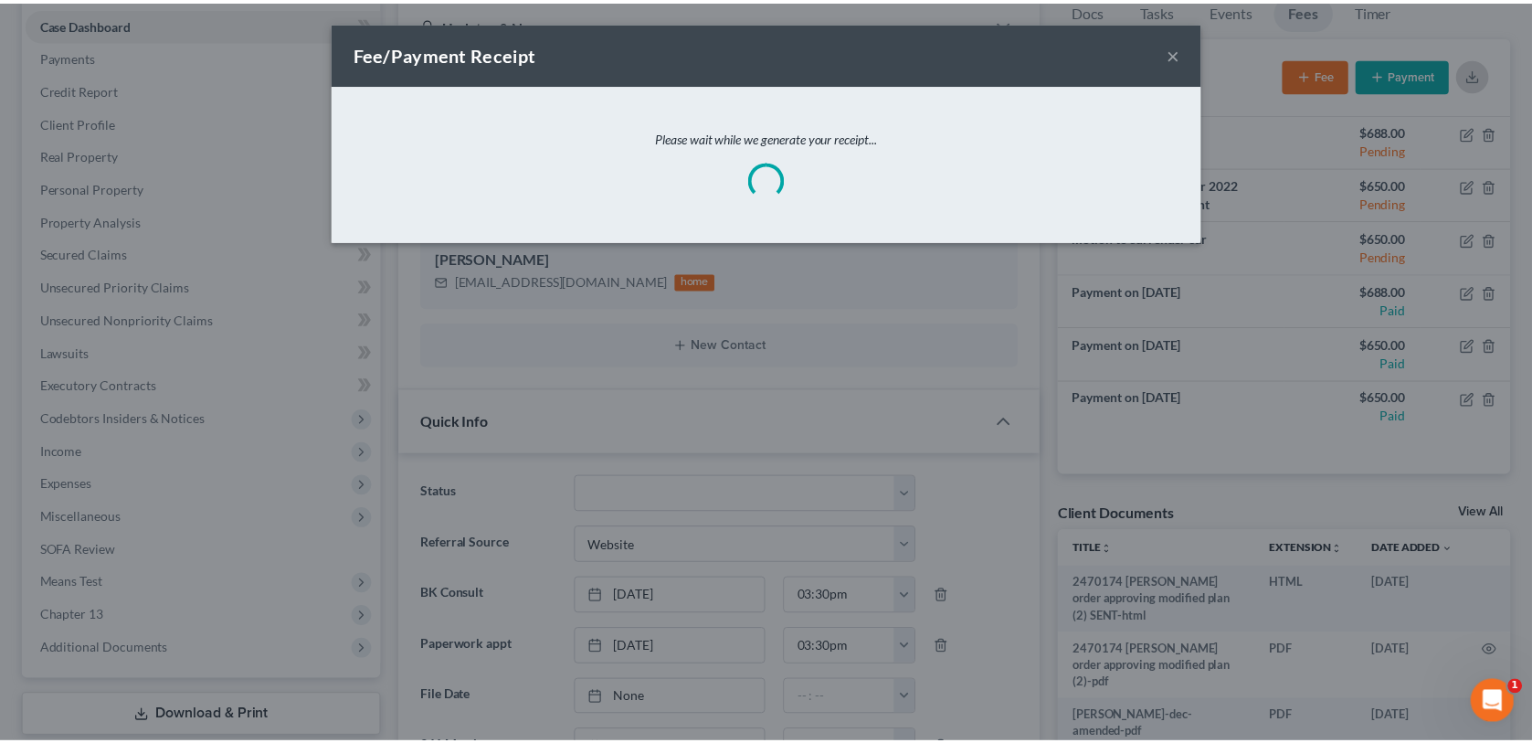
scroll to position [4387, 0]
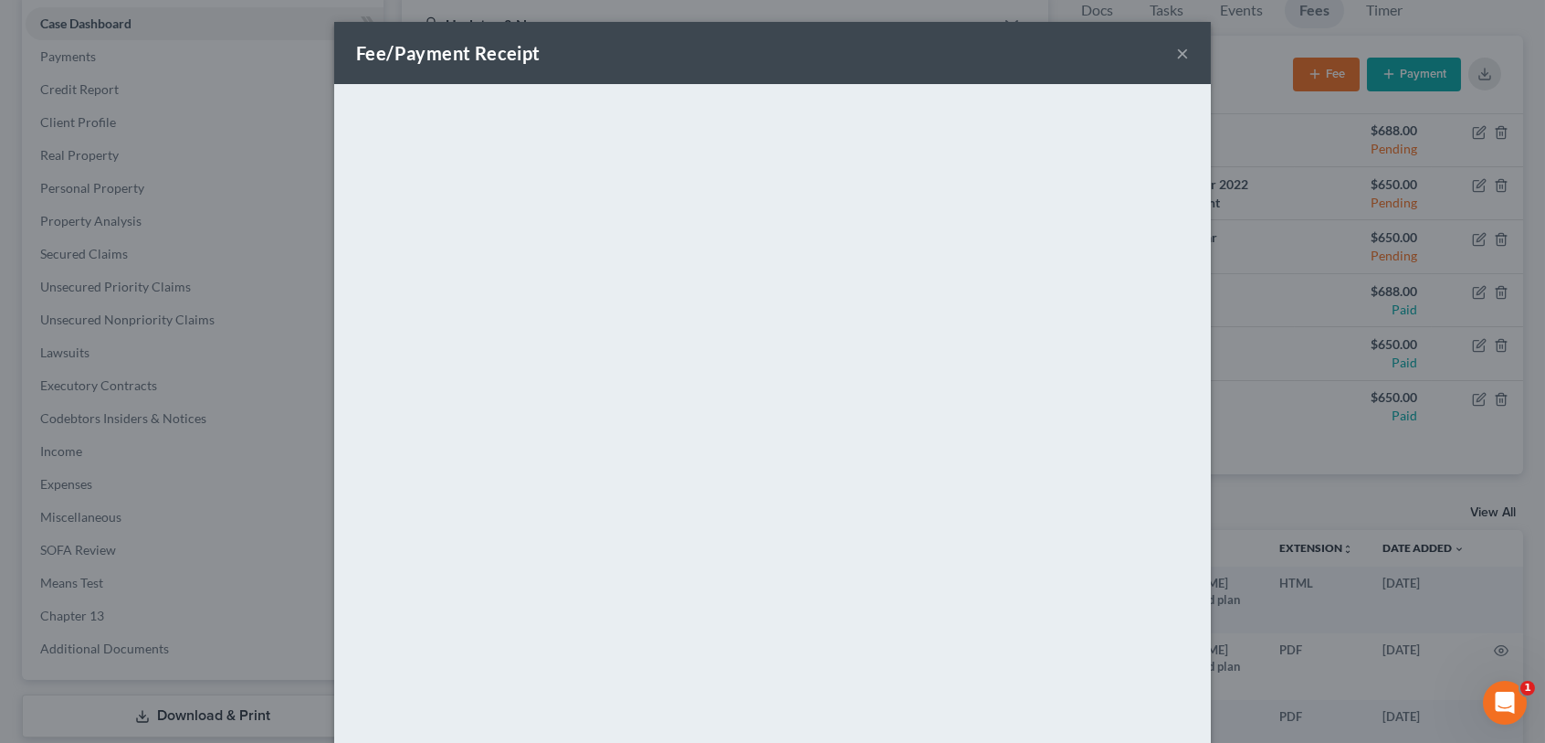
click at [1181, 52] on button "×" at bounding box center [1182, 53] width 13 height 22
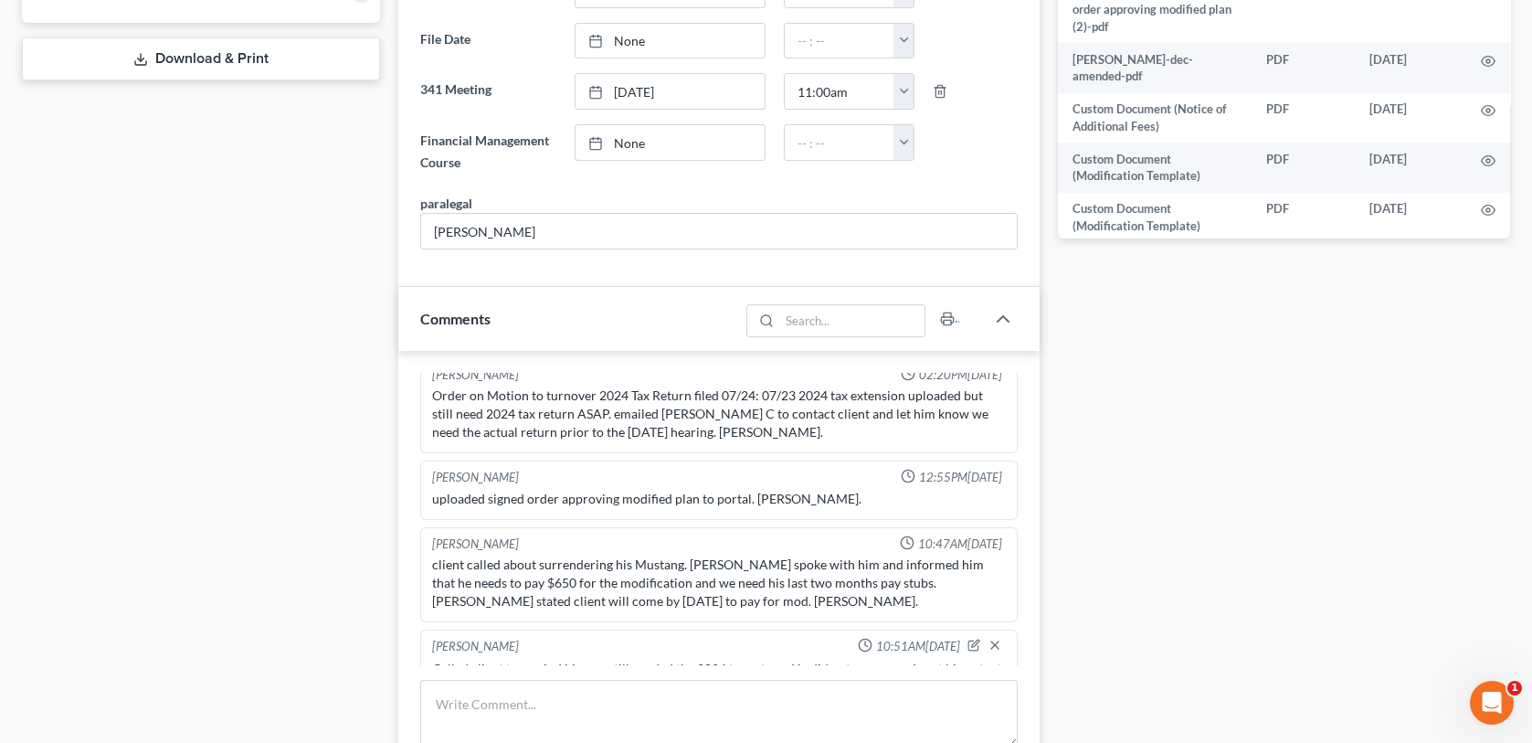
scroll to position [1279, 0]
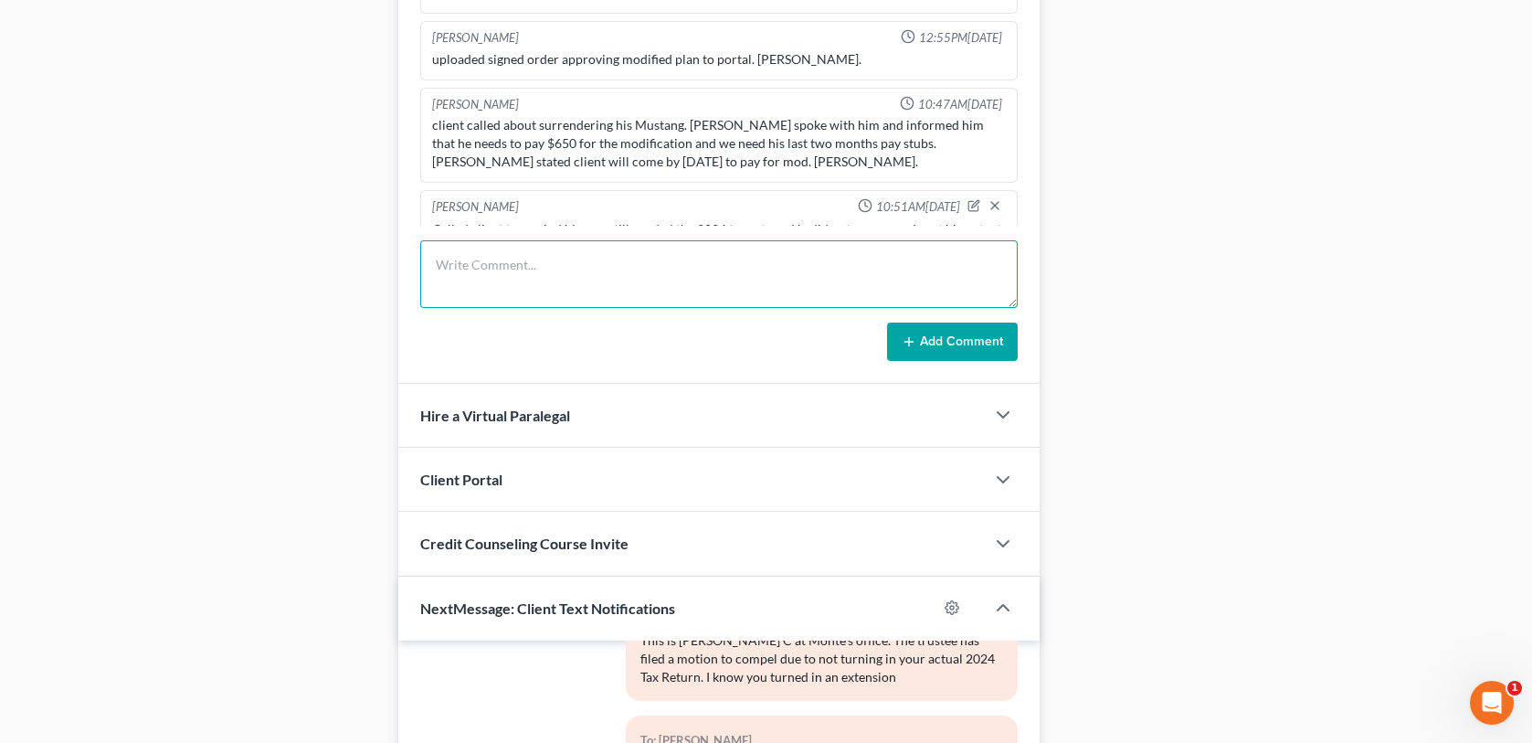
click at [537, 261] on textarea at bounding box center [718, 274] width 596 height 68
type textarea "Client paid $650.00 cash for motion to surrender Mustang-MC"
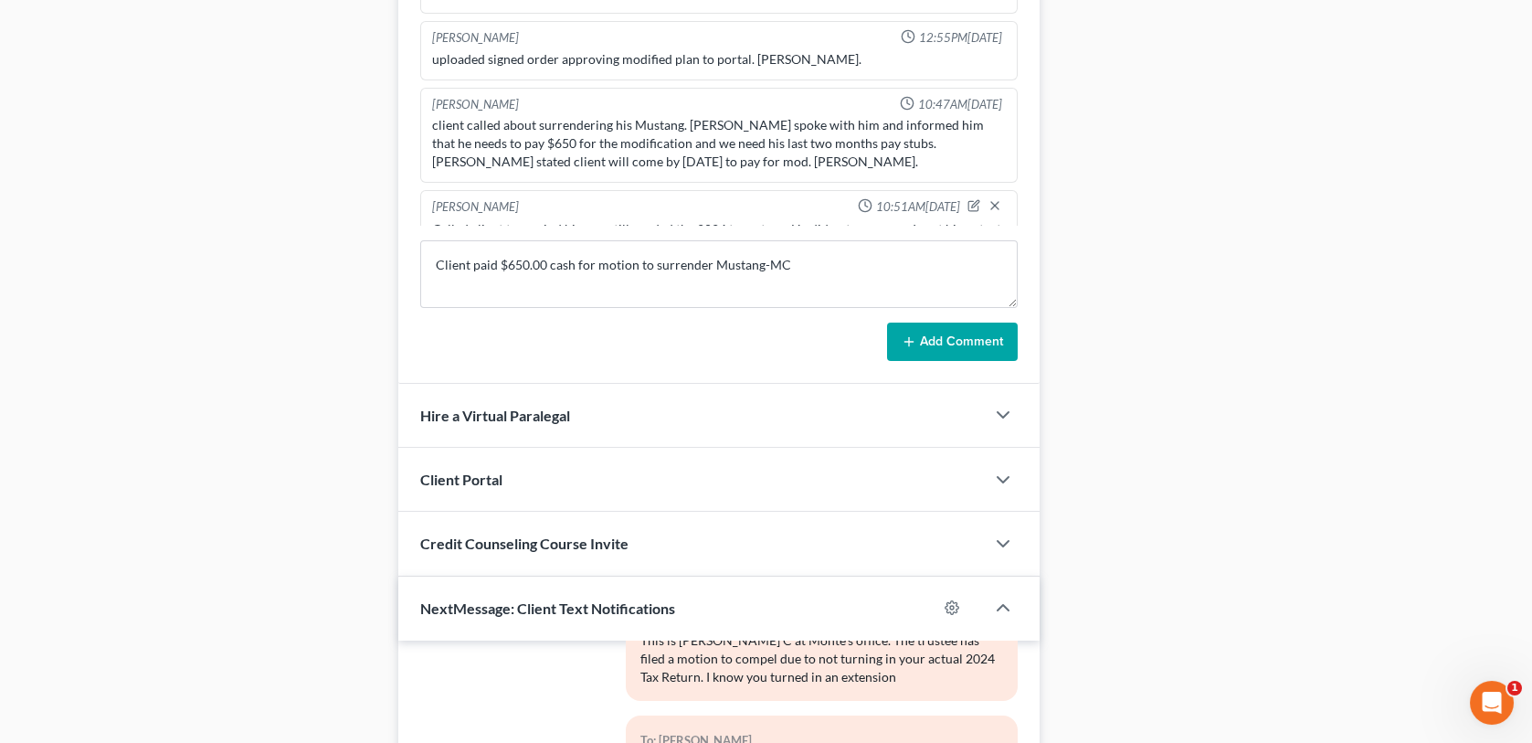
click at [947, 334] on button "Add Comment" at bounding box center [952, 341] width 131 height 38
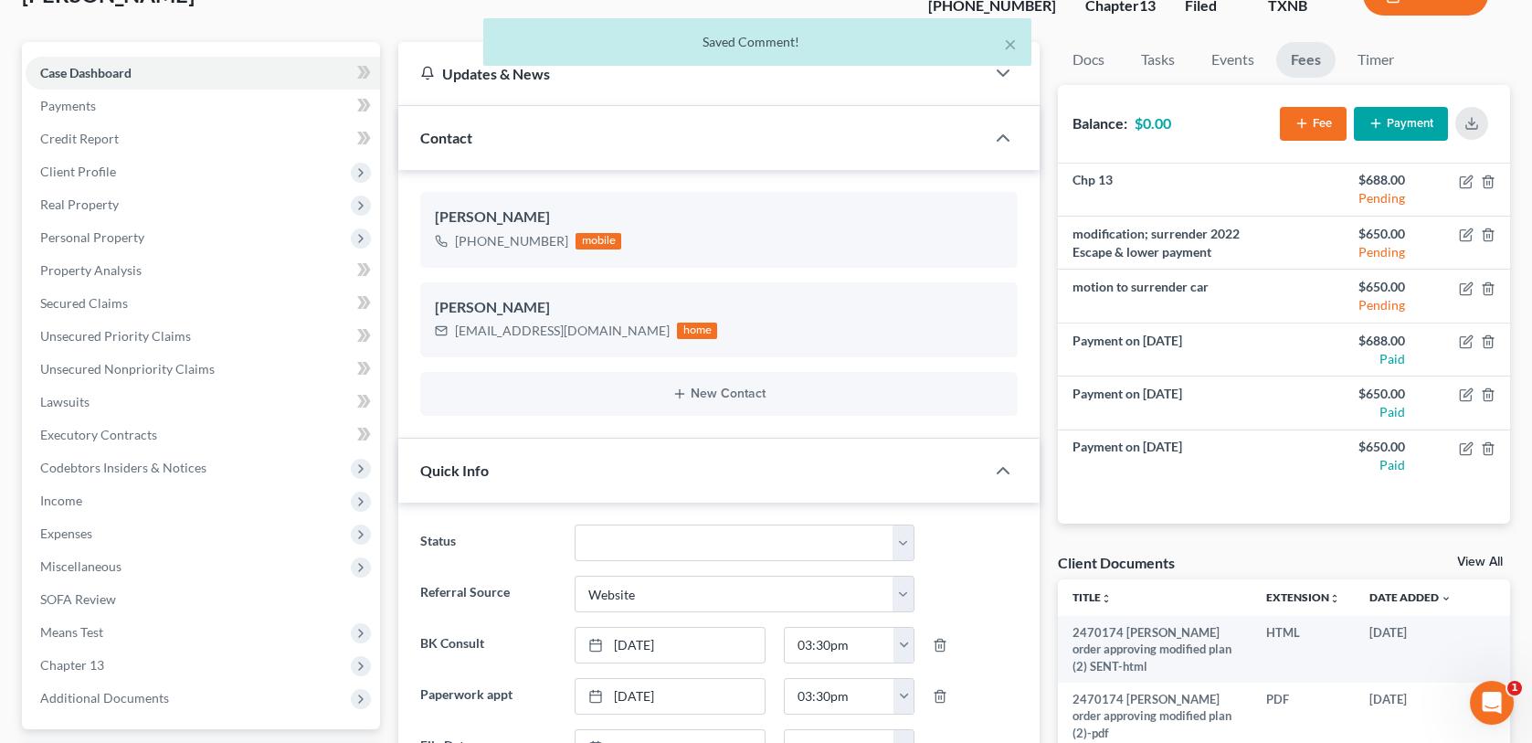
scroll to position [0, 0]
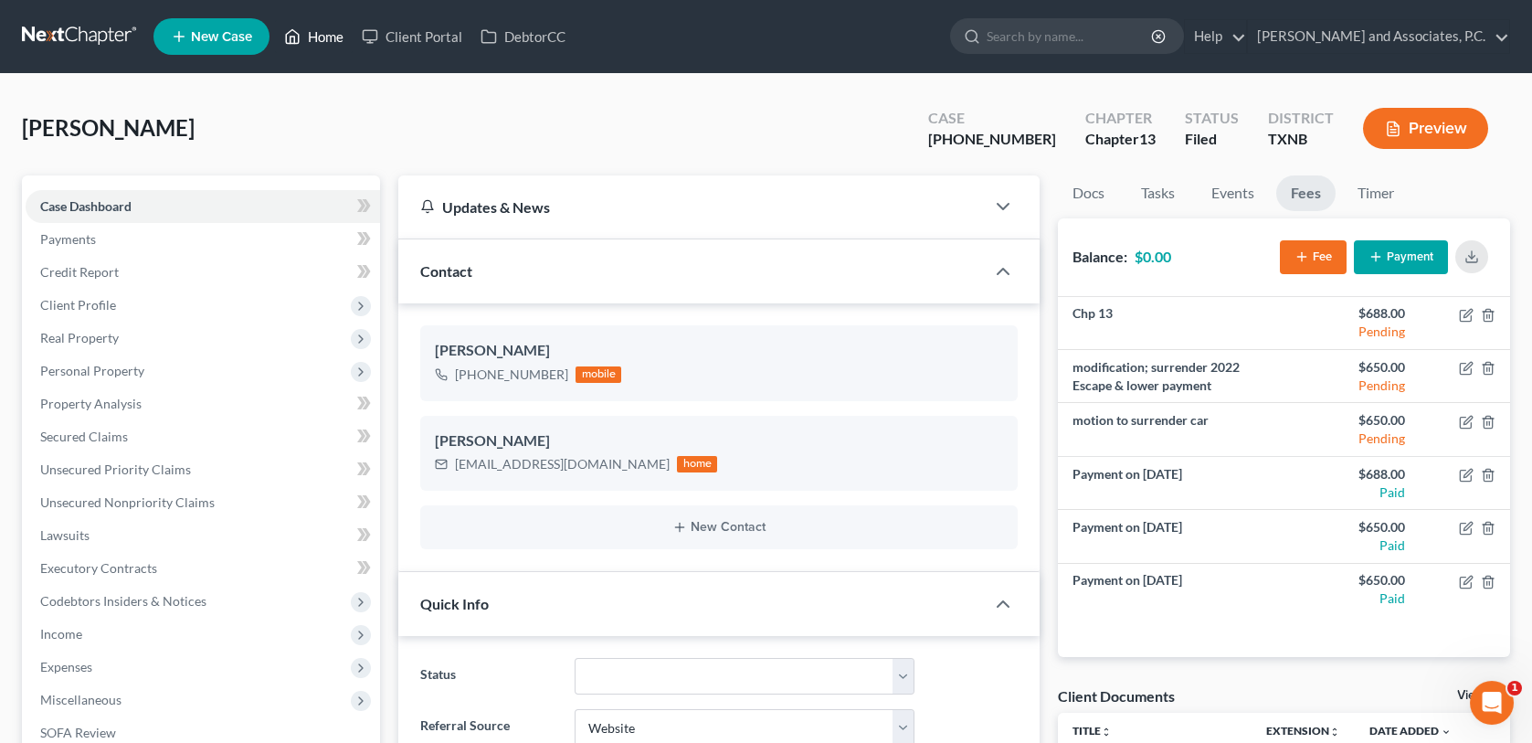
drag, startPoint x: 324, startPoint y: 33, endPoint x: 440, endPoint y: 55, distance: 118.0
click at [324, 33] on link "Home" at bounding box center [314, 36] width 78 height 33
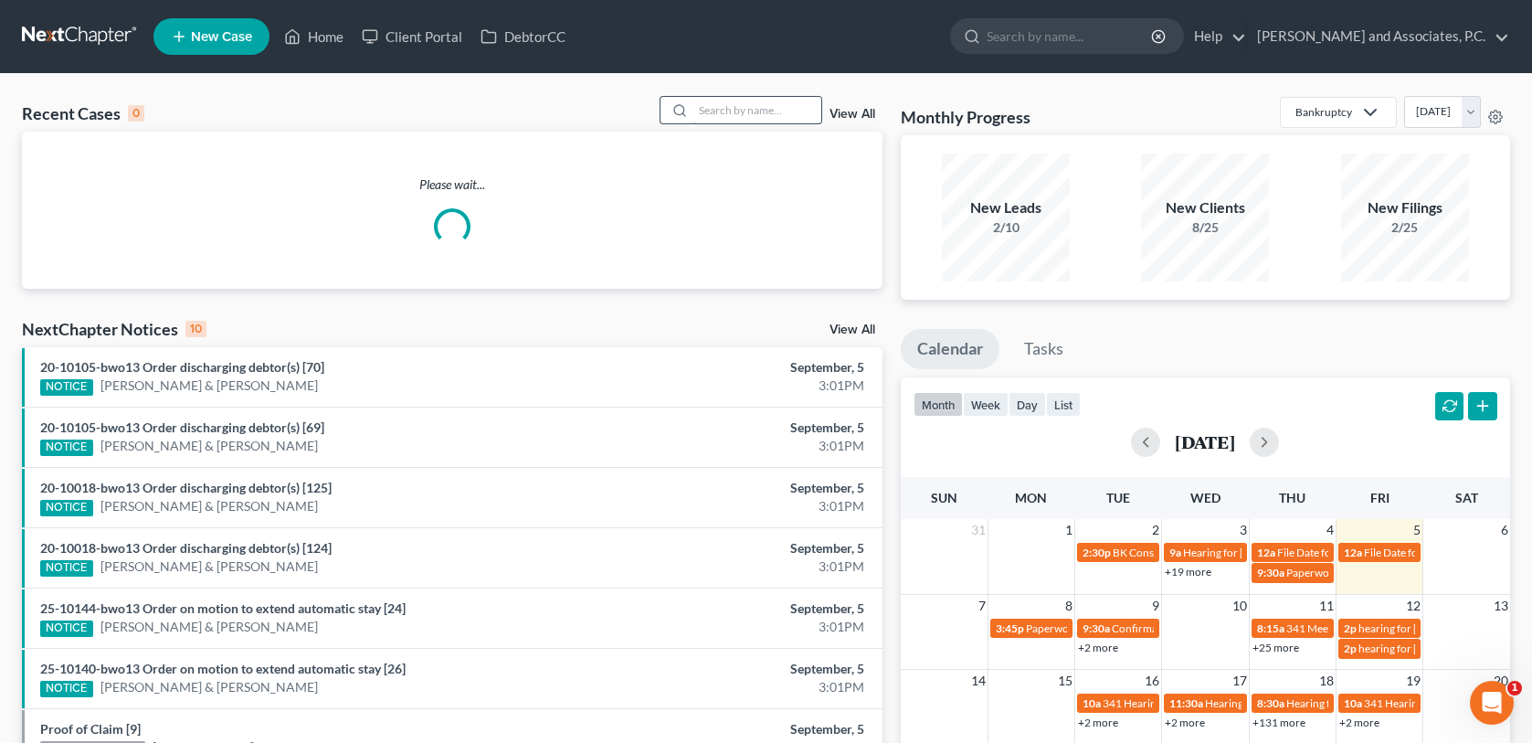
click at [734, 110] on input "search" at bounding box center [757, 110] width 128 height 26
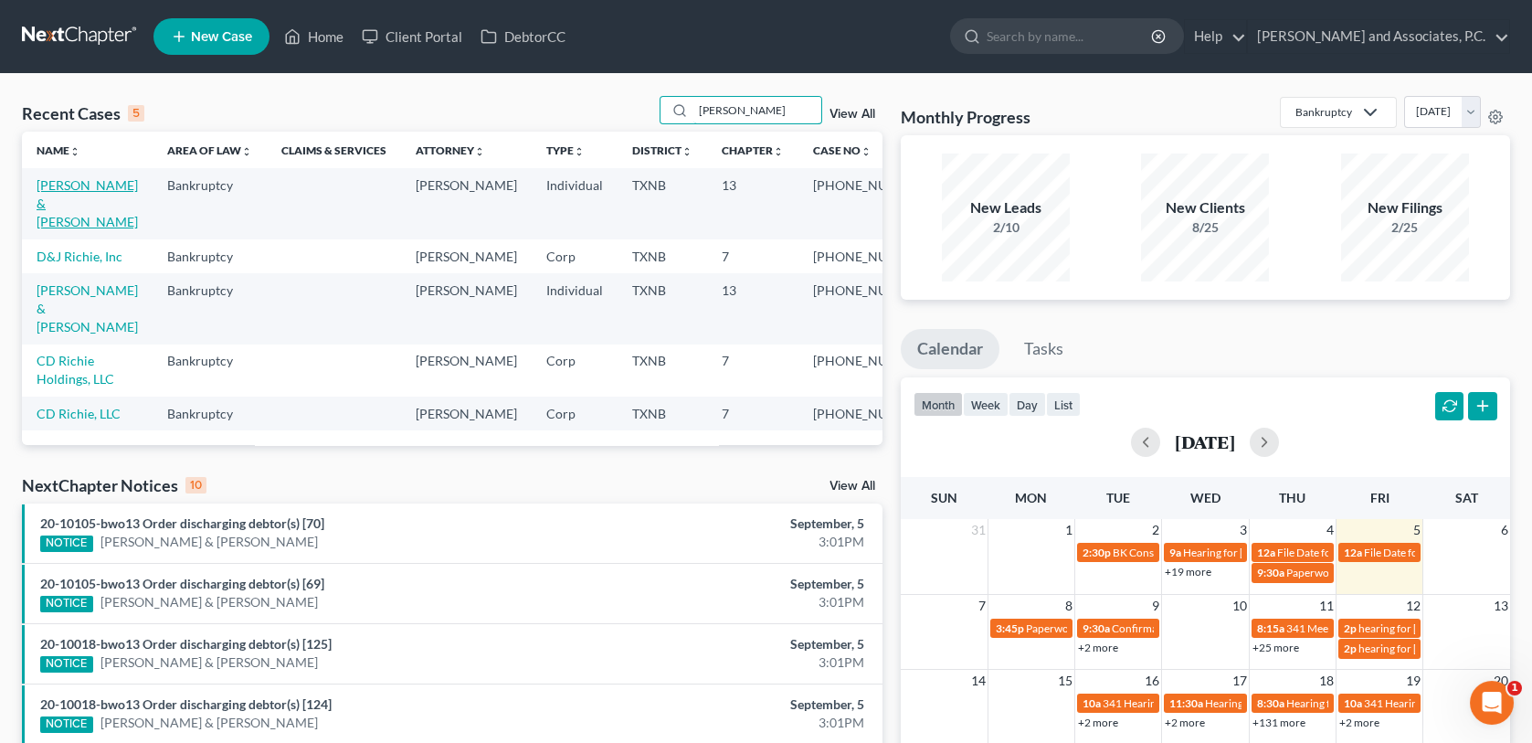
type input "[PERSON_NAME]"
click at [100, 186] on link "[PERSON_NAME] & [PERSON_NAME]" at bounding box center [87, 203] width 101 height 52
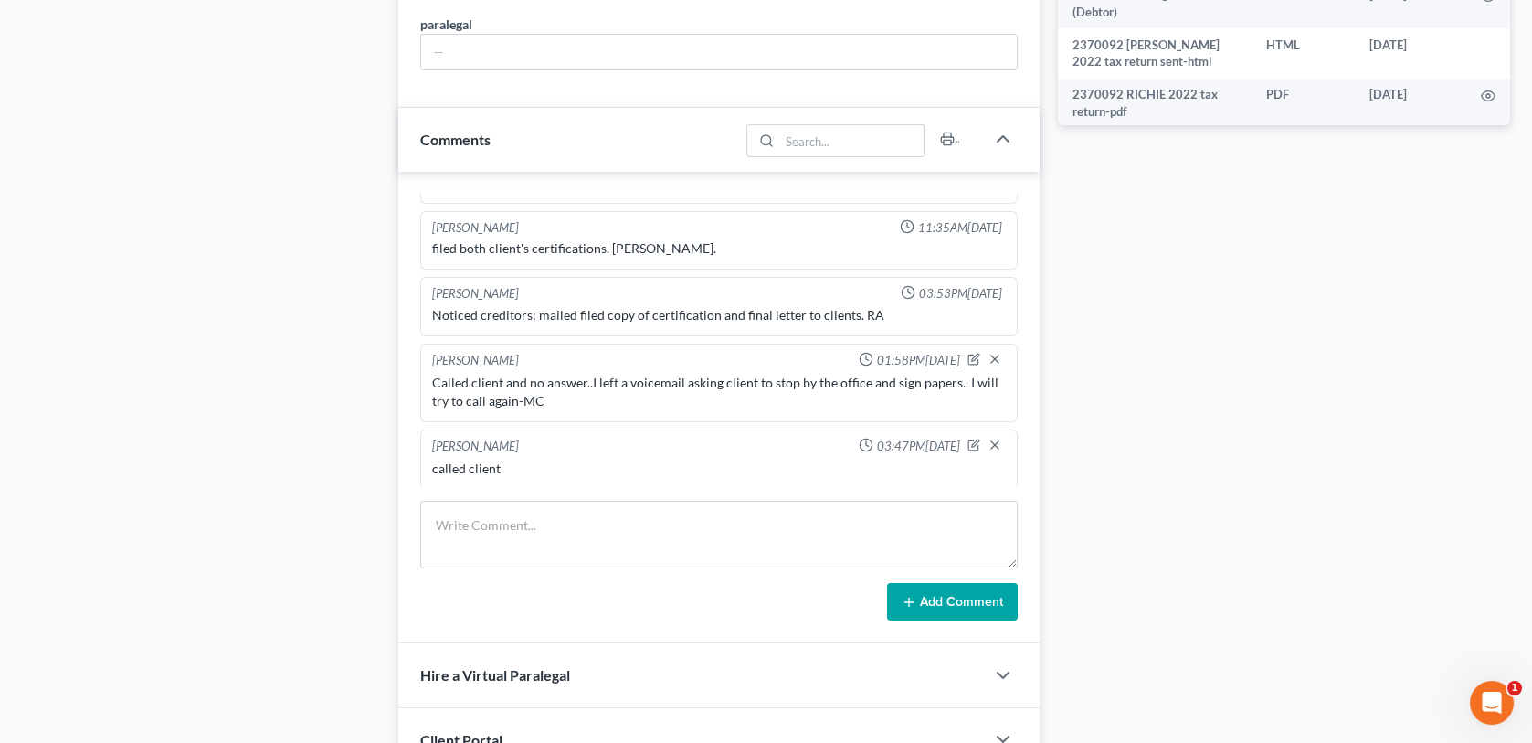
scroll to position [1005, 0]
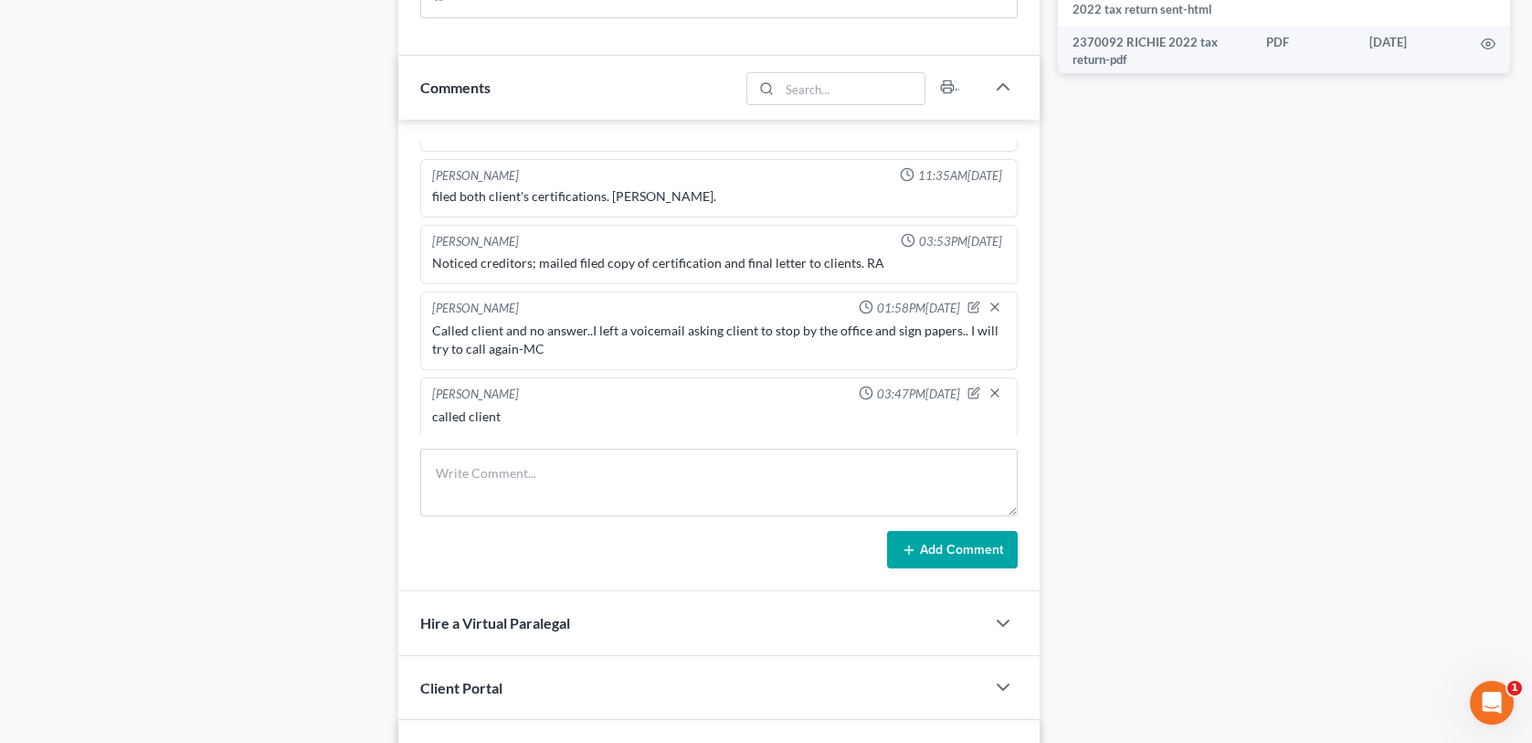
click at [501, 407] on div "called client" at bounding box center [718, 416] width 573 height 18
click at [971, 387] on icon "button" at bounding box center [974, 390] width 7 height 7
click at [534, 422] on textarea "called client" at bounding box center [718, 441] width 573 height 68
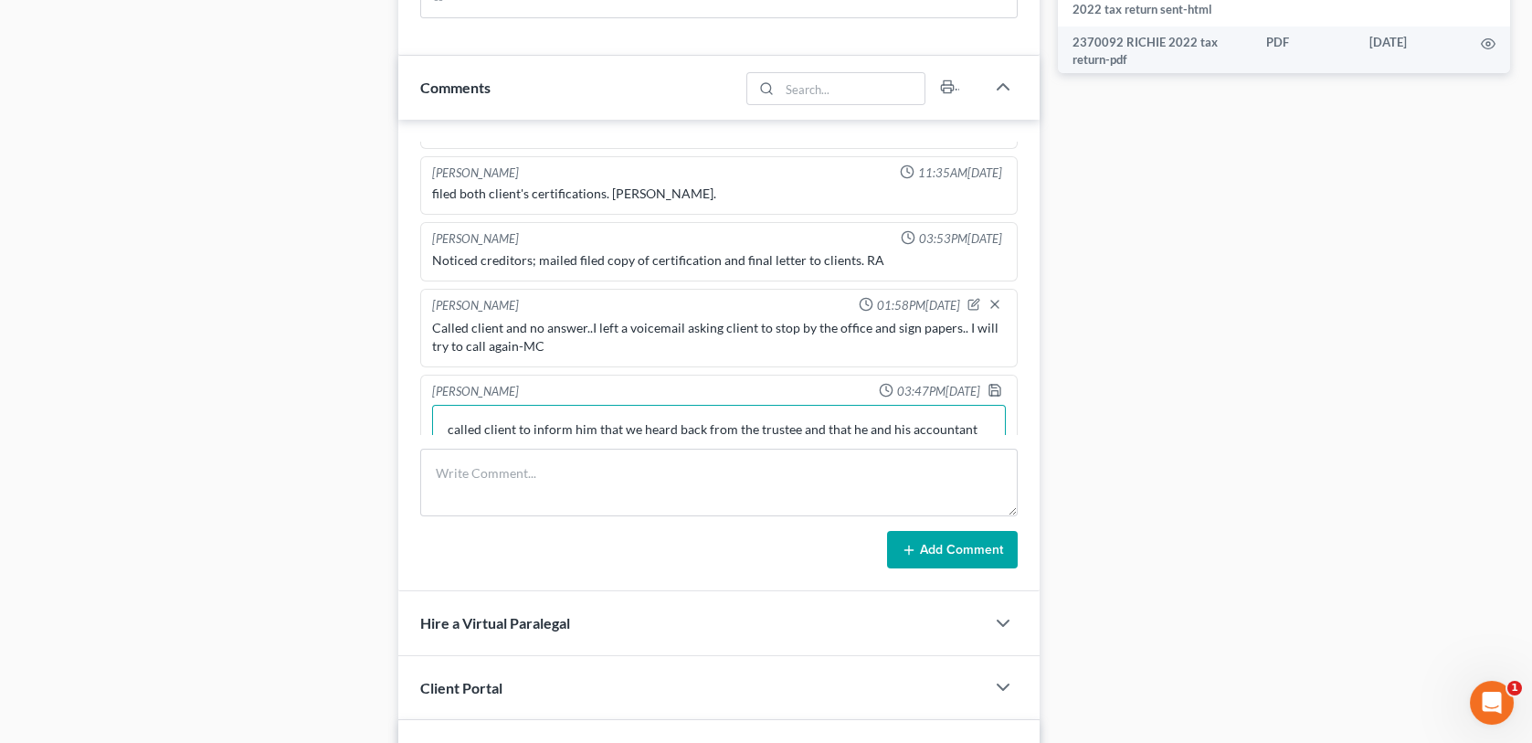
scroll to position [425, 0]
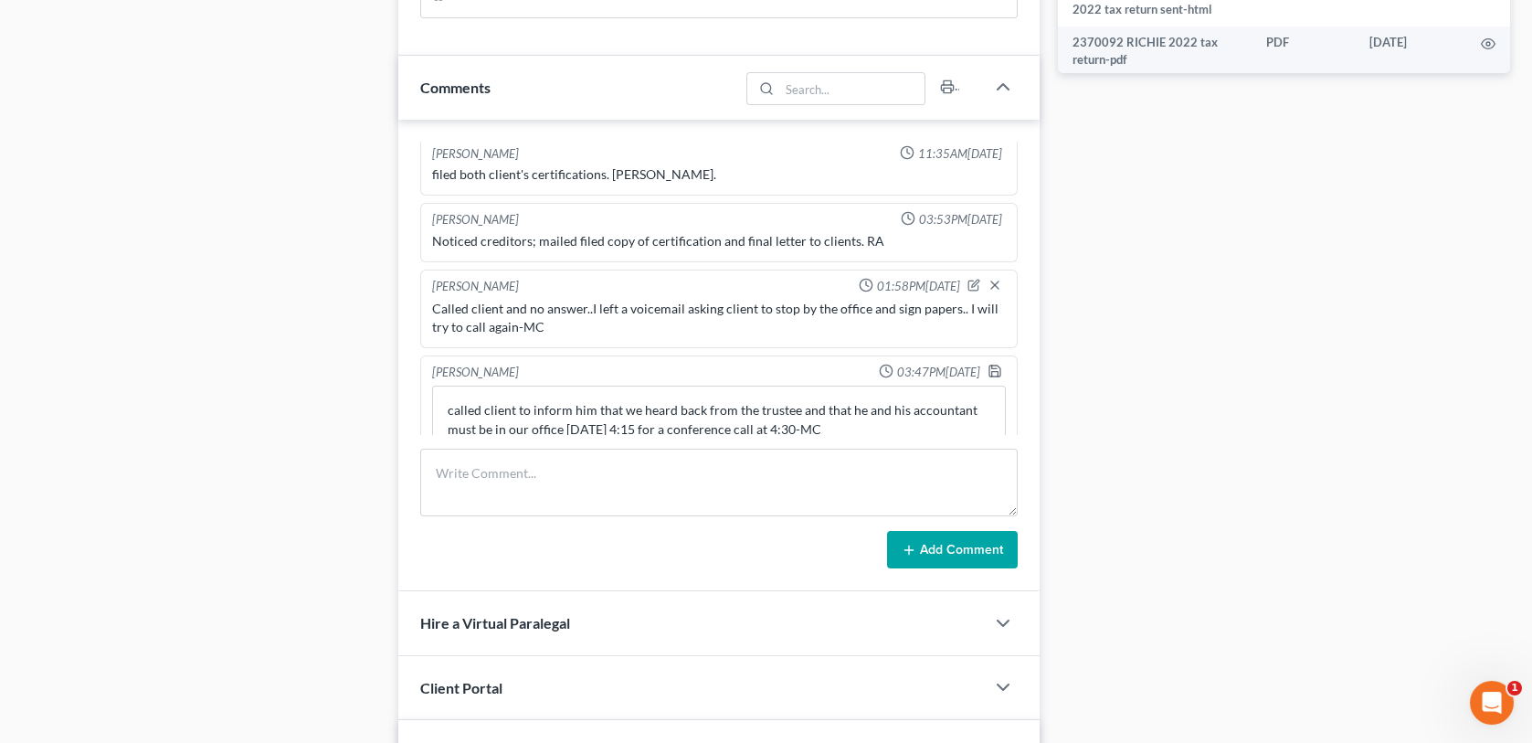
click at [962, 541] on button "Add Comment" at bounding box center [952, 550] width 131 height 38
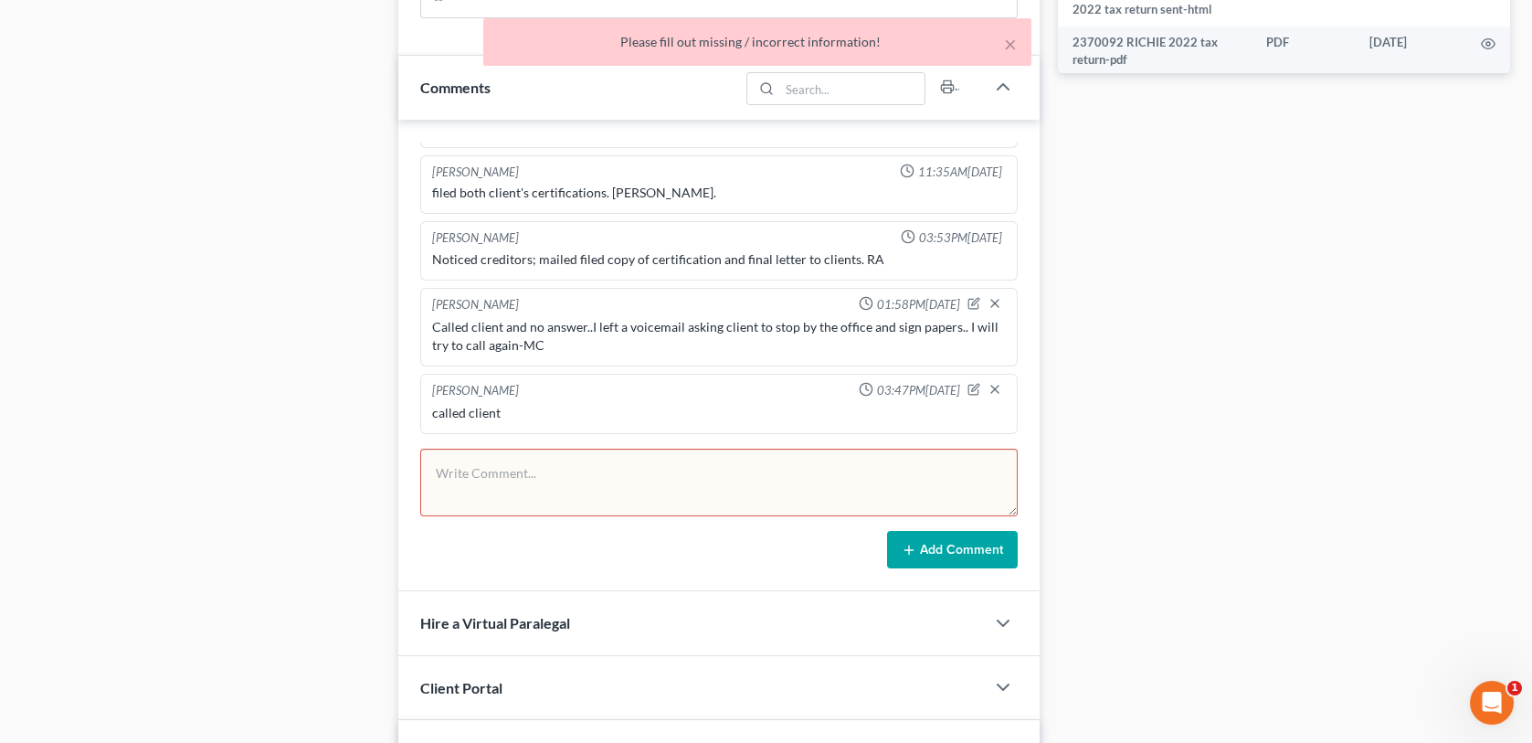
scroll to position [403, 0]
click at [521, 408] on div "called client" at bounding box center [718, 416] width 573 height 18
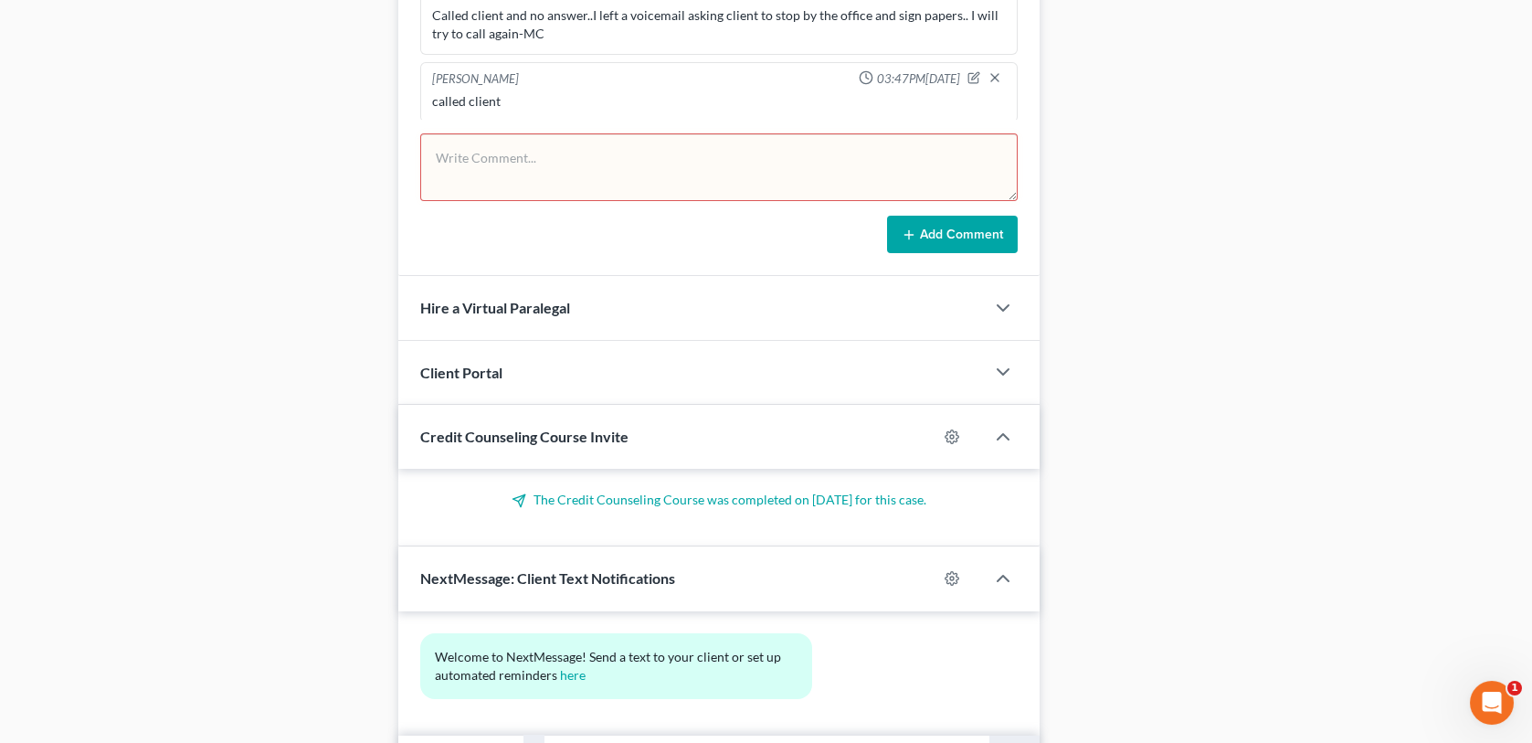
scroll to position [964, 0]
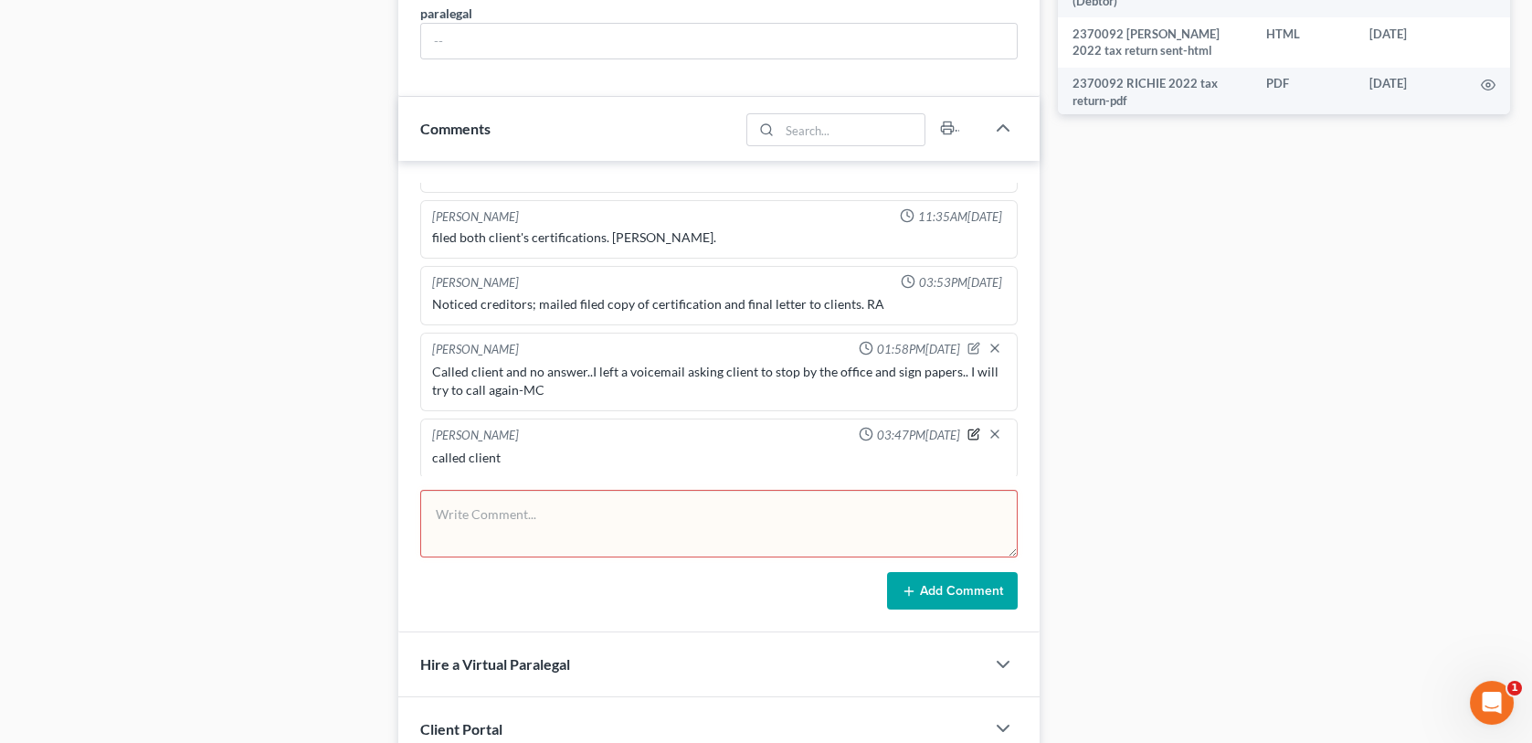
click at [967, 427] on icon "button" at bounding box center [973, 433] width 13 height 13
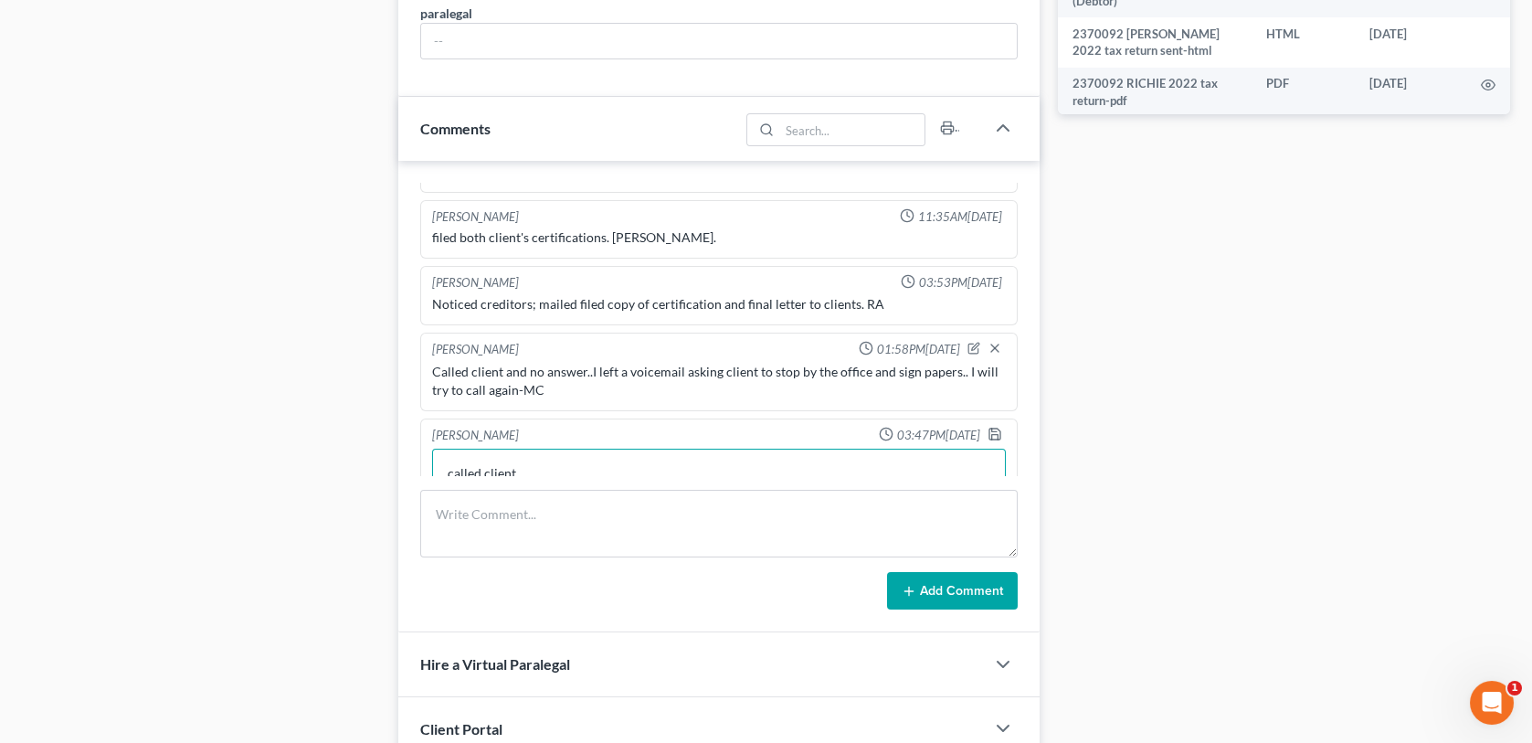
click at [541, 468] on textarea "called client" at bounding box center [718, 482] width 573 height 68
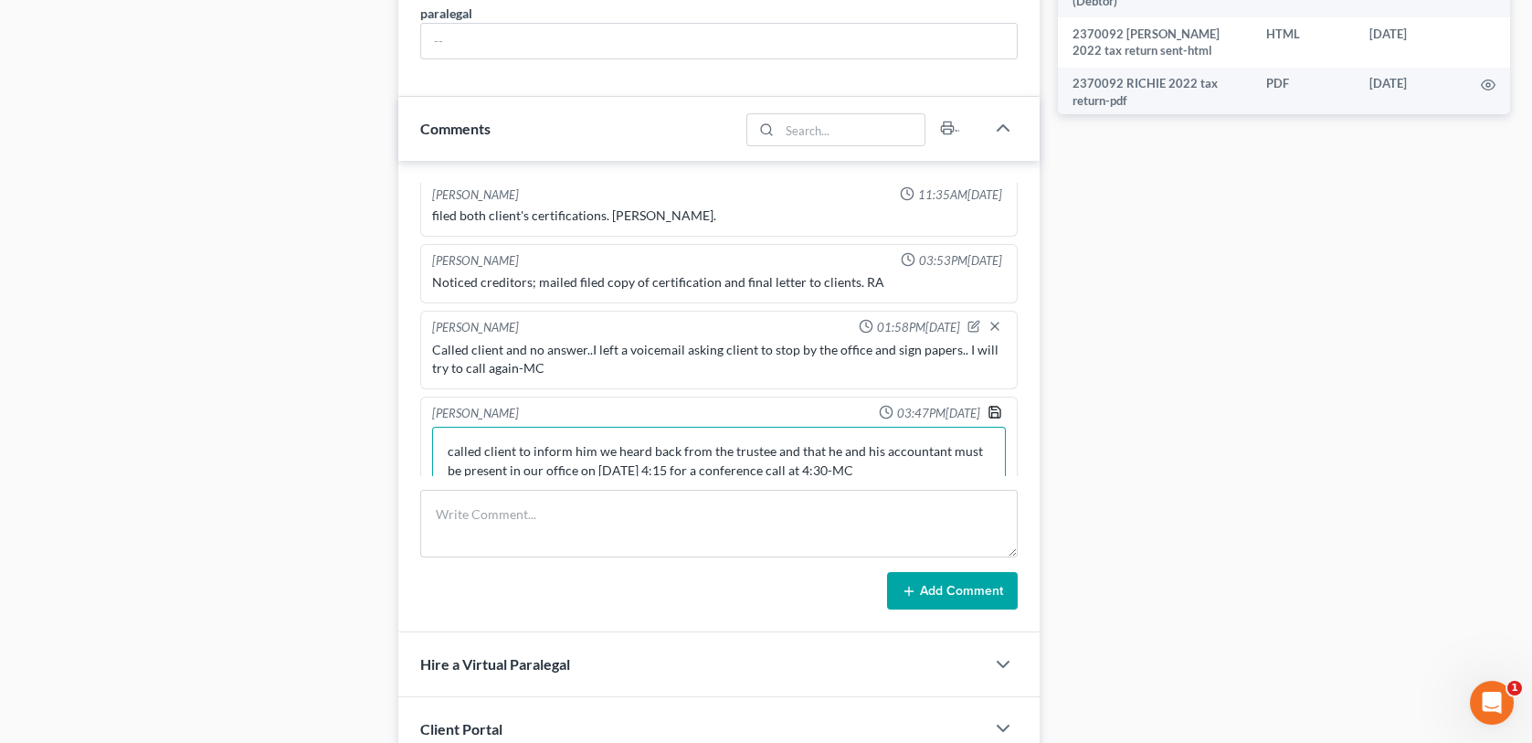
type textarea "called client to inform him we heard back from the trustee and that he and his …"
click at [989, 410] on icon "button" at bounding box center [994, 411] width 11 height 11
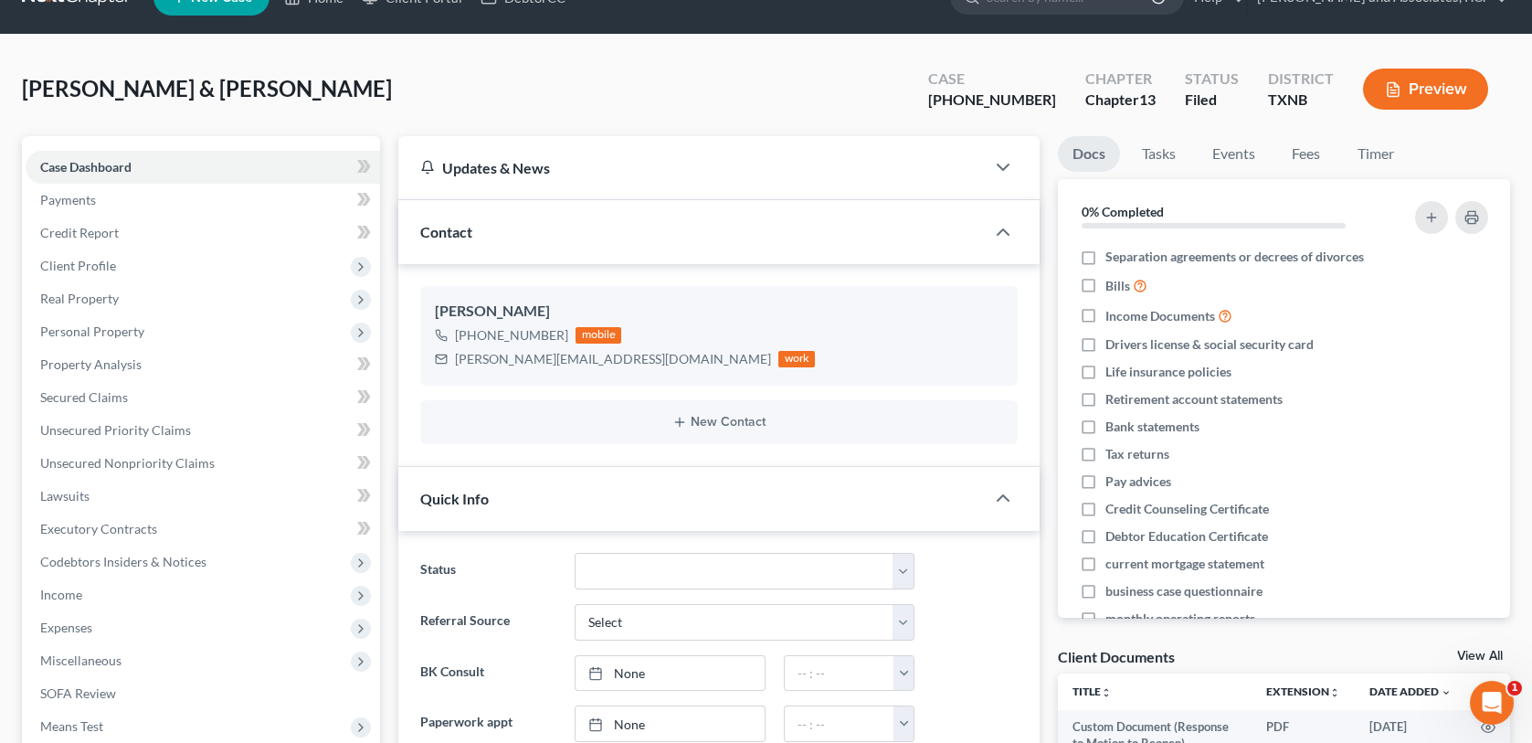
scroll to position [0, 0]
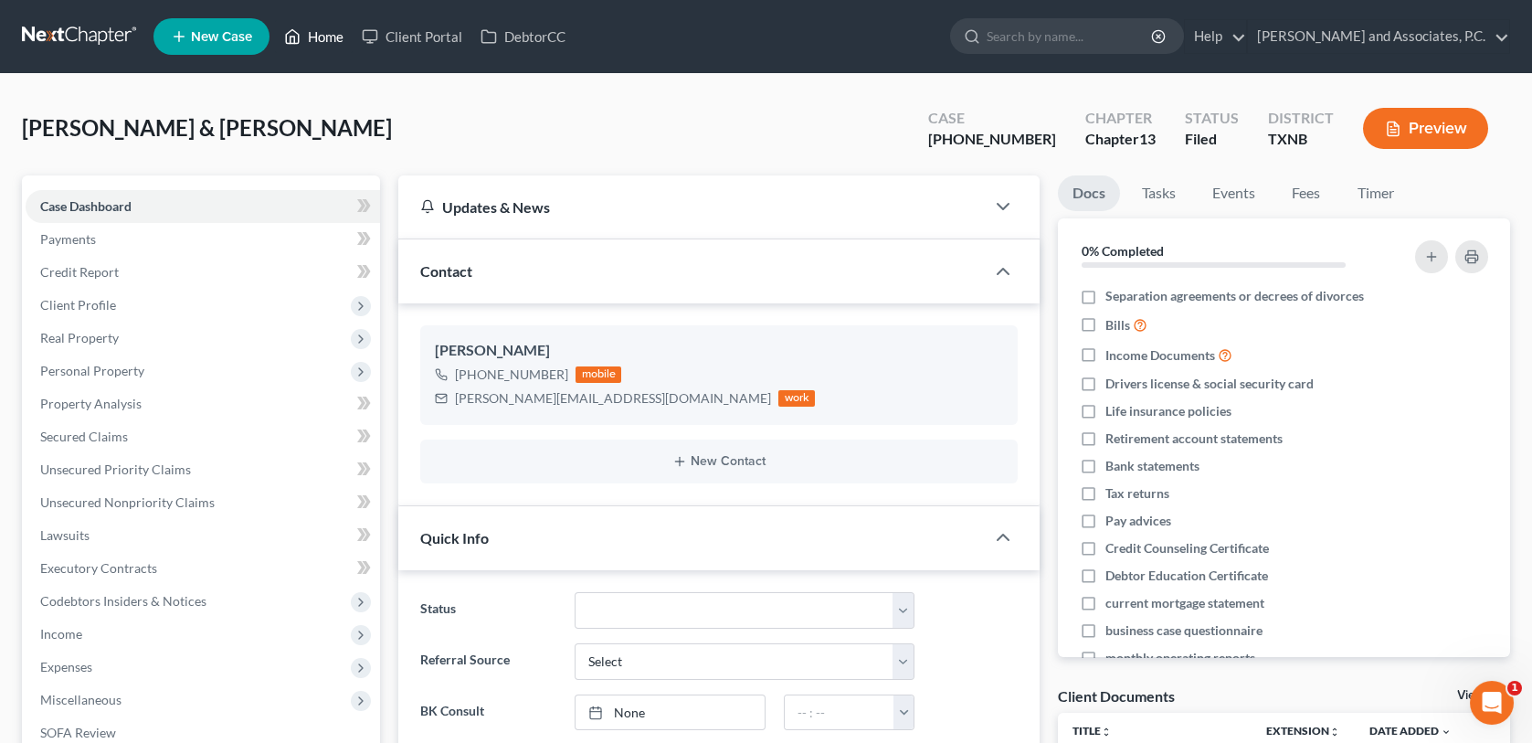
click at [321, 35] on link "Home" at bounding box center [314, 36] width 78 height 33
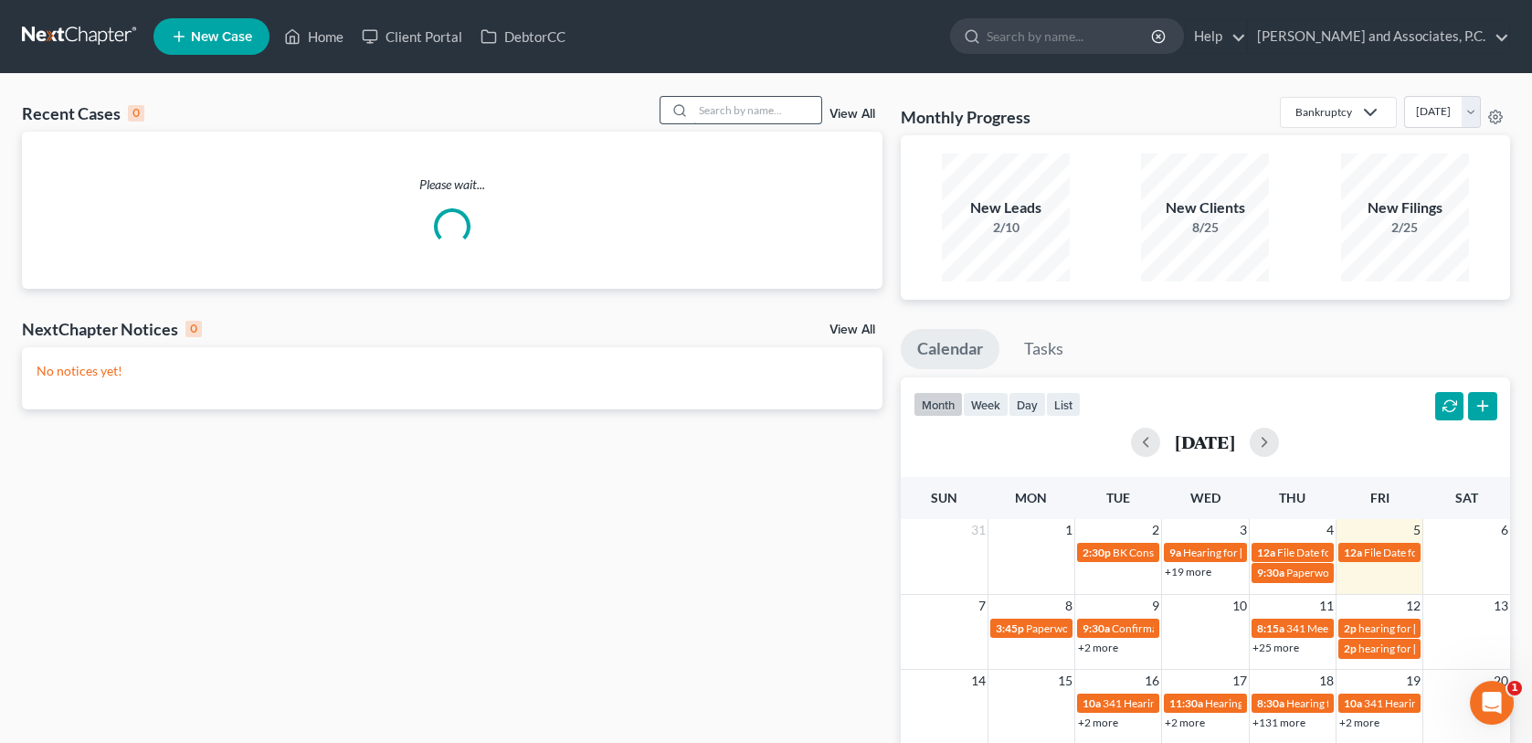
click at [743, 116] on input "search" at bounding box center [757, 110] width 128 height 26
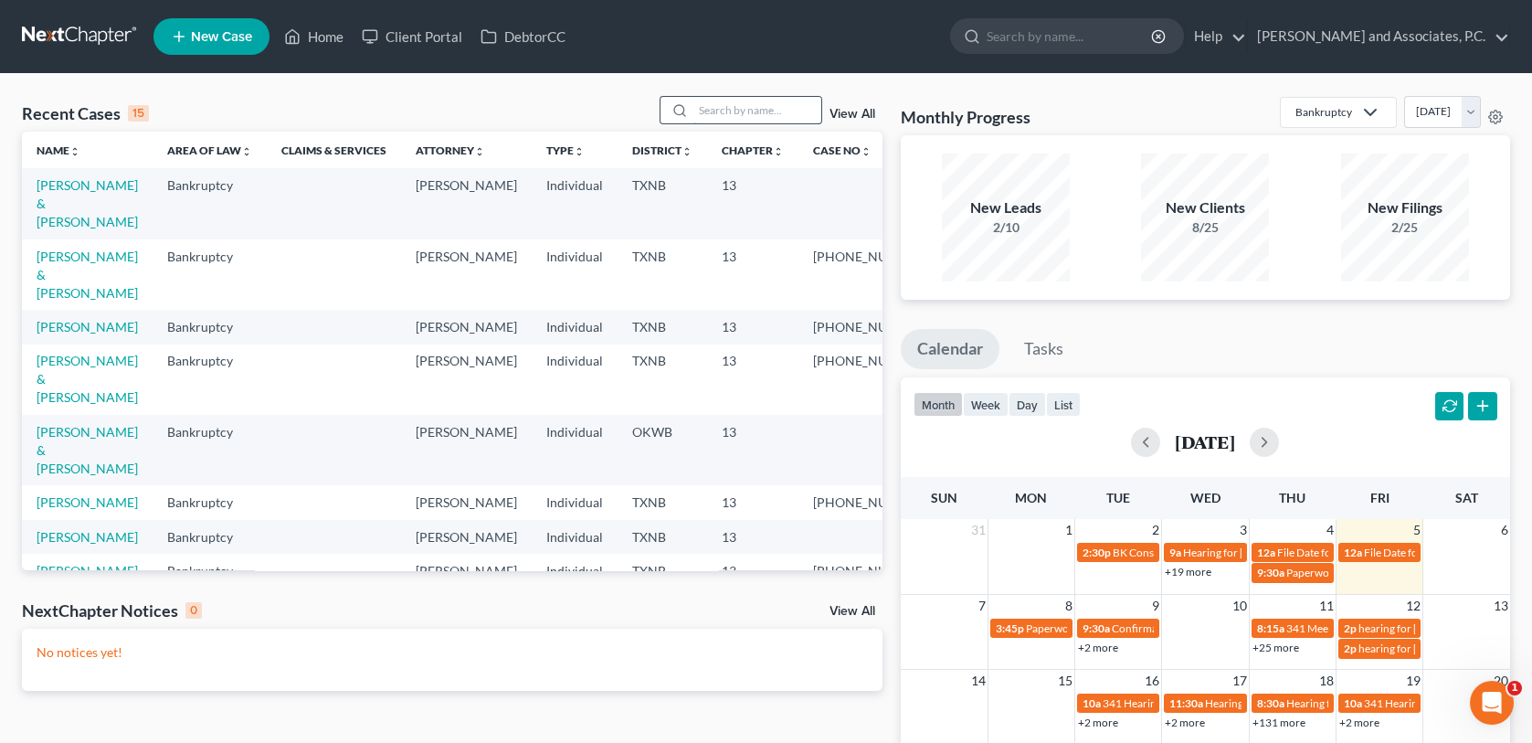
click at [709, 109] on input "search" at bounding box center [757, 110] width 128 height 26
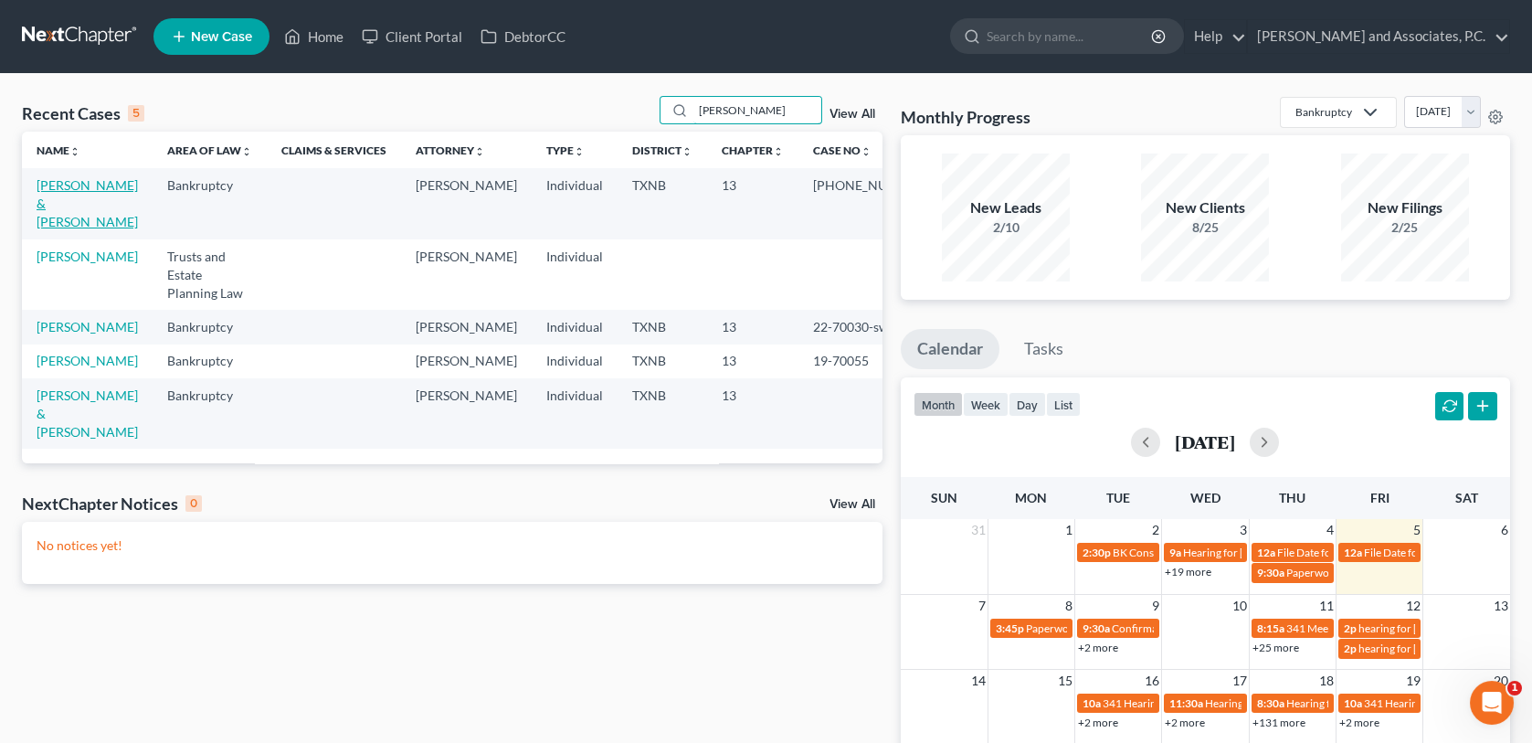
type input "[PERSON_NAME]"
click at [75, 191] on link "[PERSON_NAME] & [PERSON_NAME]" at bounding box center [87, 203] width 101 height 52
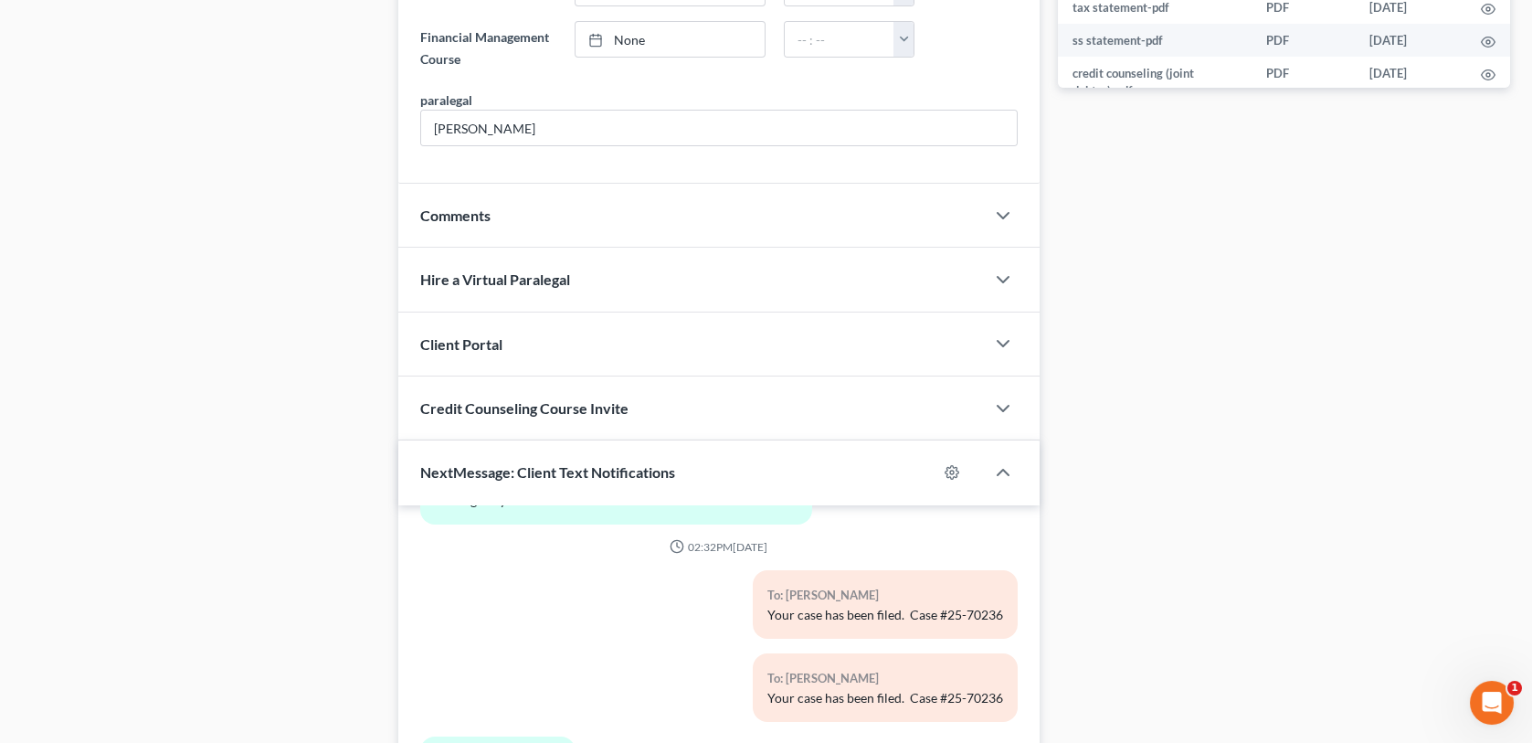
scroll to position [1005, 0]
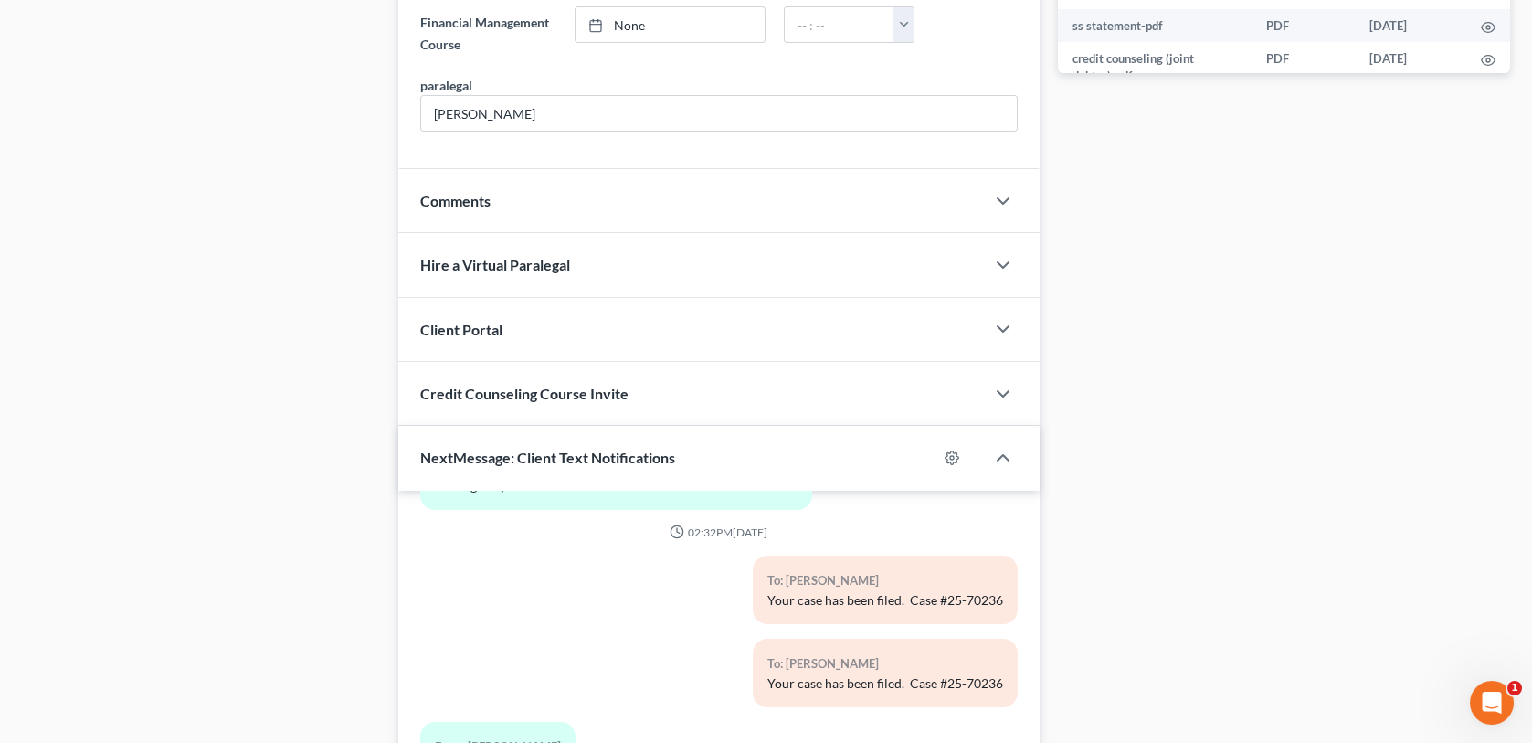
click at [599, 192] on div "Comments" at bounding box center [690, 200] width 585 height 63
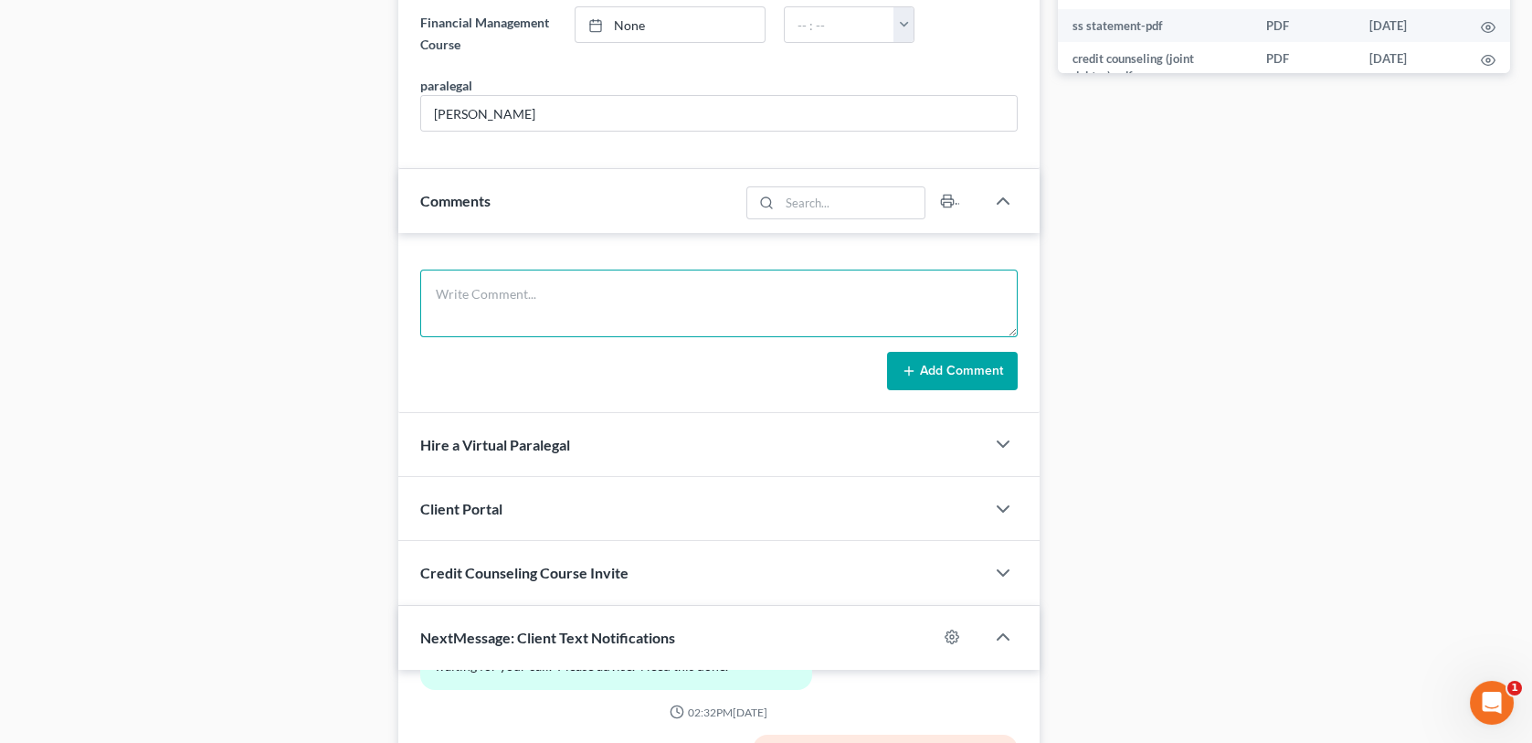
click at [543, 282] on textarea at bounding box center [718, 303] width 596 height 68
type textarea "Scanned and uploaded required documents to the trustee-MC"
click at [936, 364] on button "Add Comment" at bounding box center [952, 371] width 131 height 38
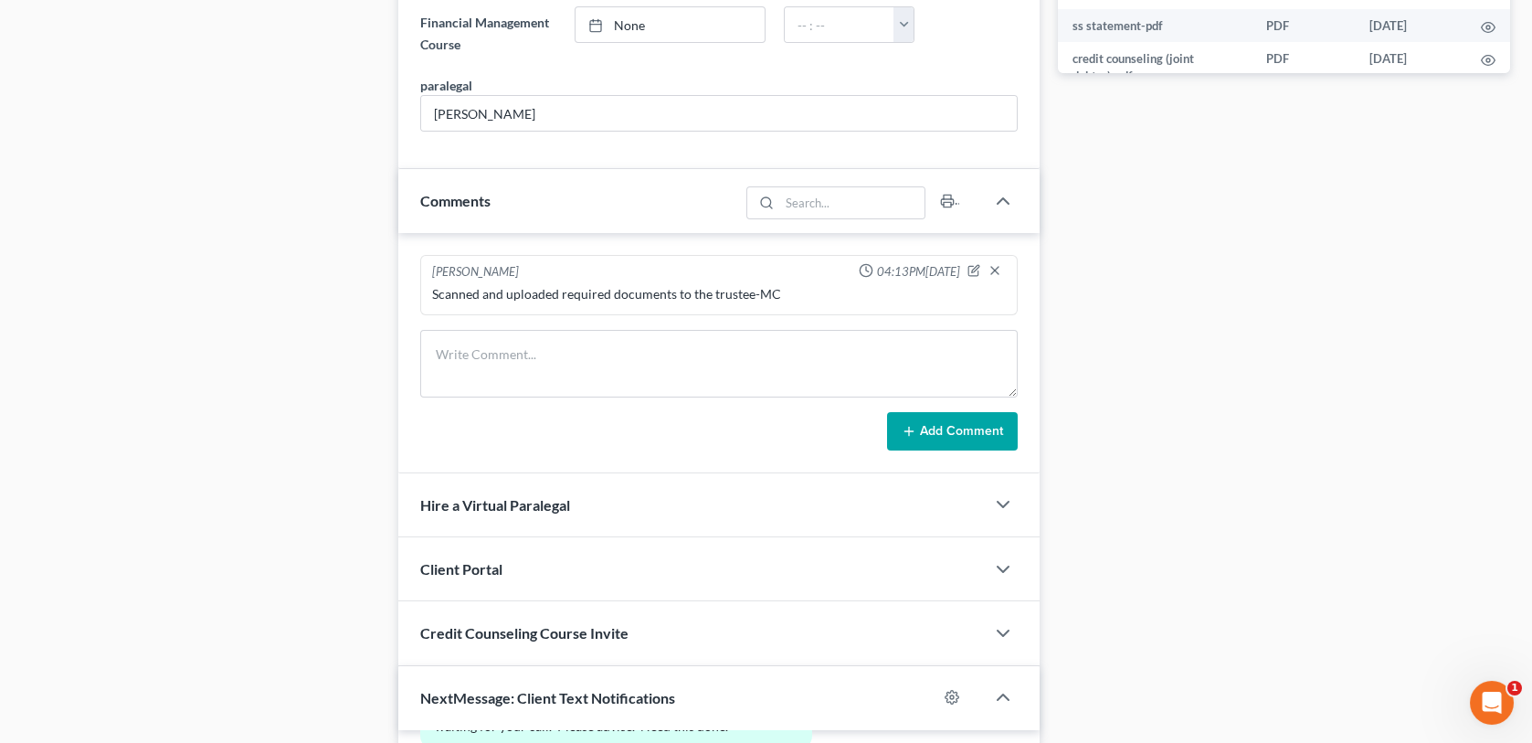
scroll to position [0, 0]
